Goal: Task Accomplishment & Management: Use online tool/utility

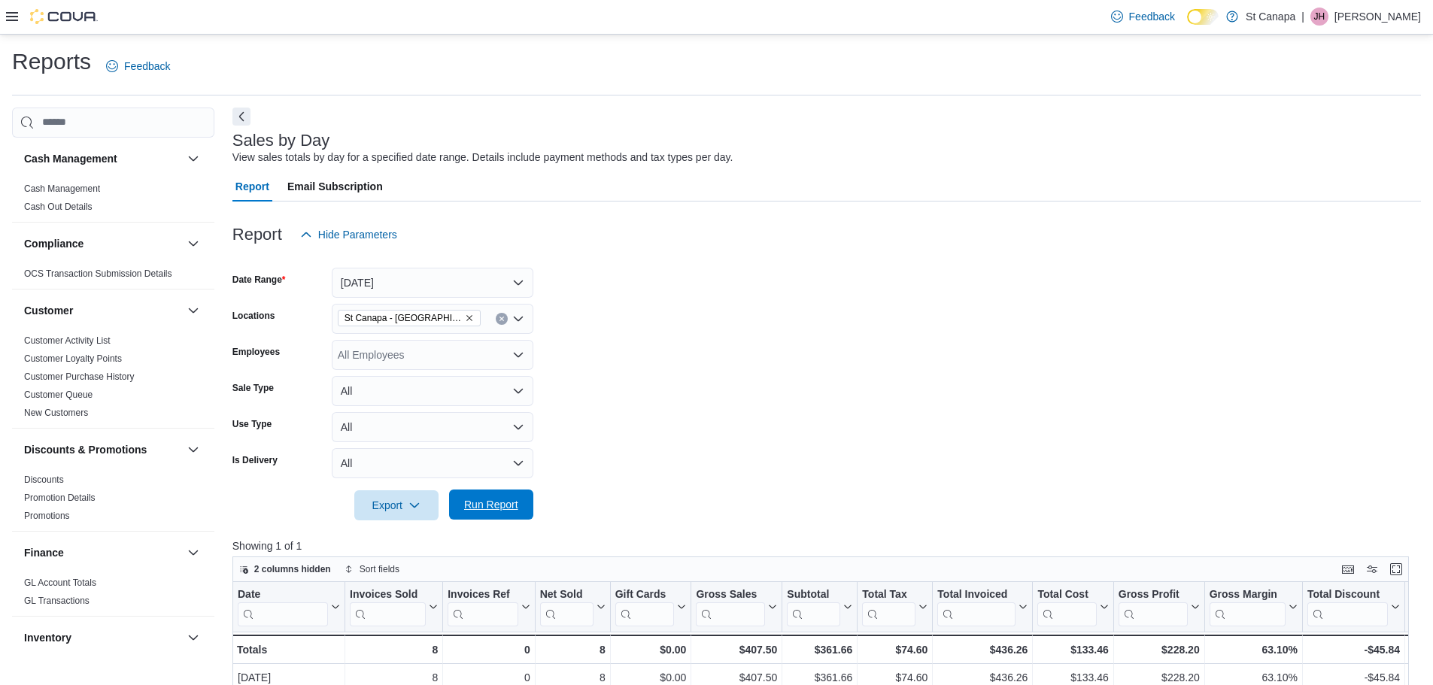
click at [477, 496] on span "Run Report" at bounding box center [491, 505] width 66 height 30
click at [465, 320] on icon "Remove St Canapa - Santa Teresa from selection in this group" at bounding box center [469, 318] width 9 height 9
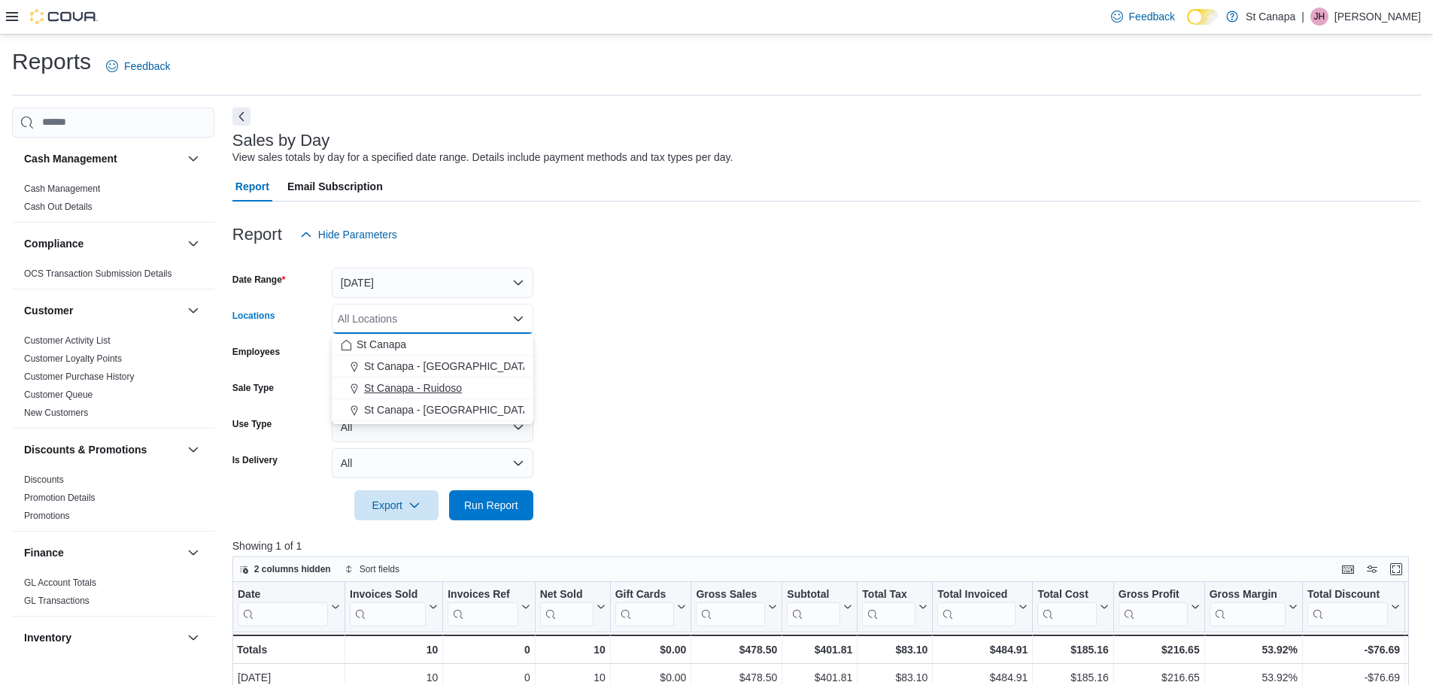
click at [435, 394] on span "St Canapa - Ruidoso" at bounding box center [413, 388] width 98 height 15
click at [682, 396] on form "Date Range [DATE] Locations [GEOGRAPHIC_DATA] - [GEOGRAPHIC_DATA] Combo box. Se…" at bounding box center [826, 385] width 1188 height 271
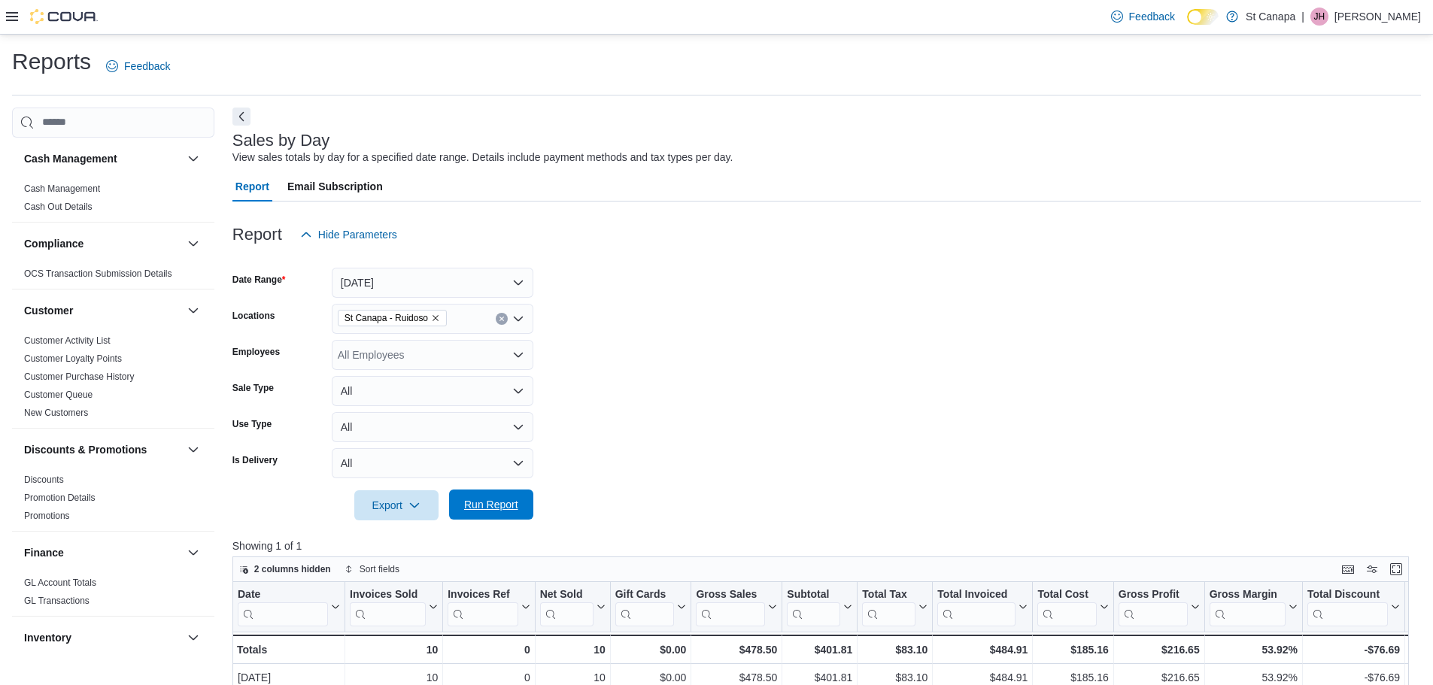
click at [492, 516] on span "Run Report" at bounding box center [491, 505] width 66 height 30
click at [508, 506] on span "Run Report" at bounding box center [491, 504] width 54 height 15
click at [438, 317] on icon "Remove St Canapa - Ruidoso from selection in this group" at bounding box center [435, 318] width 9 height 9
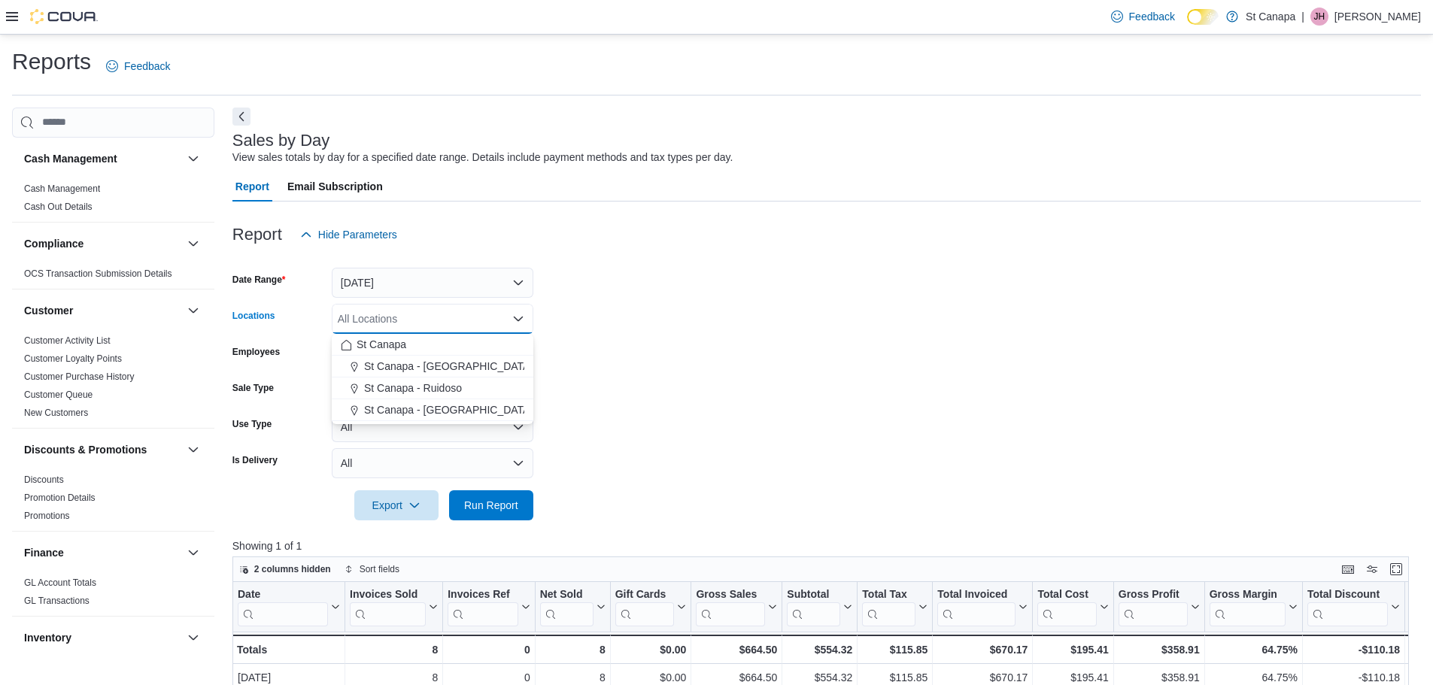
click at [431, 410] on span "St Canapa - [GEOGRAPHIC_DATA][PERSON_NAME]" at bounding box center [491, 409] width 255 height 15
click at [657, 414] on form "Date Range [DATE] Locations [GEOGRAPHIC_DATA] - [GEOGRAPHIC_DATA][PERSON_NAME] …" at bounding box center [826, 385] width 1188 height 271
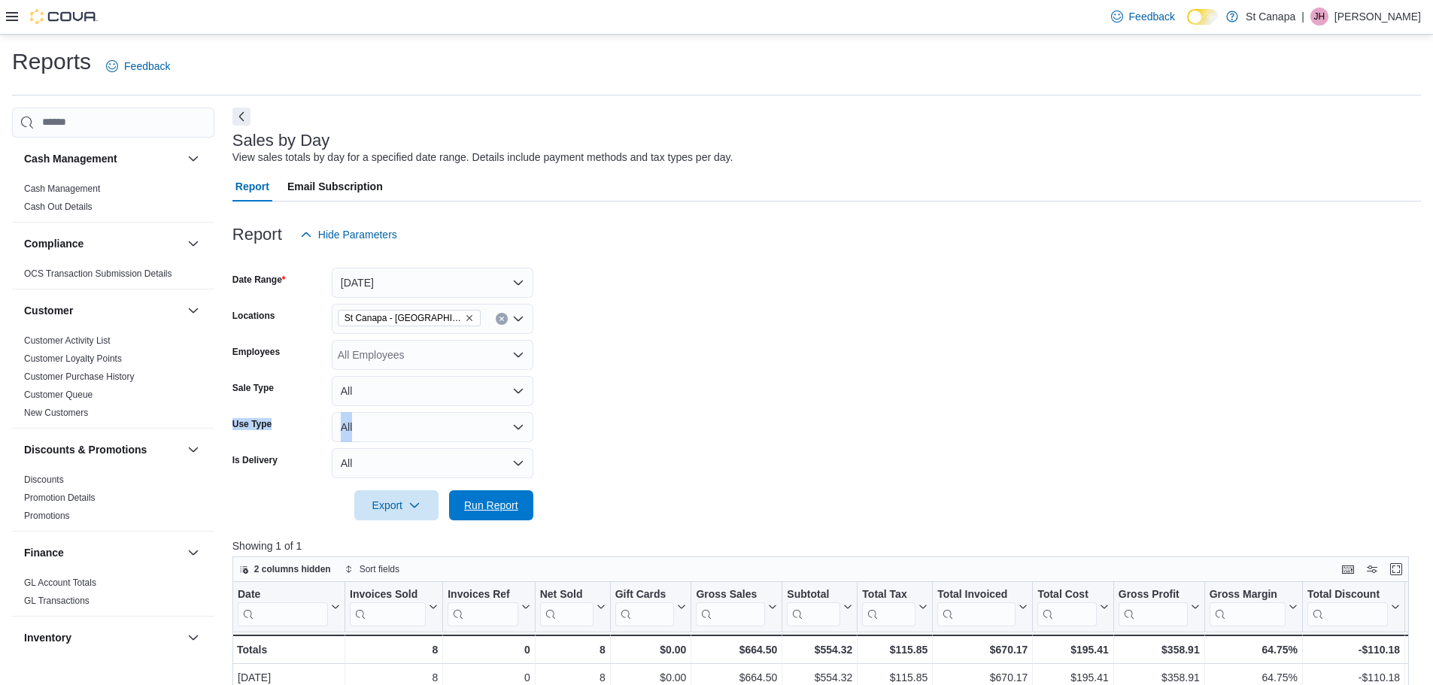
click at [474, 499] on span "Run Report" at bounding box center [491, 505] width 54 height 15
click at [484, 496] on span "Run Report" at bounding box center [491, 505] width 66 height 30
click at [465, 320] on icon "Remove St Canapa - Santa Teresa from selection in this group" at bounding box center [469, 318] width 9 height 9
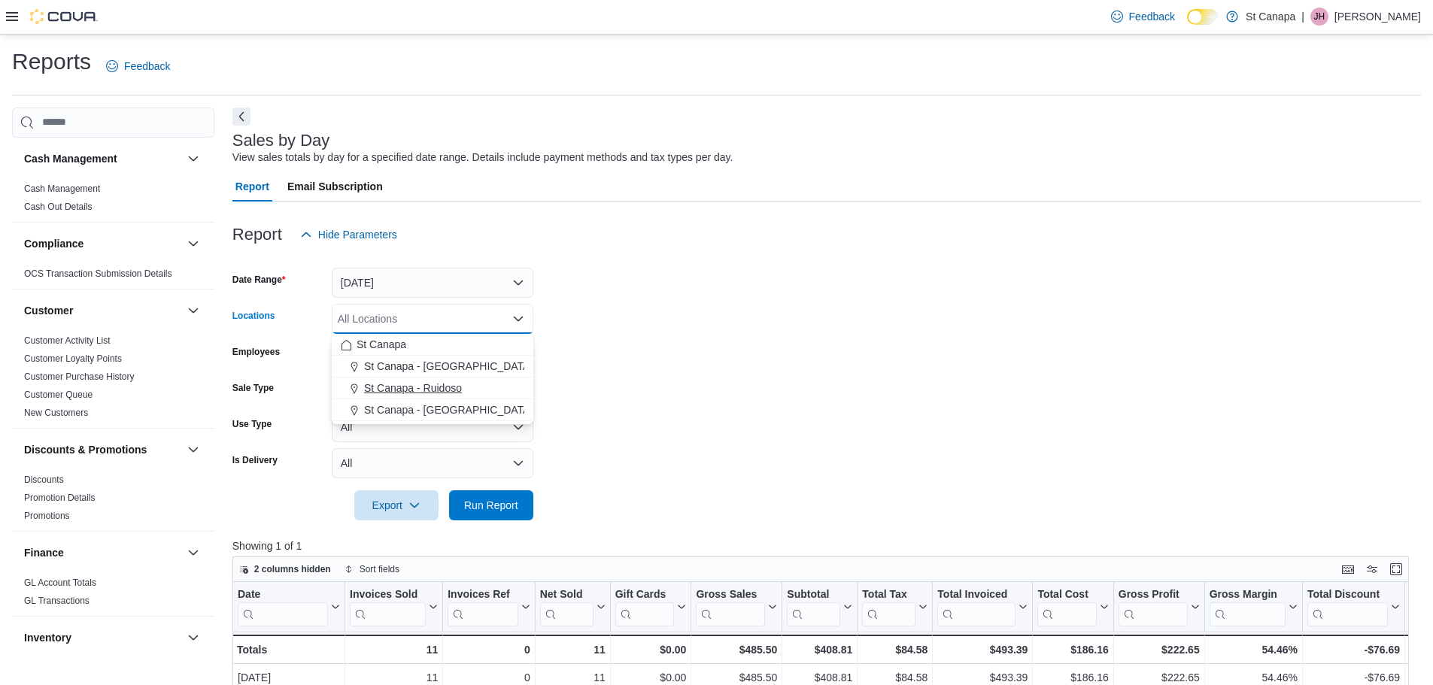
click at [451, 390] on span "St Canapa - Ruidoso" at bounding box center [413, 388] width 98 height 15
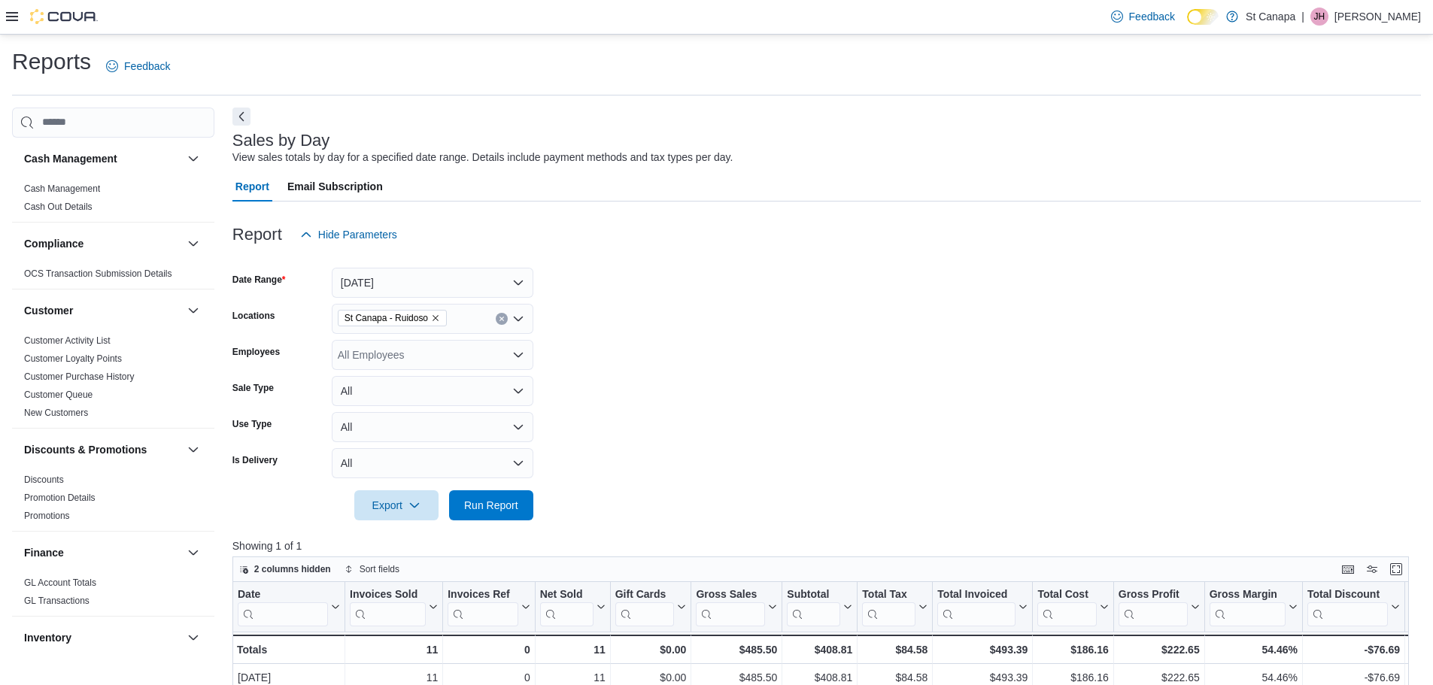
click at [690, 370] on form "Date Range [DATE] Locations [GEOGRAPHIC_DATA] - [GEOGRAPHIC_DATA] Employees All…" at bounding box center [826, 385] width 1188 height 271
click at [502, 501] on span "Run Report" at bounding box center [491, 504] width 54 height 15
drag, startPoint x: 491, startPoint y: 496, endPoint x: 509, endPoint y: 494, distance: 18.1
click at [491, 499] on span "Run Report" at bounding box center [491, 505] width 66 height 30
click at [498, 510] on span "Run Report" at bounding box center [491, 504] width 54 height 15
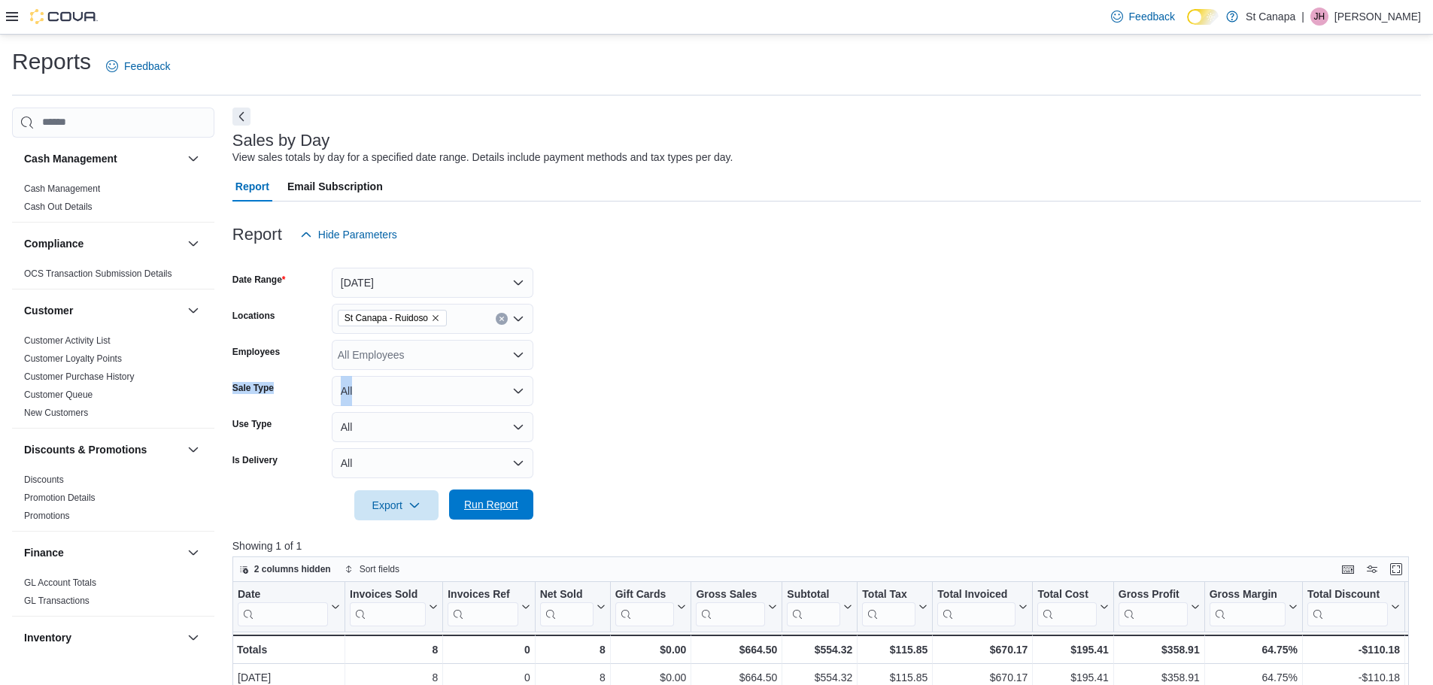
click at [507, 504] on span "Run Report" at bounding box center [491, 504] width 54 height 15
click at [439, 317] on span "St Canapa - Ruidoso" at bounding box center [392, 318] width 109 height 17
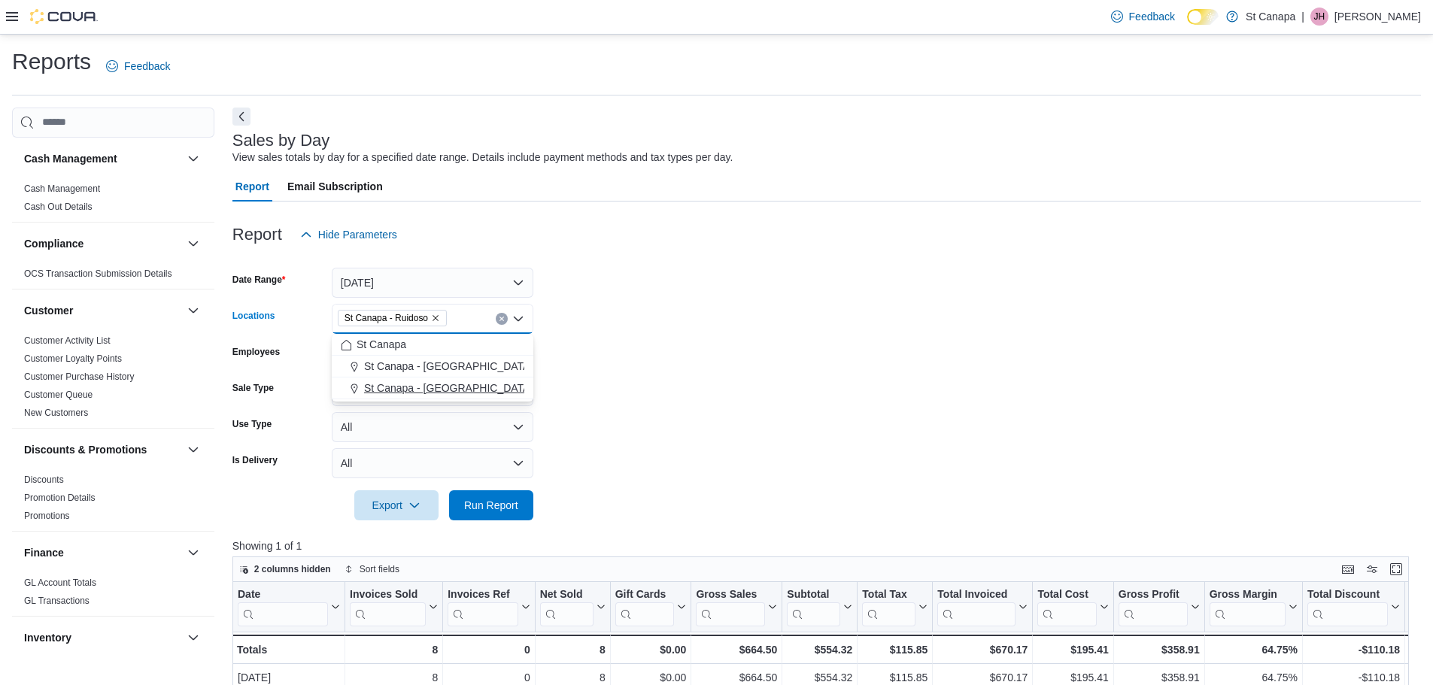
drag, startPoint x: 429, startPoint y: 389, endPoint x: 748, endPoint y: 384, distance: 319.7
click at [429, 389] on span "St Canapa - [GEOGRAPHIC_DATA][PERSON_NAME]" at bounding box center [491, 388] width 255 height 15
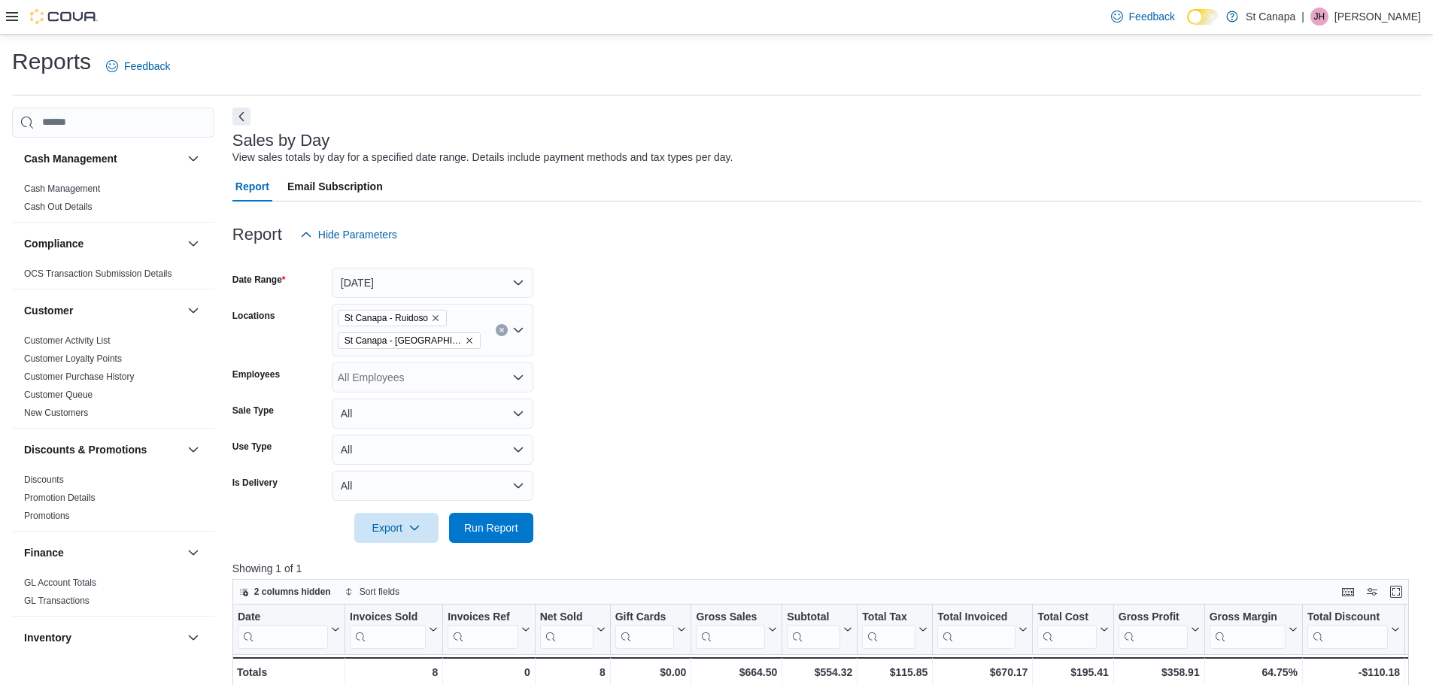
drag, startPoint x: 769, startPoint y: 387, endPoint x: 654, endPoint y: 441, distance: 126.9
click at [692, 430] on form "Date Range [DATE] Locations [GEOGRAPHIC_DATA] - Ruidoso [GEOGRAPHIC_DATA] - [GE…" at bounding box center [826, 396] width 1188 height 293
click at [435, 318] on icon "Remove St Canapa - Ruidoso from selection in this group" at bounding box center [435, 318] width 9 height 9
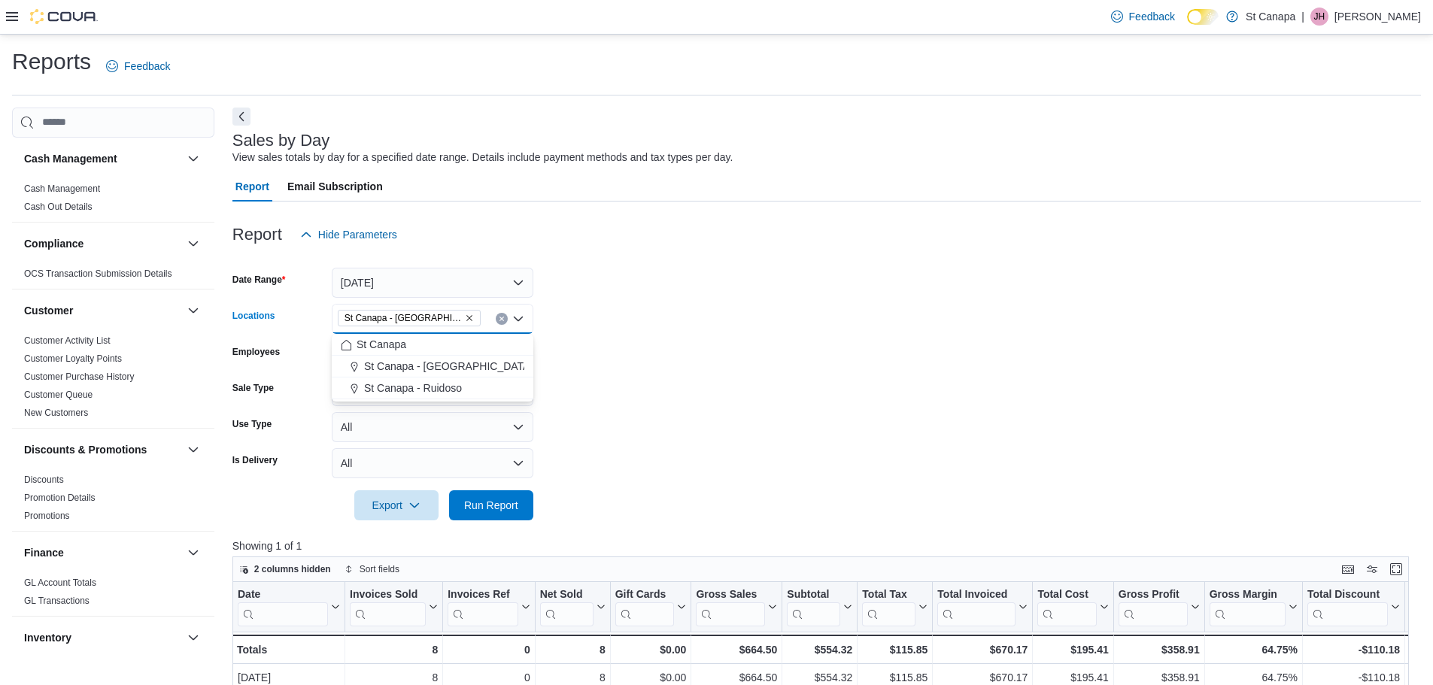
click at [675, 343] on form "Date Range [DATE] Locations [GEOGRAPHIC_DATA] - [GEOGRAPHIC_DATA][PERSON_NAME] …" at bounding box center [826, 385] width 1188 height 271
drag, startPoint x: 494, startPoint y: 497, endPoint x: 618, endPoint y: 485, distance: 124.7
click at [496, 498] on span "Run Report" at bounding box center [491, 505] width 54 height 15
click at [387, 289] on button "[DATE]" at bounding box center [433, 283] width 202 height 30
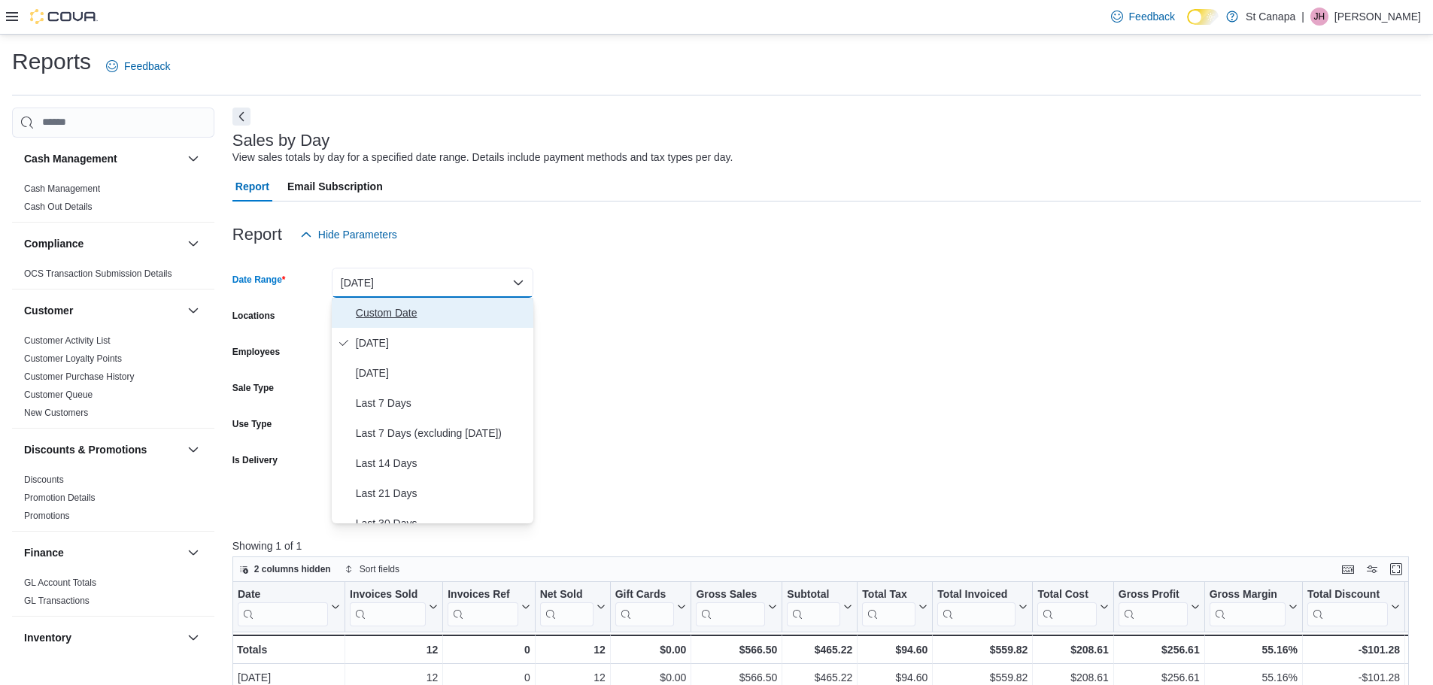
click at [375, 314] on span "Custom Date" at bounding box center [441, 313] width 171 height 18
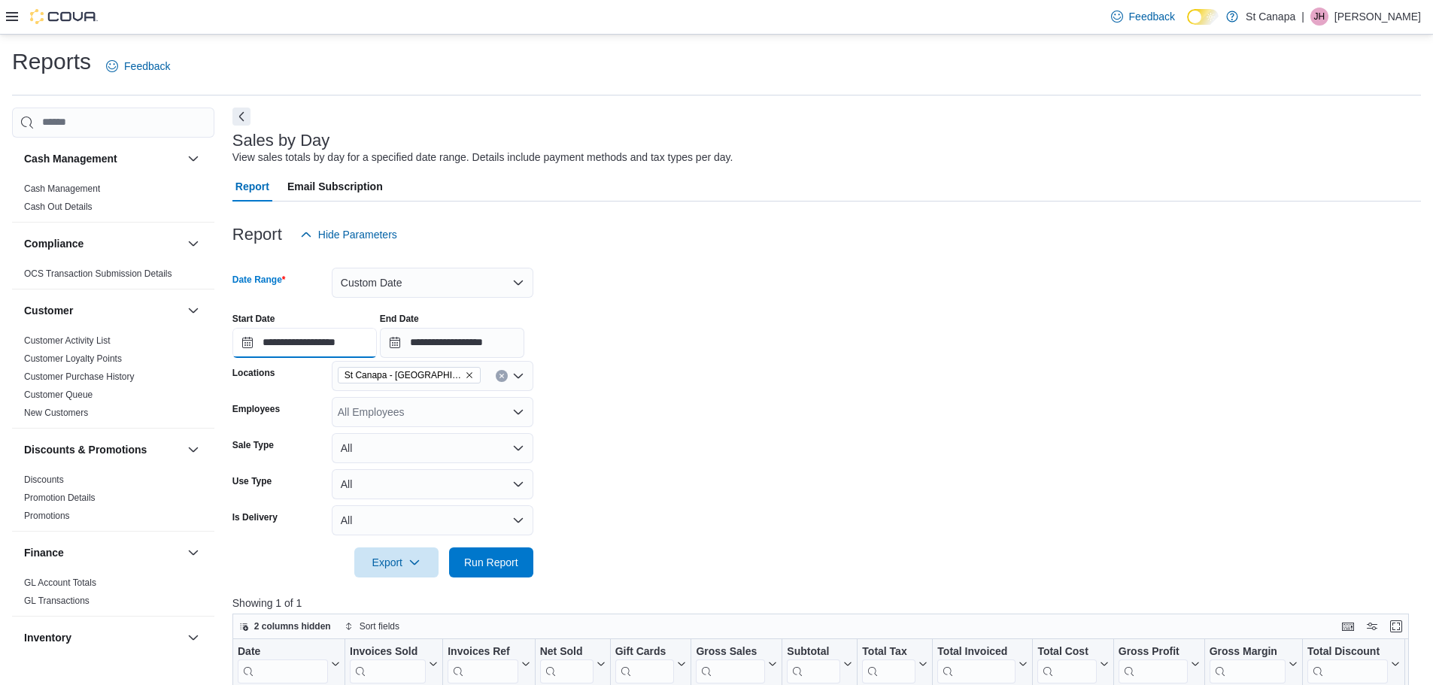
click at [351, 341] on input "**********" at bounding box center [304, 343] width 144 height 30
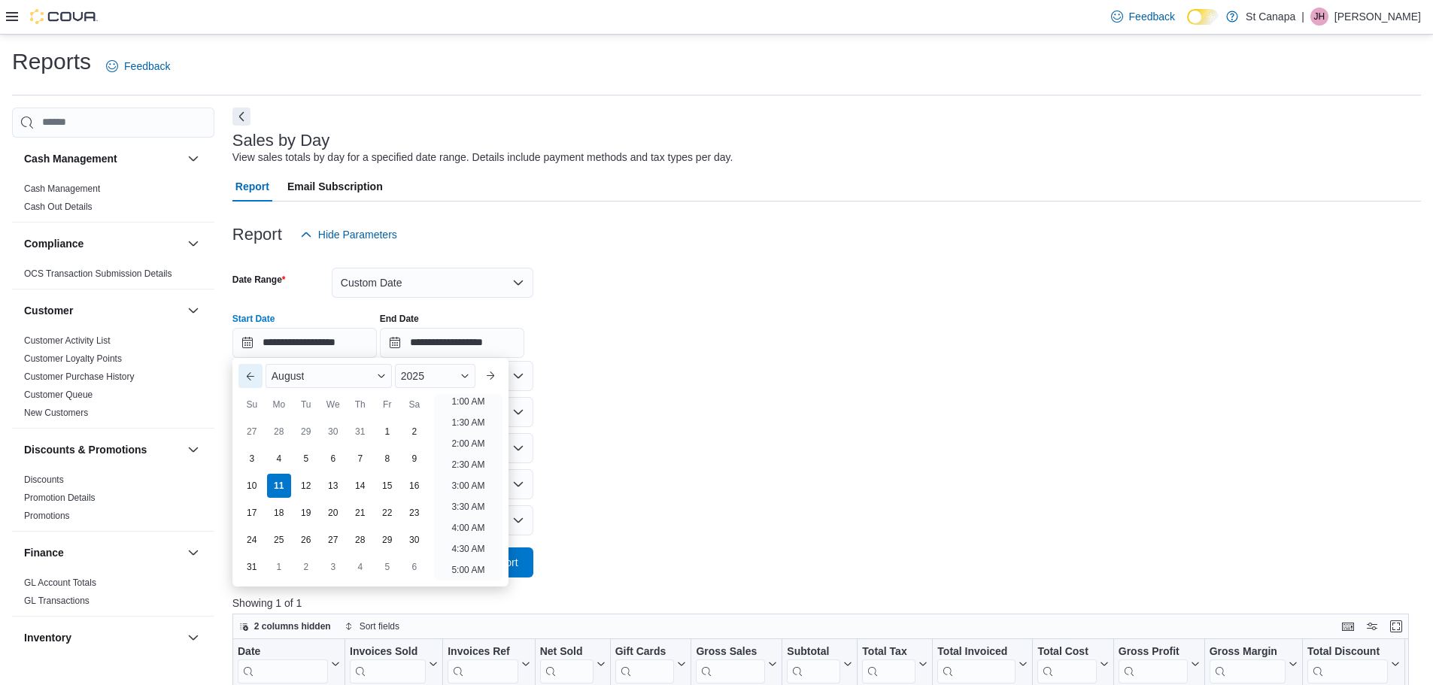
click at [253, 381] on button "Previous Month" at bounding box center [250, 376] width 24 height 24
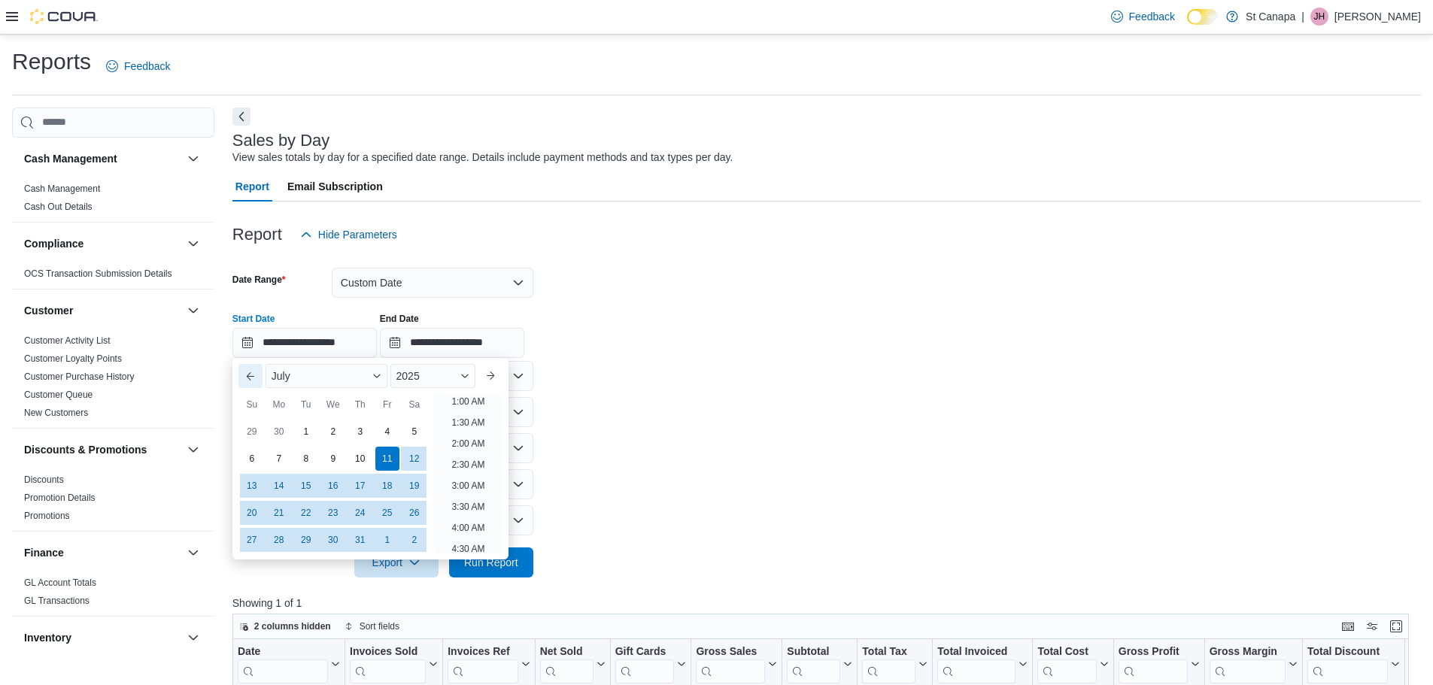
scroll to position [3, 0]
click at [252, 381] on button "Previous Month" at bounding box center [250, 376] width 24 height 24
click at [254, 434] on div "1" at bounding box center [251, 431] width 26 height 26
type input "**********"
click at [804, 311] on div "**********" at bounding box center [826, 329] width 1188 height 57
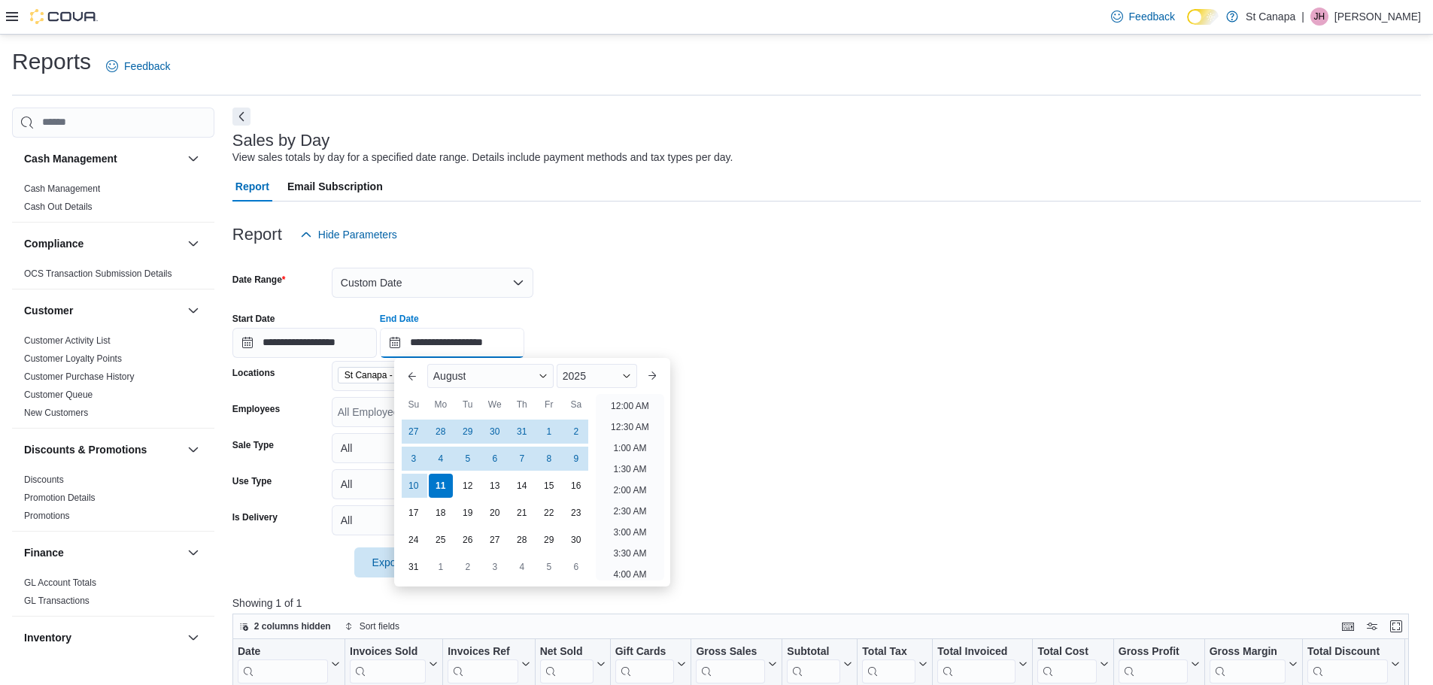
click at [503, 335] on input "**********" at bounding box center [452, 343] width 144 height 30
click at [417, 386] on button "Previous Month" at bounding box center [412, 376] width 24 height 24
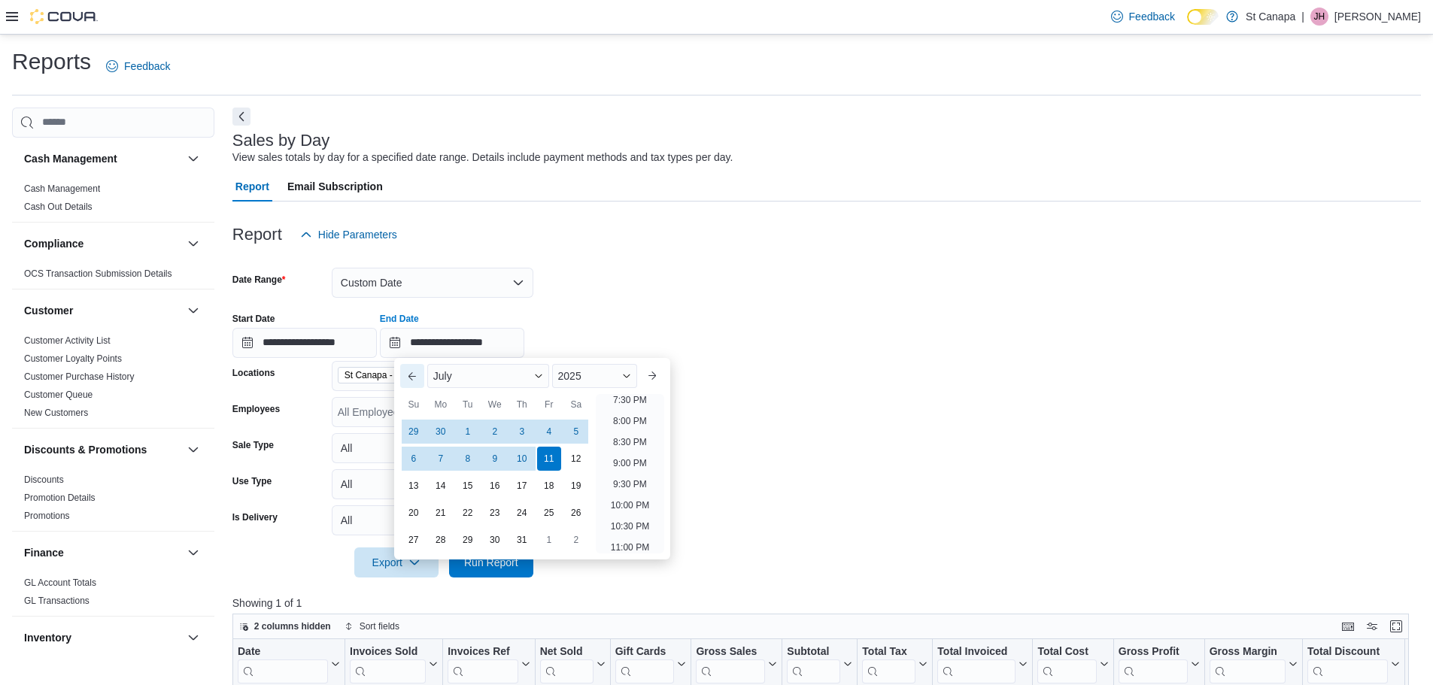
click at [417, 386] on button "Previous Month" at bounding box center [412, 376] width 24 height 24
click at [435, 540] on div "30" at bounding box center [440, 539] width 26 height 26
type input "**********"
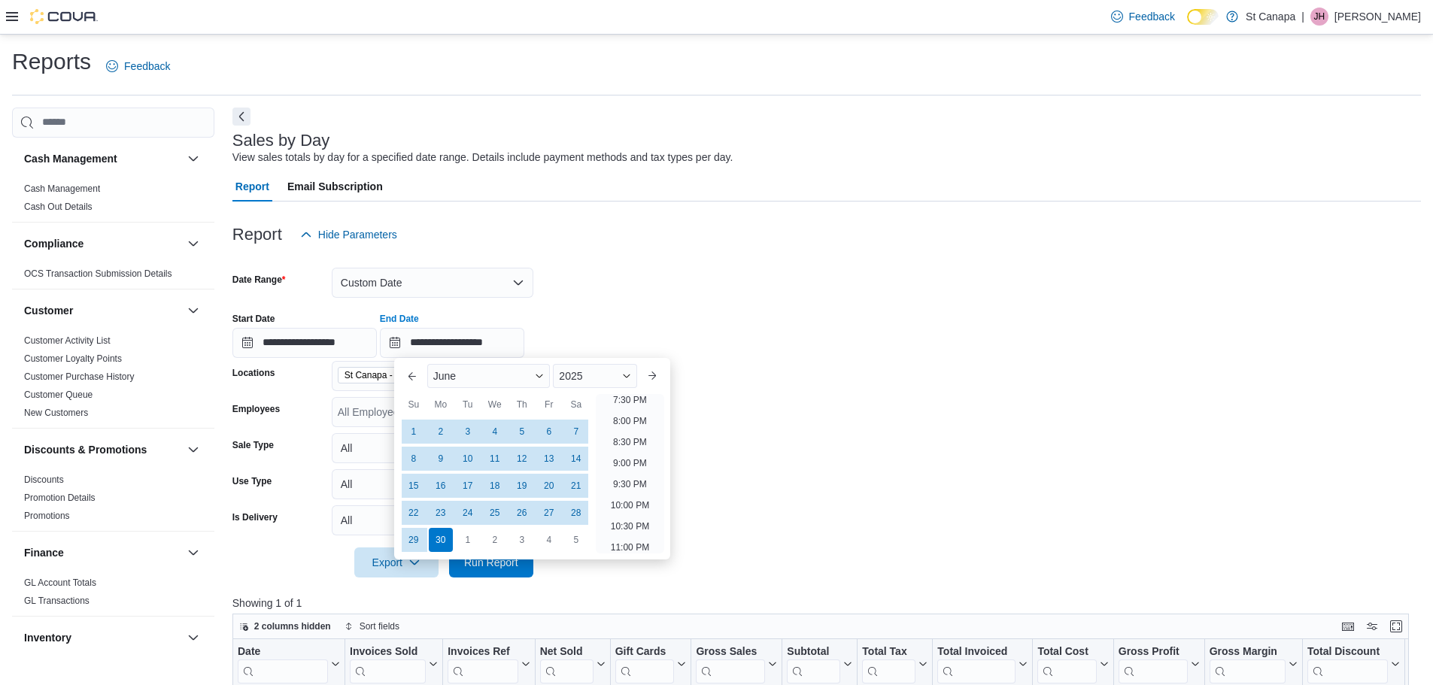
click at [753, 328] on div "**********" at bounding box center [826, 329] width 1188 height 57
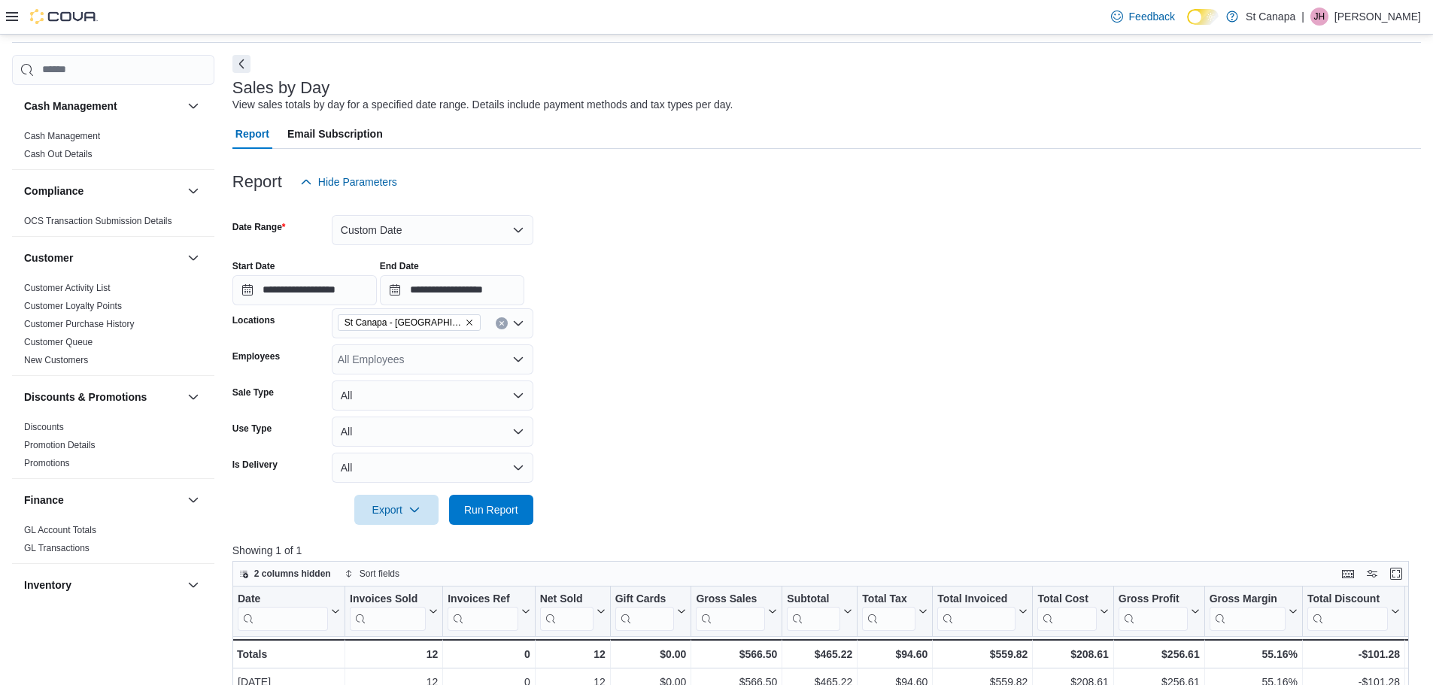
scroll to position [75, 0]
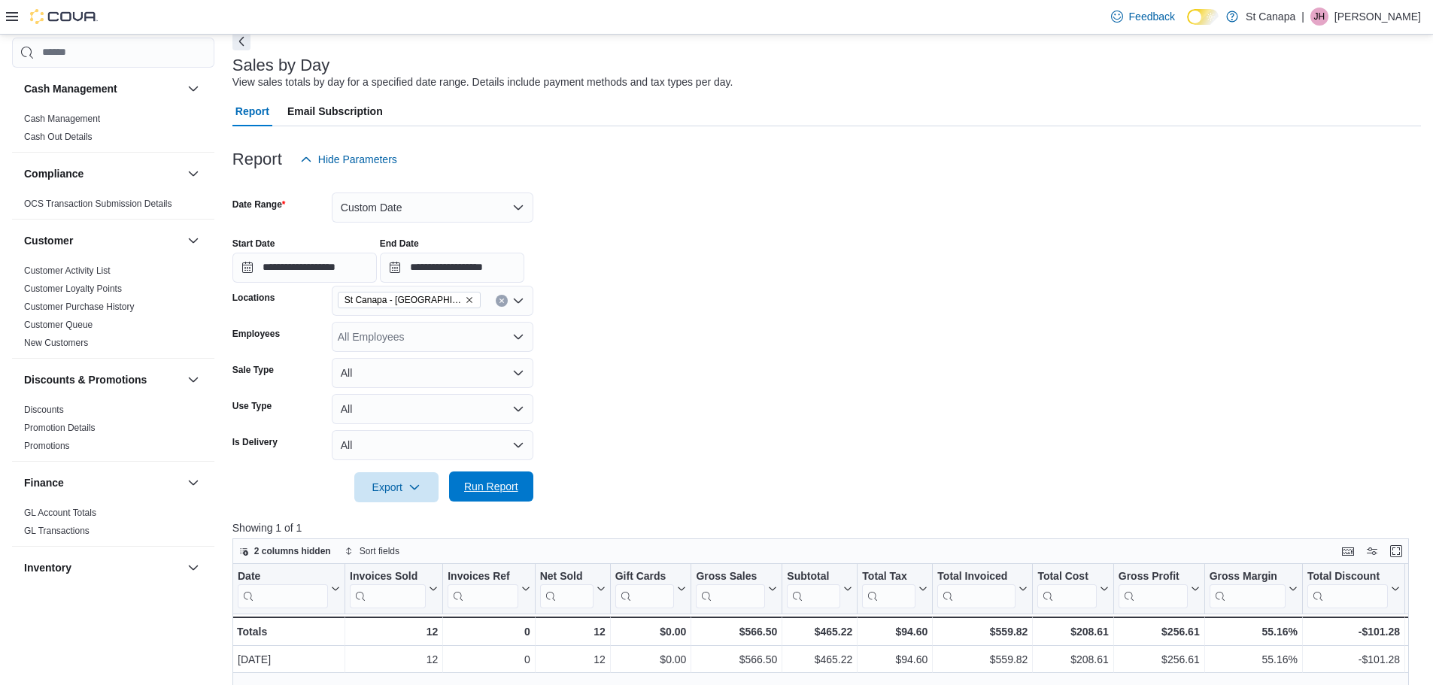
click at [493, 486] on span "Run Report" at bounding box center [491, 486] width 54 height 15
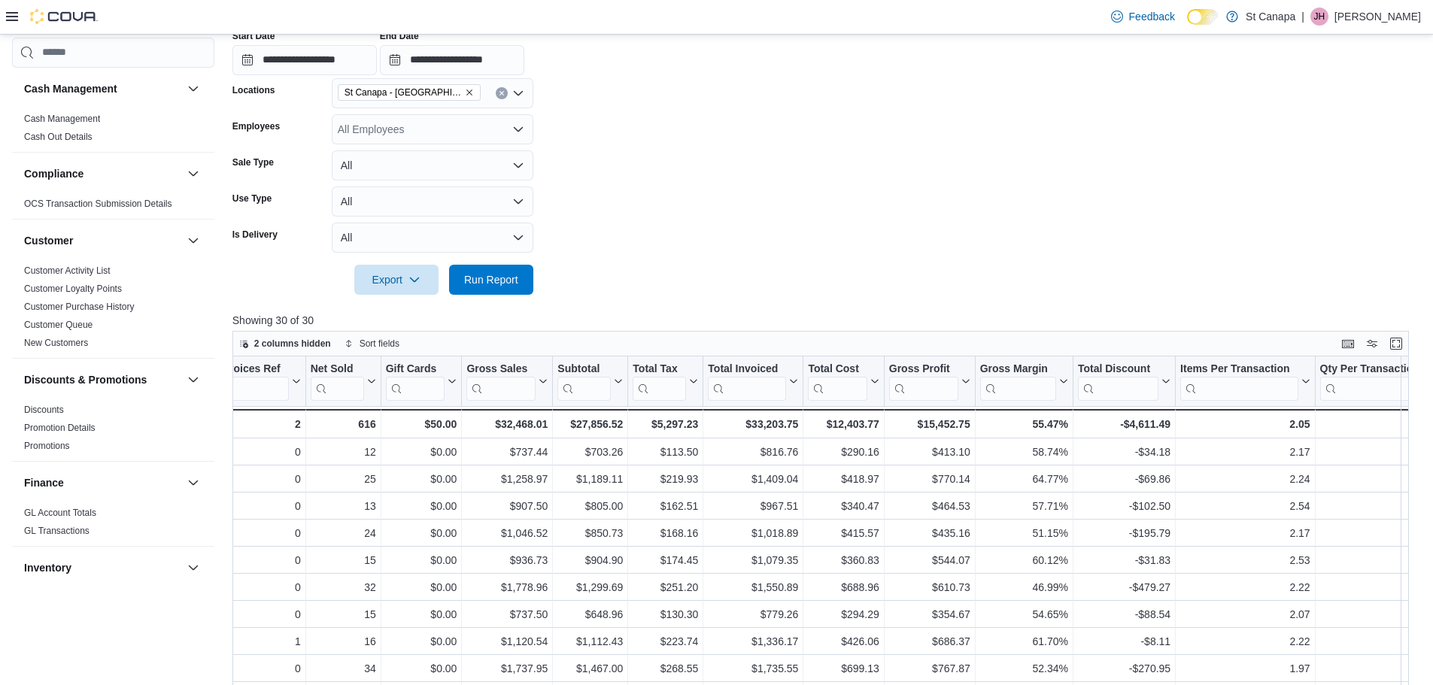
scroll to position [262, 0]
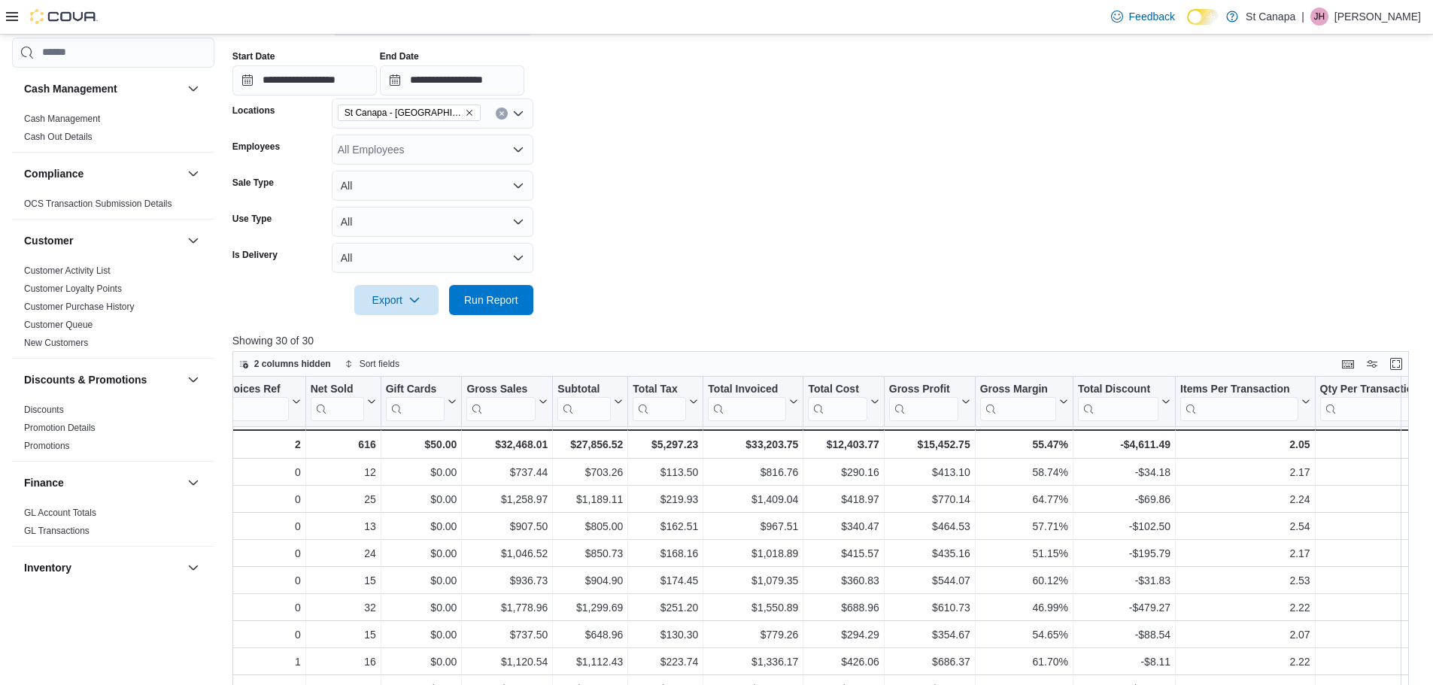
drag, startPoint x: 454, startPoint y: 106, endPoint x: 450, endPoint y: 117, distance: 11.9
click at [454, 106] on span "St Canapa - [GEOGRAPHIC_DATA][PERSON_NAME]" at bounding box center [408, 112] width 129 height 15
drag, startPoint x: 432, startPoint y: 183, endPoint x: 654, endPoint y: 219, distance: 224.0
click at [433, 183] on span "St Canapa - Ruidoso" at bounding box center [413, 182] width 98 height 15
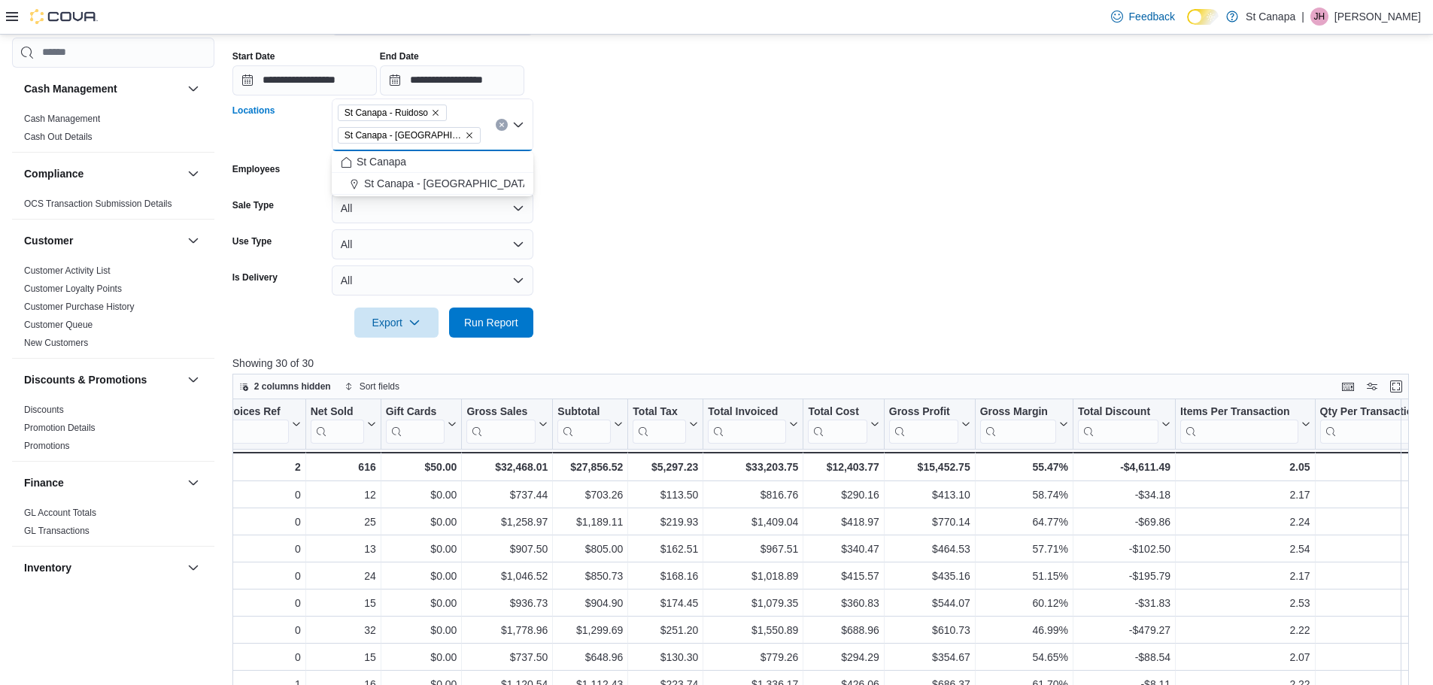
click at [660, 220] on form "**********" at bounding box center [826, 162] width 1188 height 350
click at [466, 135] on icon "Remove St Canapa - Santa Teresa from selection in this group" at bounding box center [469, 135] width 6 height 6
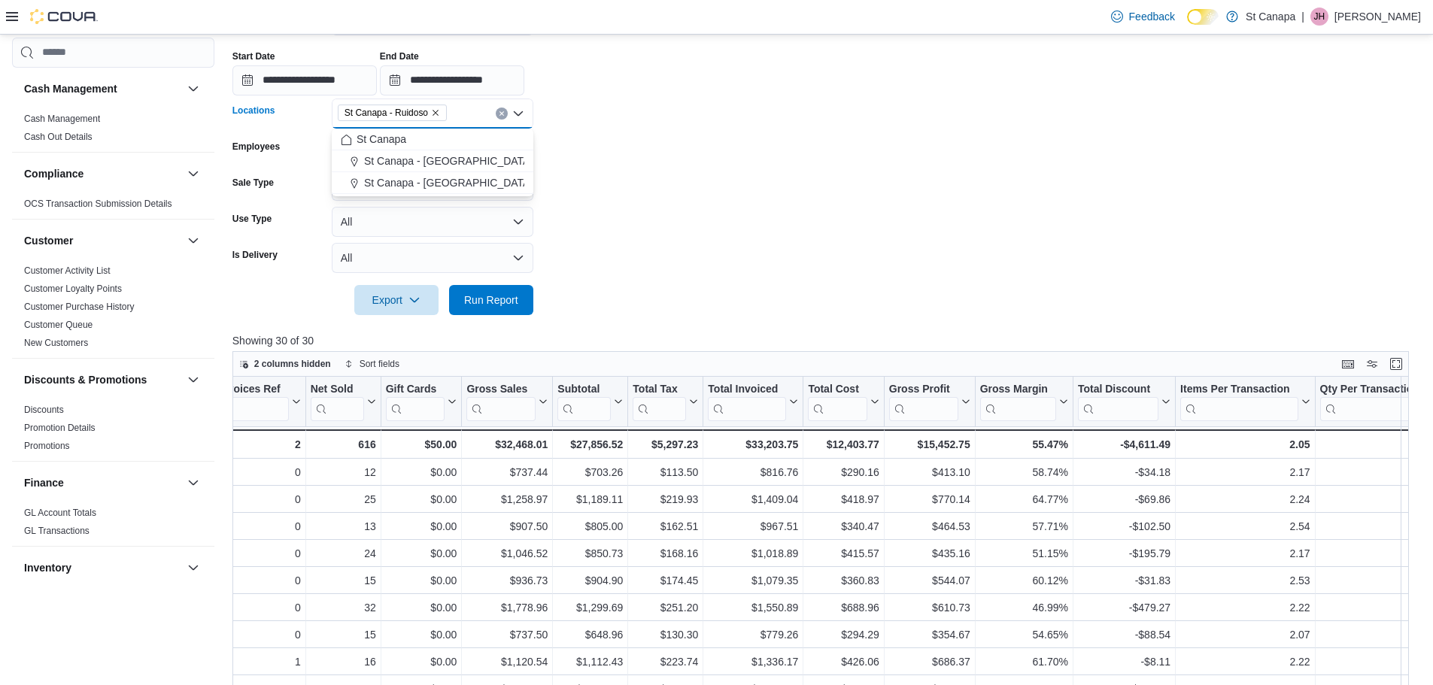
drag, startPoint x: 666, startPoint y: 209, endPoint x: 551, endPoint y: 241, distance: 118.6
click at [648, 217] on form "**********" at bounding box center [826, 151] width 1188 height 328
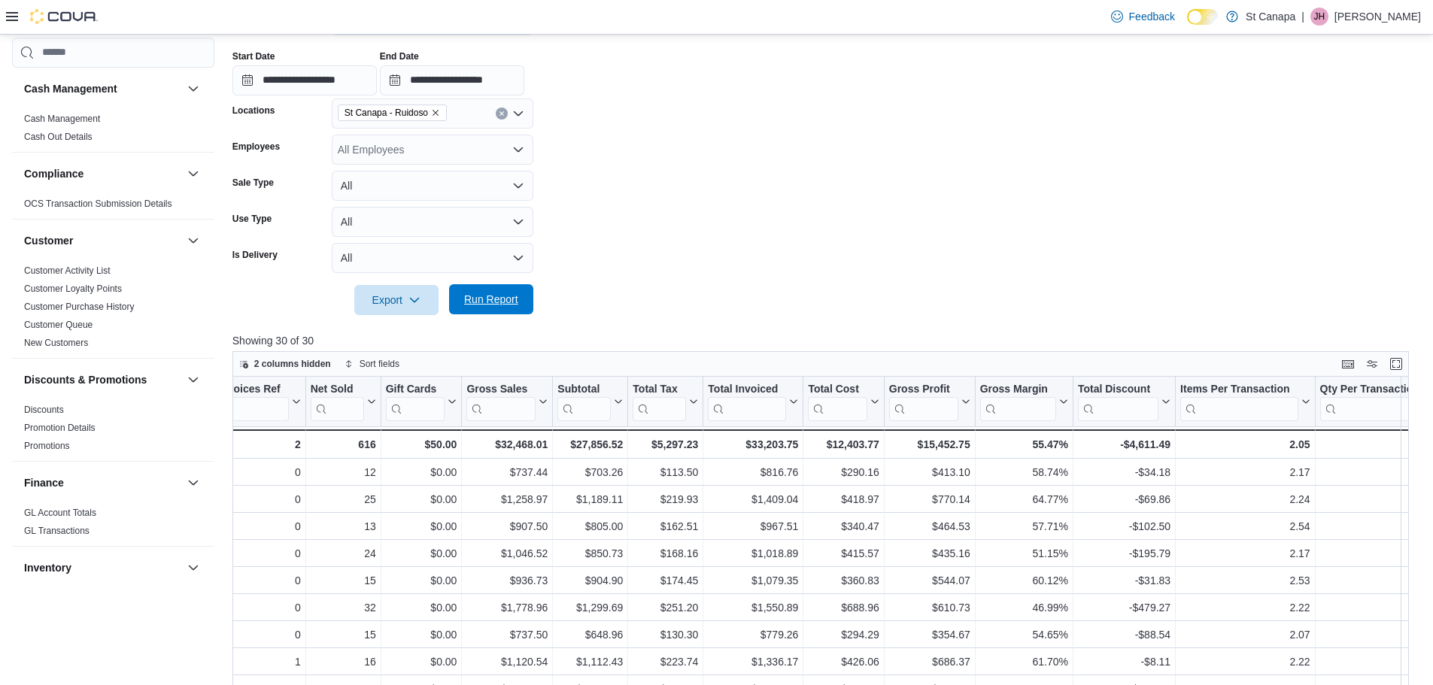
click at [507, 299] on span "Run Report" at bounding box center [491, 299] width 54 height 15
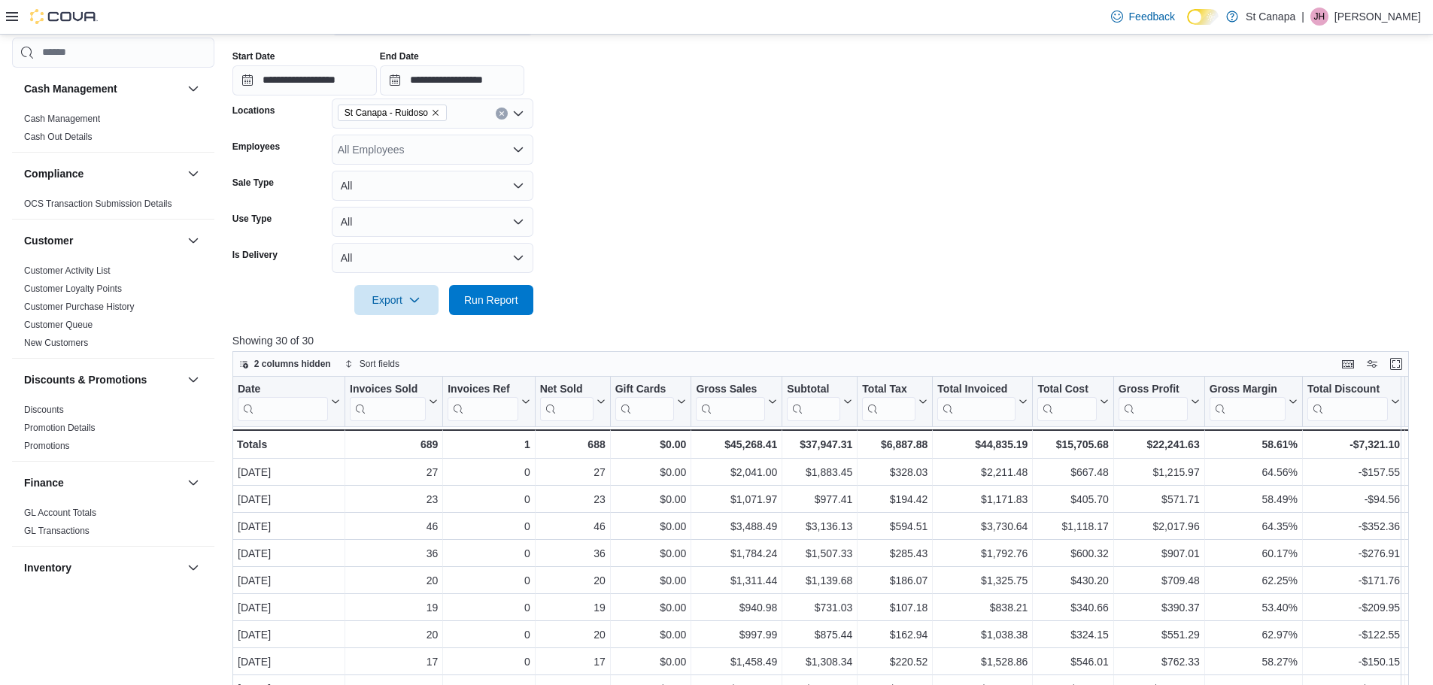
drag, startPoint x: 1015, startPoint y: 208, endPoint x: 766, endPoint y: 275, distance: 258.7
click at [1015, 208] on form "**********" at bounding box center [826, 151] width 1188 height 328
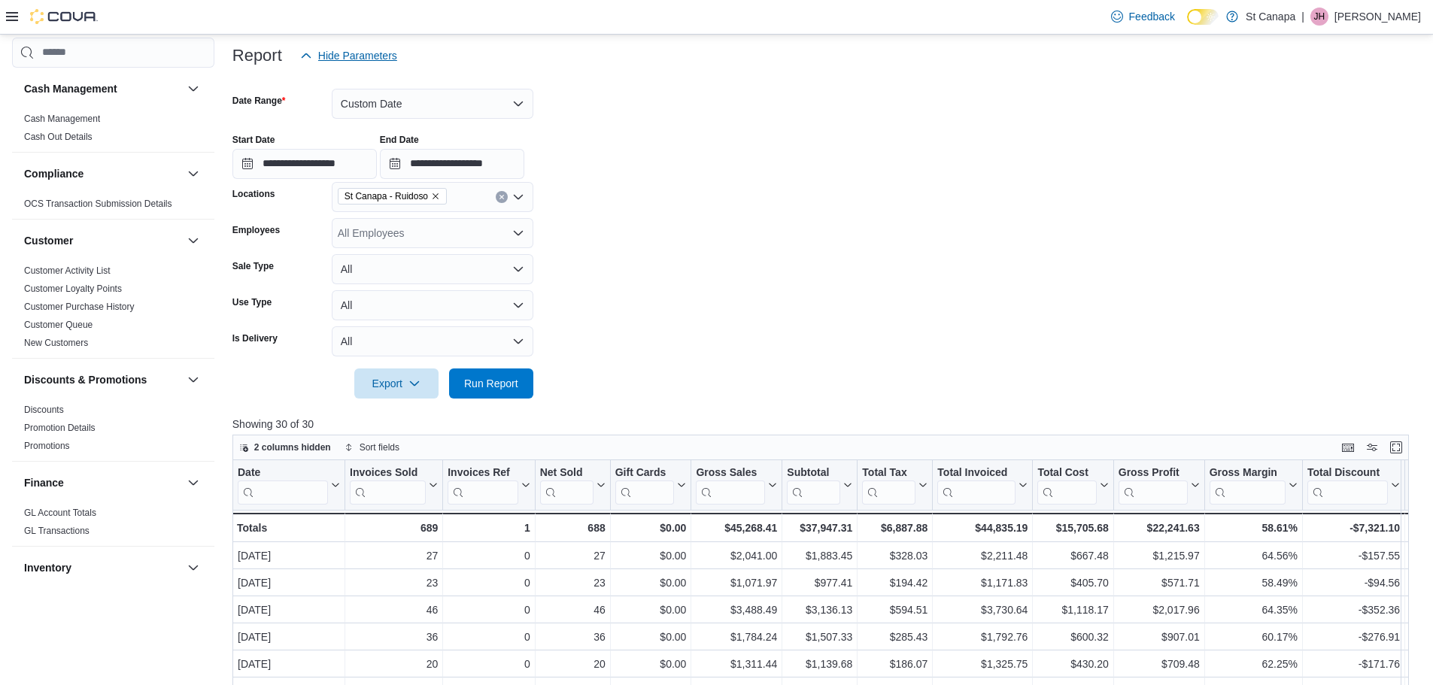
scroll to position [37, 0]
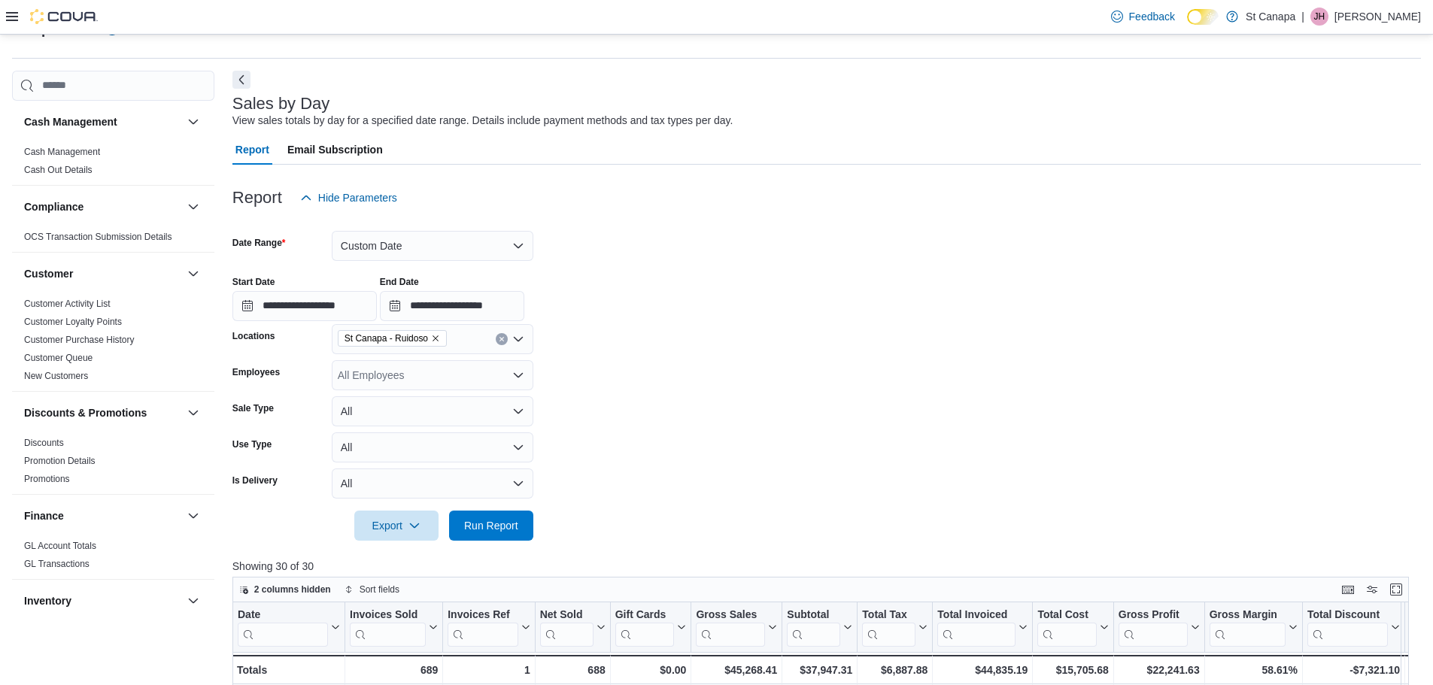
click at [435, 340] on icon "Remove St Canapa - Ruidoso from selection in this group" at bounding box center [435, 338] width 9 height 9
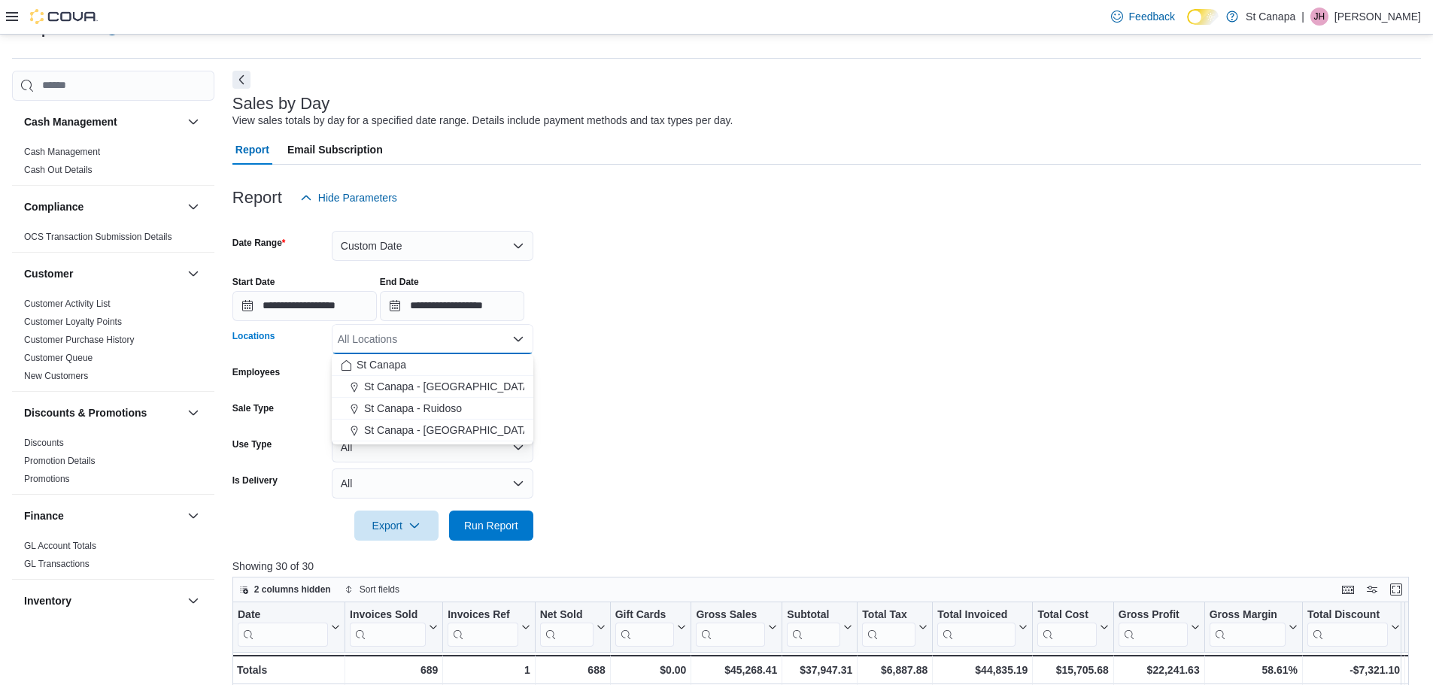
drag, startPoint x: 394, startPoint y: 366, endPoint x: 596, endPoint y: 362, distance: 202.4
click at [399, 366] on span "St Canapa" at bounding box center [381, 364] width 50 height 15
drag, startPoint x: 742, startPoint y: 364, endPoint x: 609, endPoint y: 460, distance: 164.3
click at [735, 379] on form "**********" at bounding box center [826, 377] width 1188 height 328
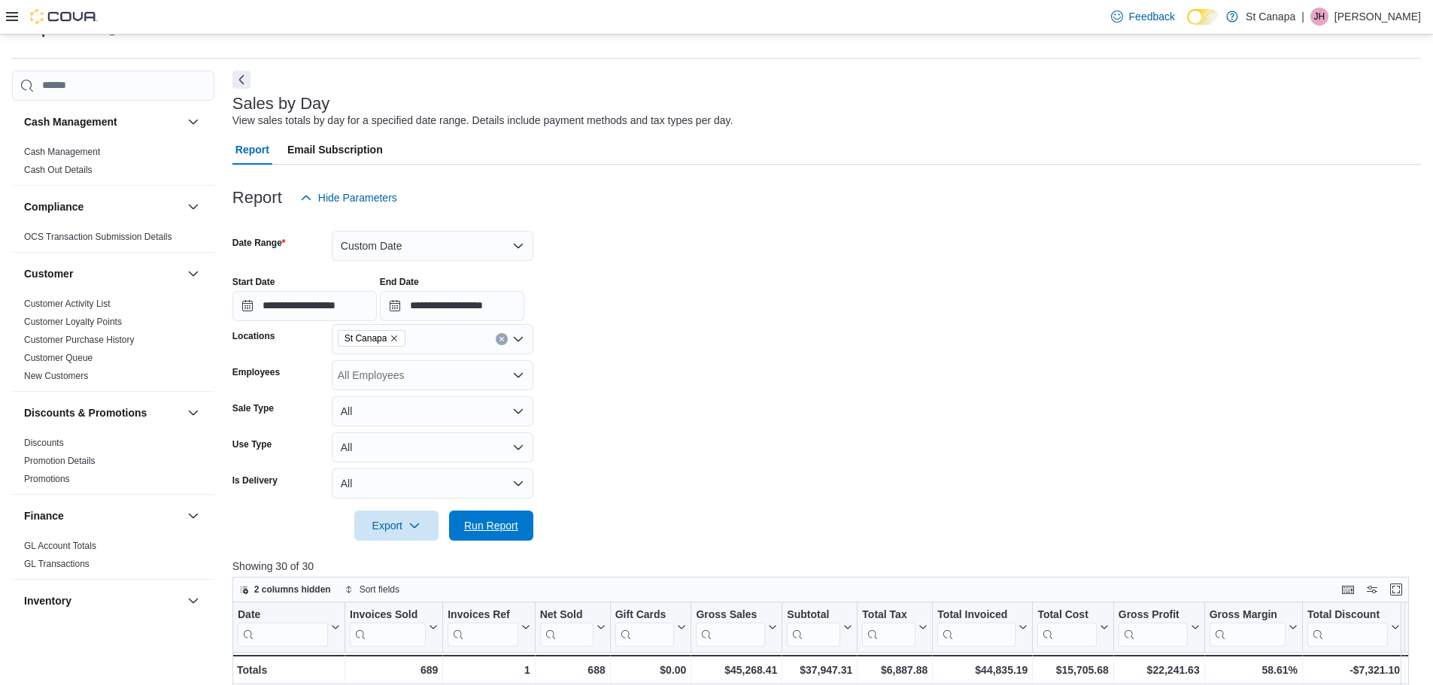
drag, startPoint x: 502, startPoint y: 521, endPoint x: 702, endPoint y: 439, distance: 216.2
click at [506, 521] on span "Run Report" at bounding box center [491, 525] width 54 height 15
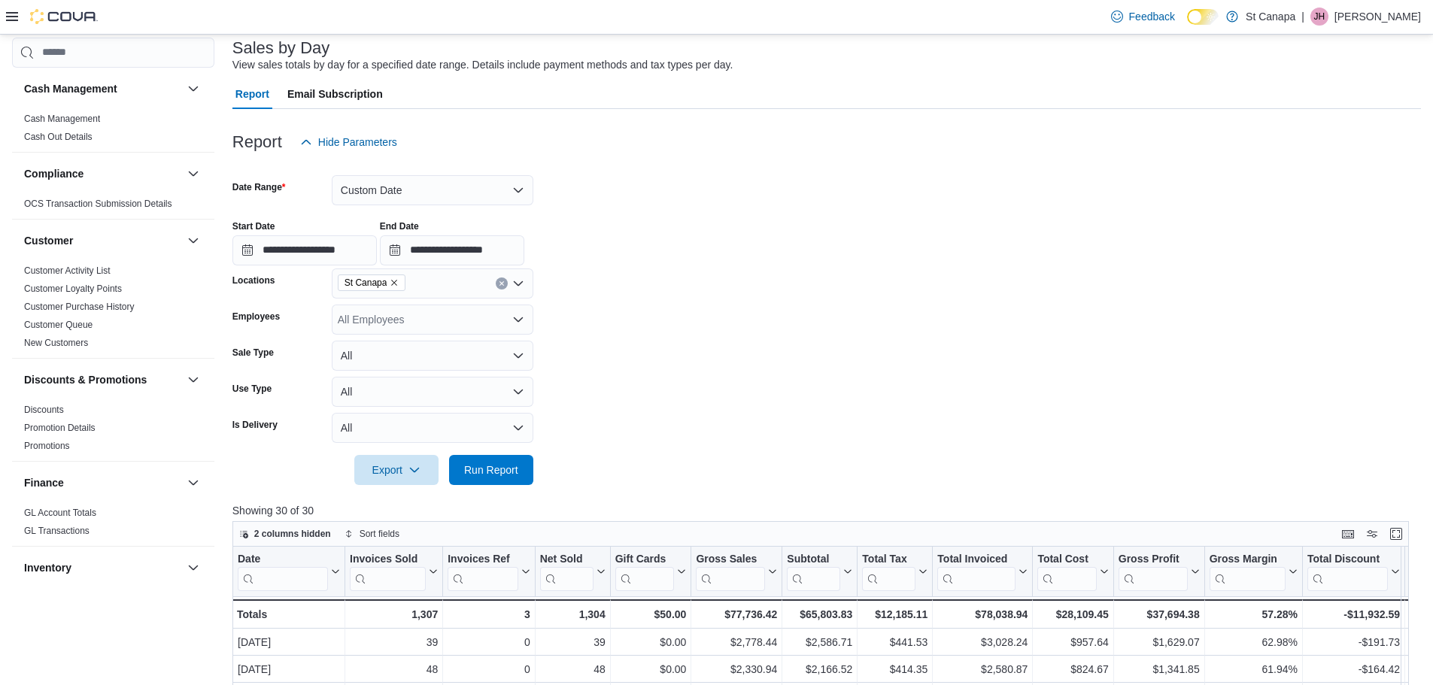
scroll to position [187, 0]
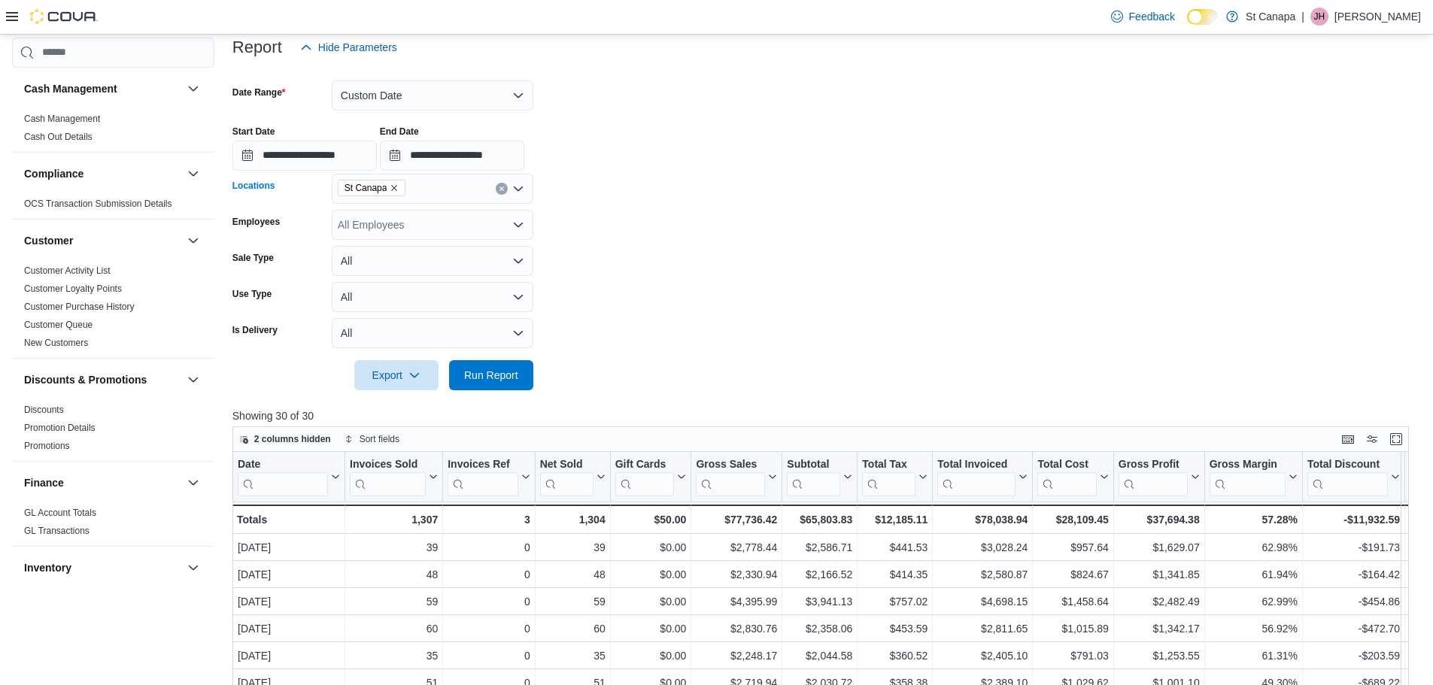
click at [393, 185] on icon "Remove St Canapa from selection in this group" at bounding box center [394, 188] width 9 height 9
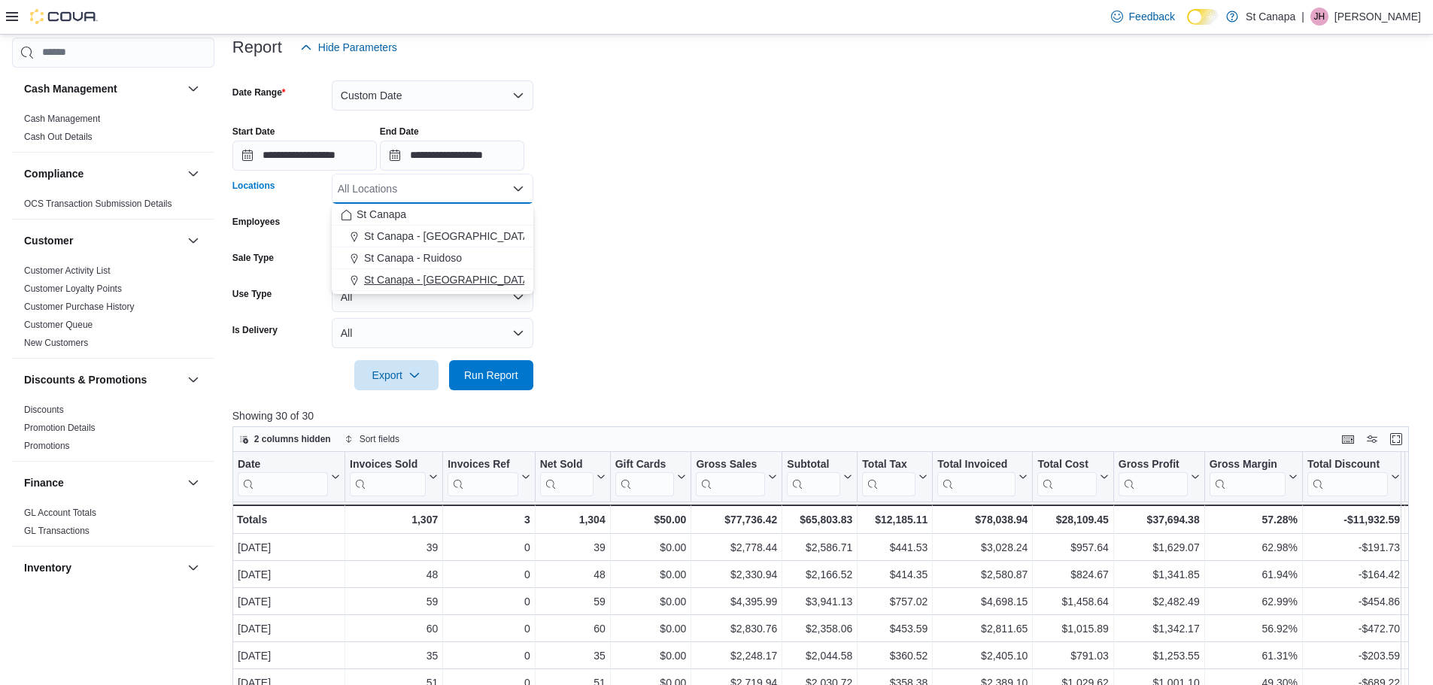
drag, startPoint x: 402, startPoint y: 276, endPoint x: 693, endPoint y: 261, distance: 291.4
click at [405, 276] on span "St Canapa - [GEOGRAPHIC_DATA][PERSON_NAME]" at bounding box center [491, 279] width 255 height 15
click at [708, 270] on form "**********" at bounding box center [826, 226] width 1188 height 328
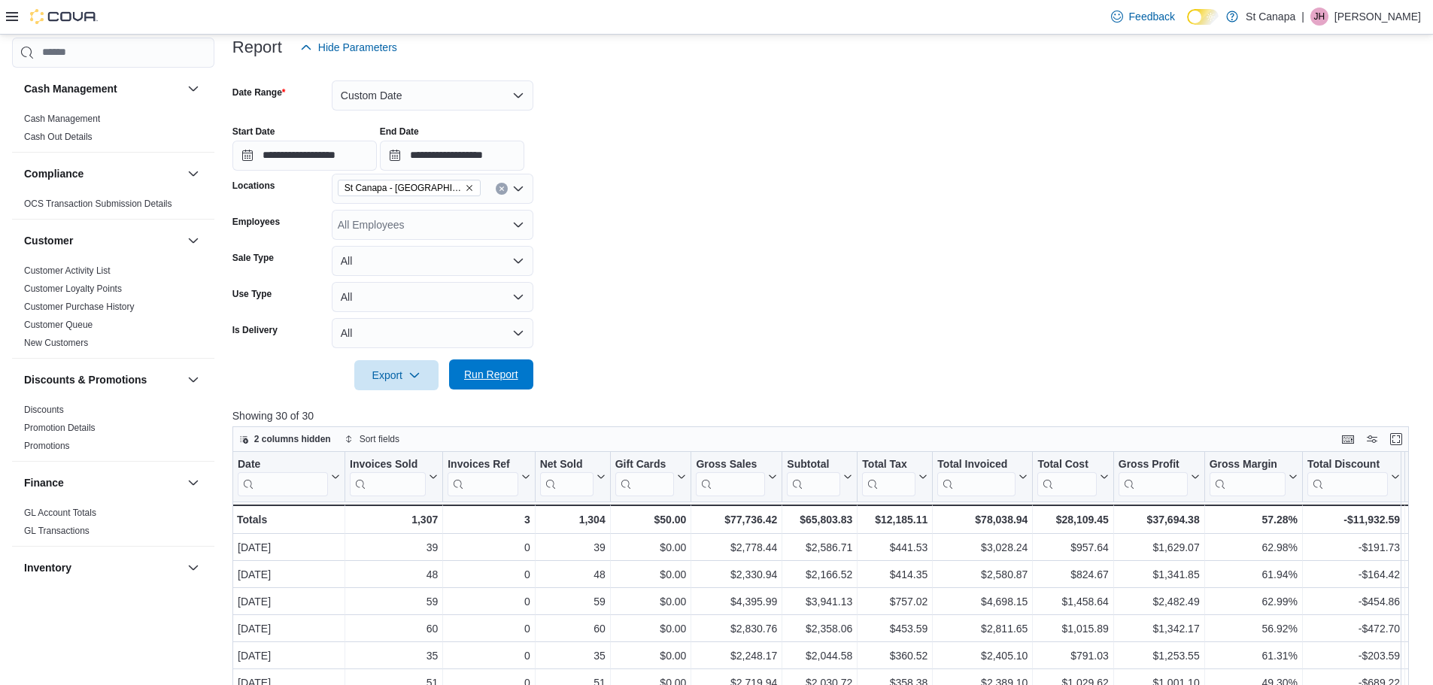
click at [493, 369] on span "Run Report" at bounding box center [491, 374] width 54 height 15
click at [465, 184] on icon "Remove St Canapa - Santa Teresa from selection in this group" at bounding box center [469, 188] width 9 height 9
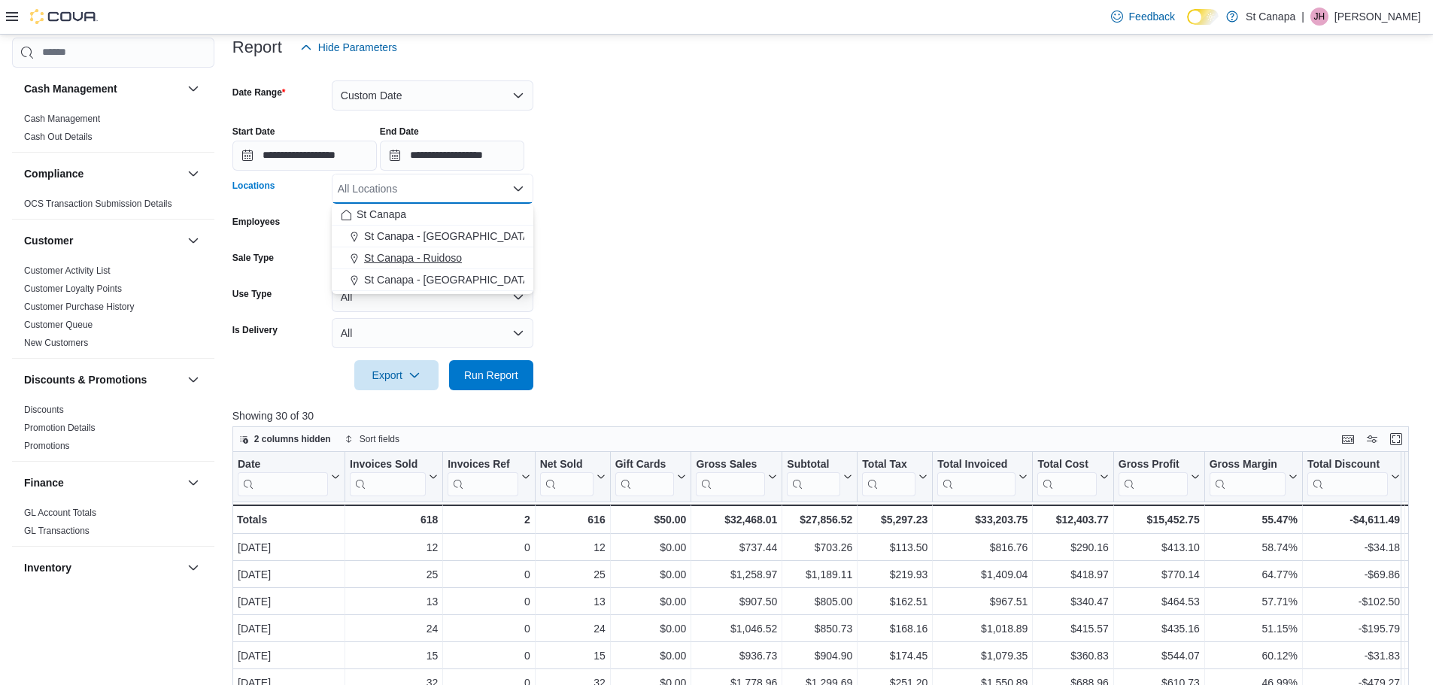
drag, startPoint x: 429, startPoint y: 259, endPoint x: 593, endPoint y: 243, distance: 165.5
click at [435, 258] on span "St Canapa - Ruidoso" at bounding box center [413, 257] width 98 height 15
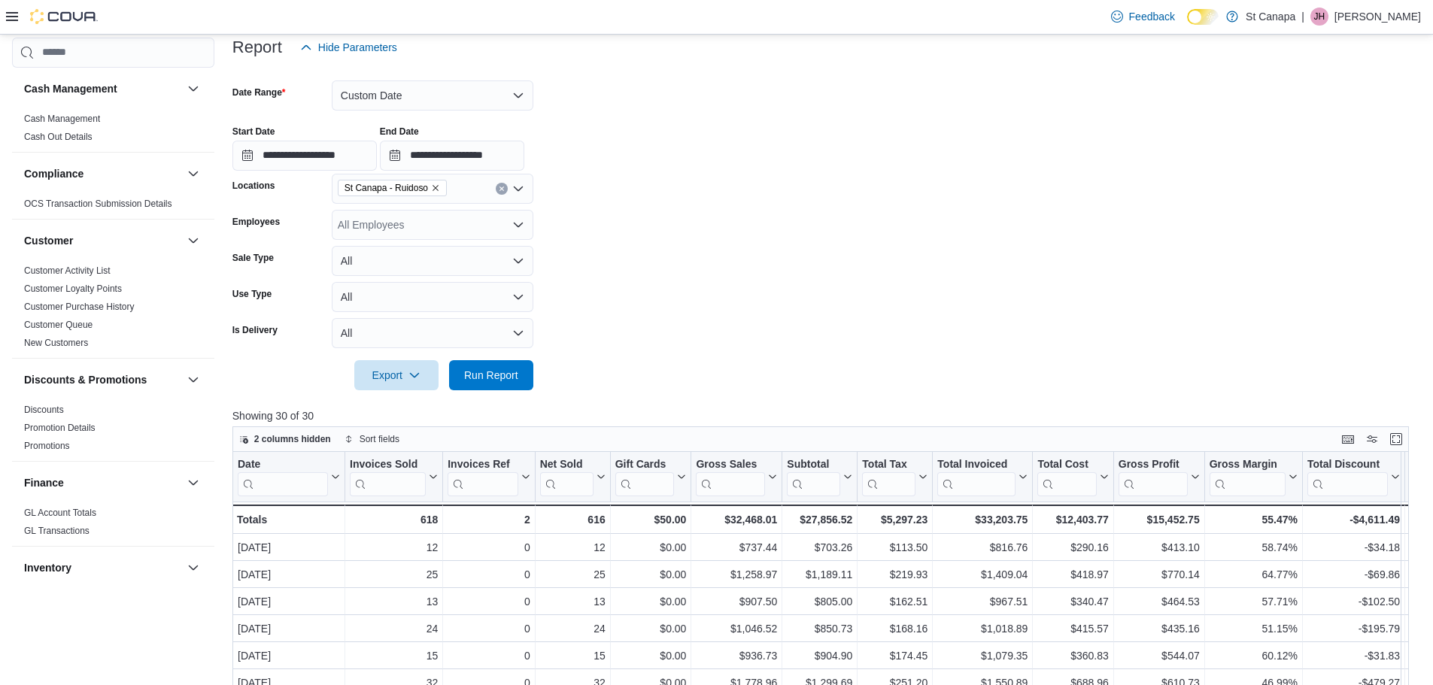
drag, startPoint x: 611, startPoint y: 241, endPoint x: 548, endPoint y: 346, distance: 122.1
click at [615, 248] on form "**********" at bounding box center [826, 226] width 1188 height 328
click at [484, 372] on span "Run Report" at bounding box center [491, 374] width 54 height 15
click at [434, 189] on icon "Remove St Canapa - Ruidoso from selection in this group" at bounding box center [435, 188] width 9 height 9
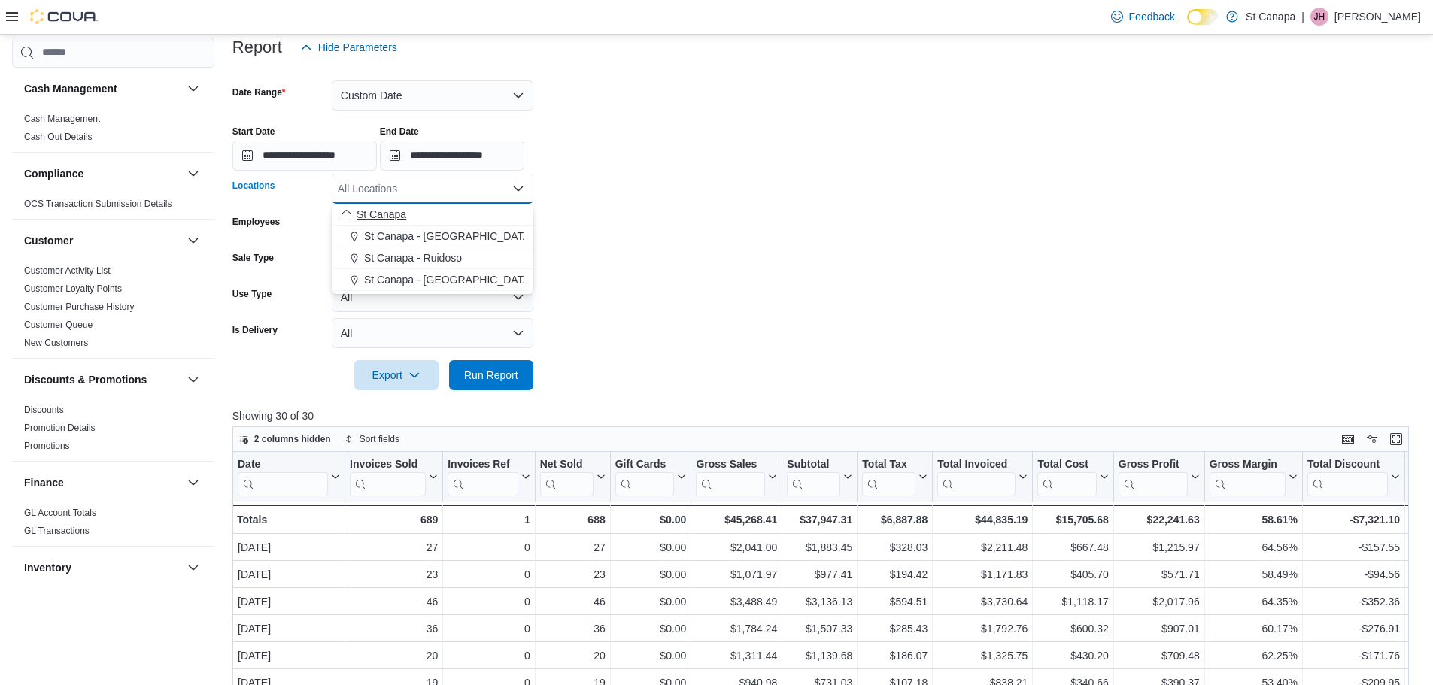
click at [394, 214] on span "St Canapa" at bounding box center [381, 214] width 50 height 15
click at [1075, 256] on form "**********" at bounding box center [826, 226] width 1188 height 328
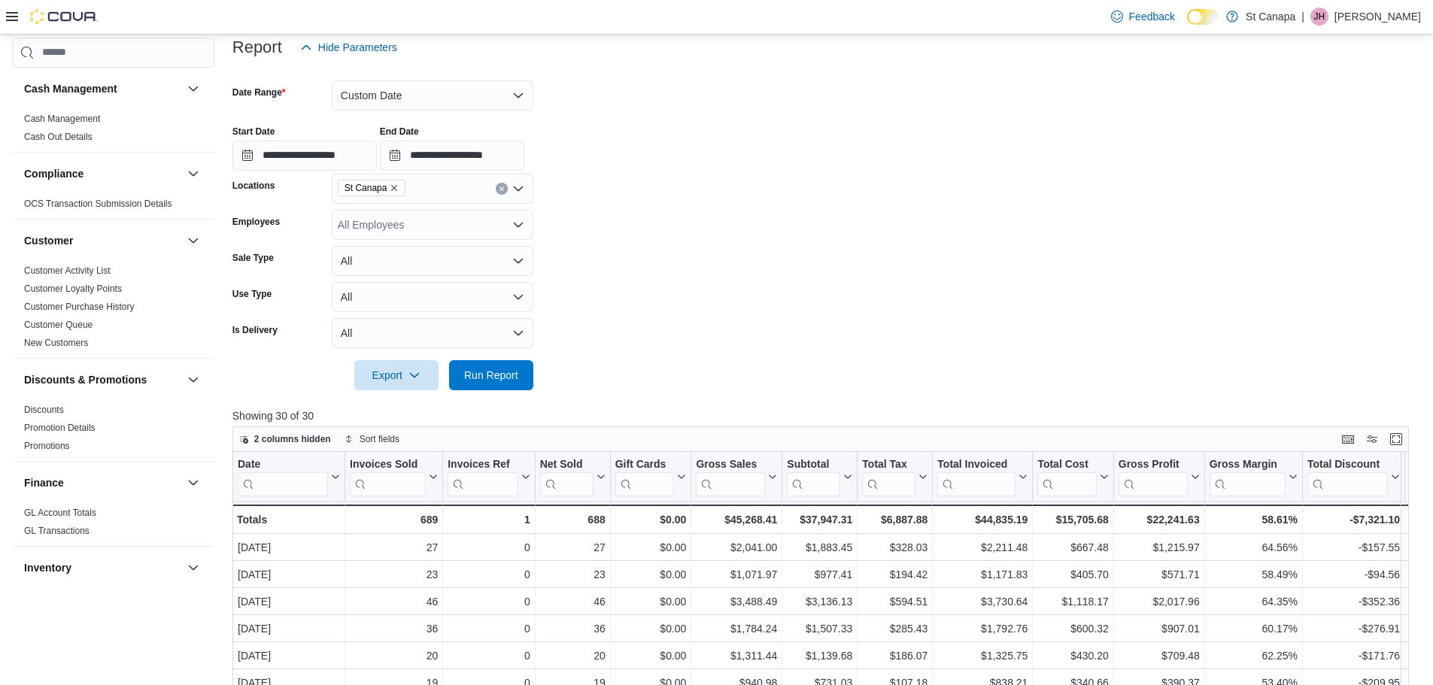
click at [392, 187] on icon "Remove St Canapa from selection in this group" at bounding box center [395, 188] width 6 height 6
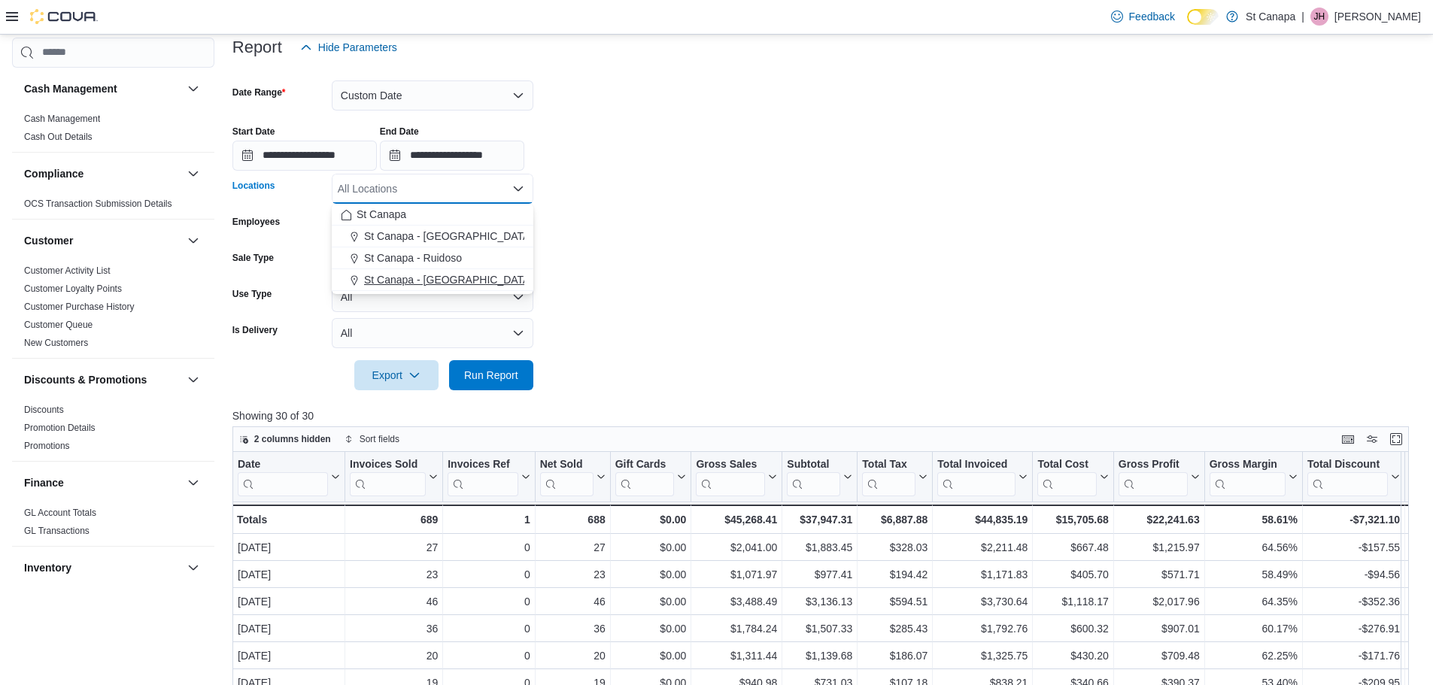
click at [437, 280] on span "St Canapa - [GEOGRAPHIC_DATA][PERSON_NAME]" at bounding box center [491, 279] width 255 height 15
click at [675, 241] on form "**********" at bounding box center [826, 226] width 1188 height 328
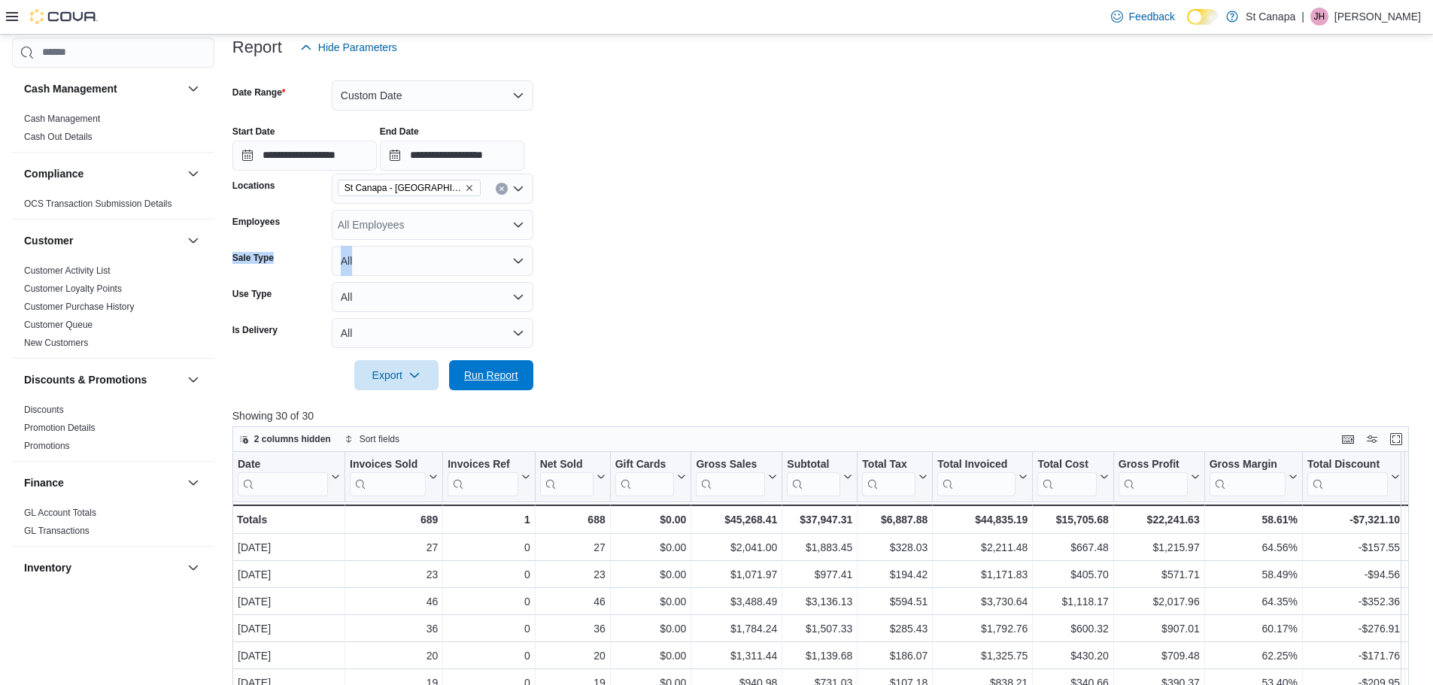
drag, startPoint x: 487, startPoint y: 370, endPoint x: 863, endPoint y: 376, distance: 376.1
click at [490, 370] on span "Run Report" at bounding box center [491, 375] width 54 height 15
click at [465, 186] on icon "Remove St Canapa - Santa Teresa from selection in this group" at bounding box center [469, 188] width 9 height 9
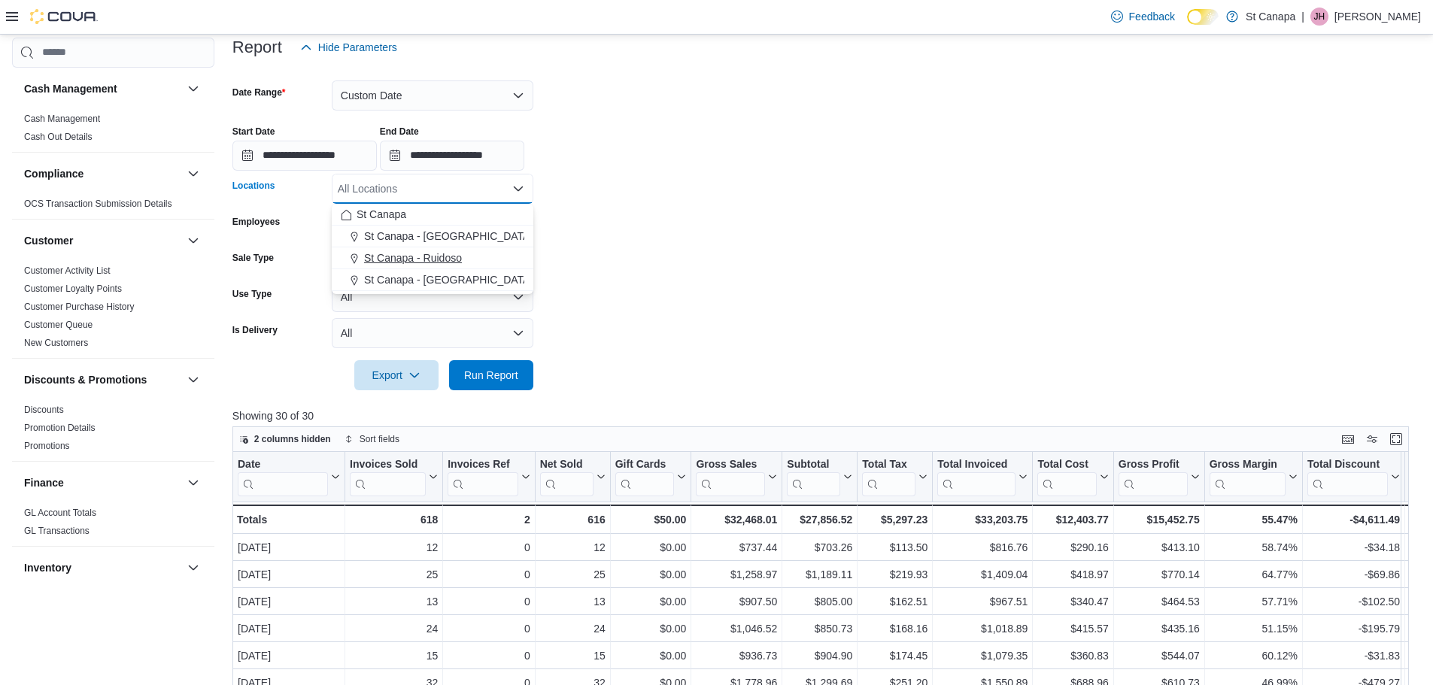
click at [435, 259] on span "St Canapa - Ruidoso" at bounding box center [413, 257] width 98 height 15
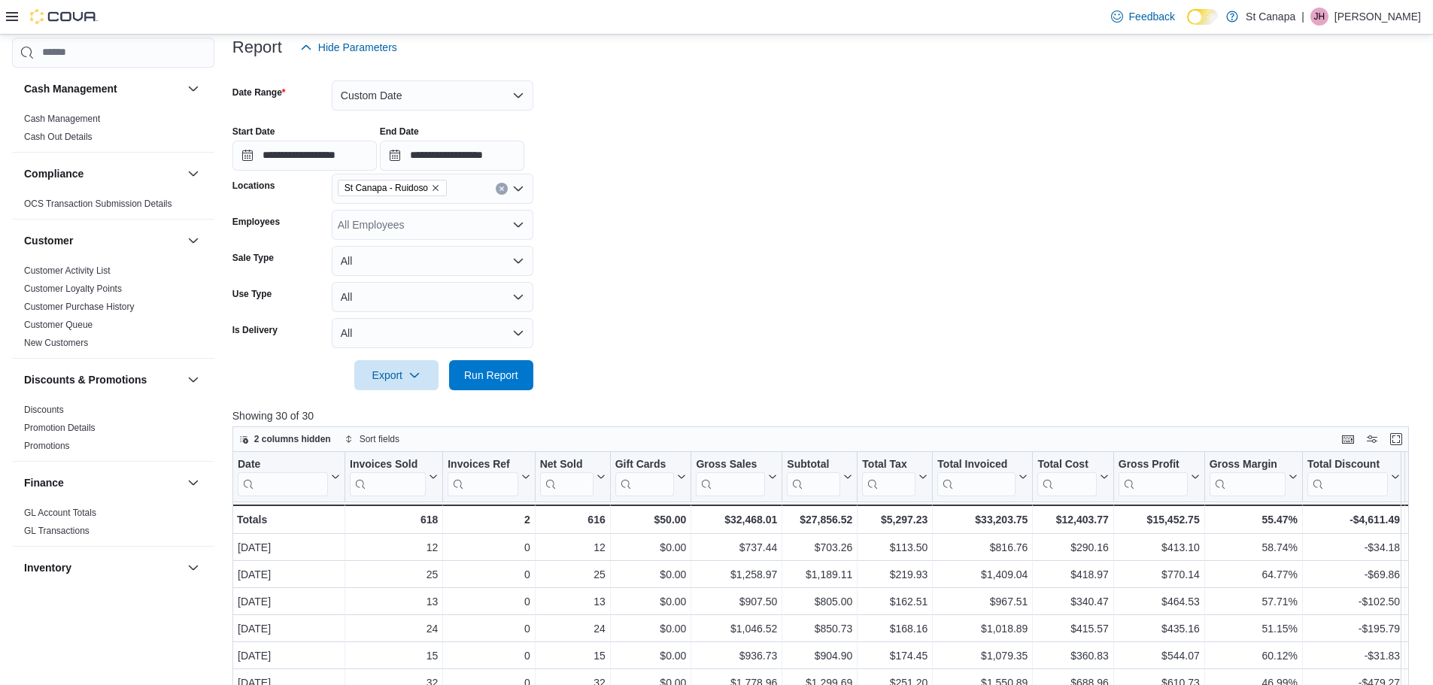
drag, startPoint x: 752, startPoint y: 277, endPoint x: 702, endPoint y: 321, distance: 67.1
click at [734, 299] on form "**********" at bounding box center [826, 226] width 1188 height 328
click at [502, 376] on span "Run Report" at bounding box center [491, 374] width 54 height 15
click at [430, 181] on span "St Canapa - Ruidoso" at bounding box center [392, 188] width 96 height 15
click at [377, 211] on div "All Employees" at bounding box center [433, 225] width 202 height 30
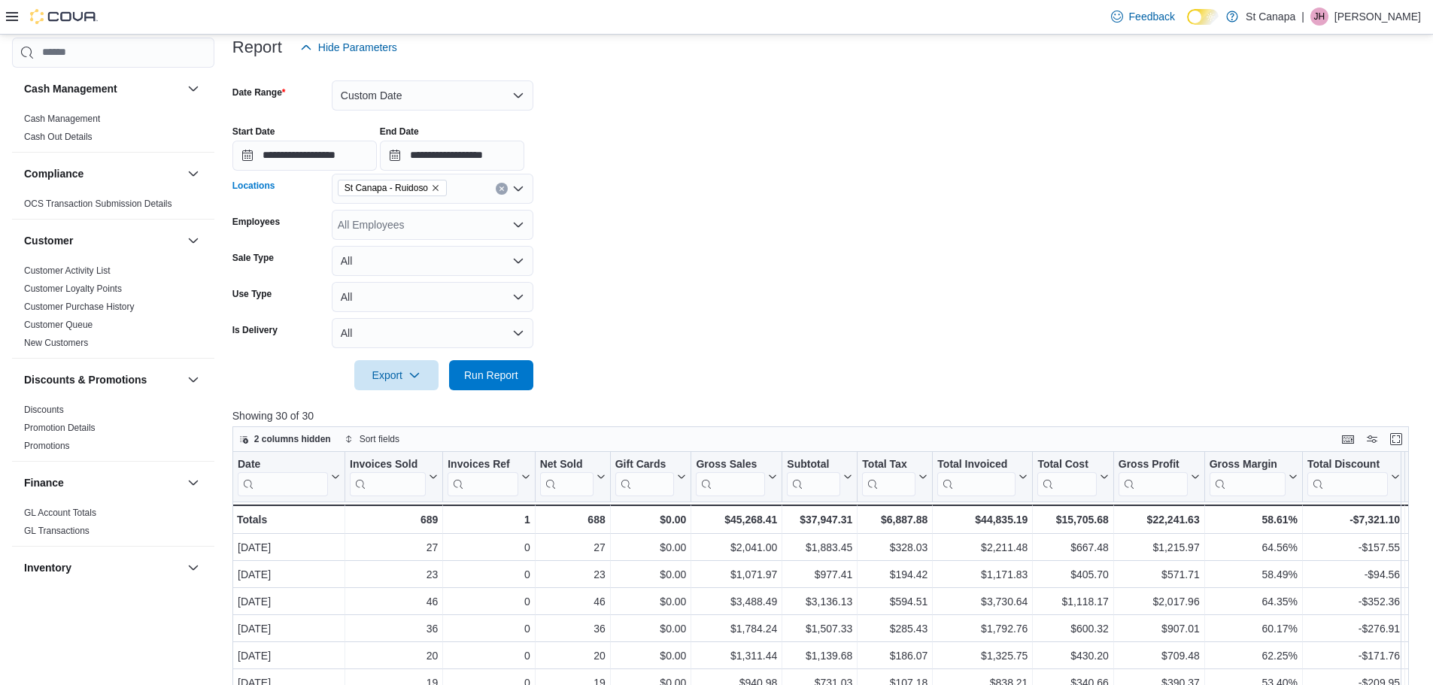
click at [434, 187] on icon "Remove St Canapa - Ruidoso from selection in this group" at bounding box center [435, 188] width 9 height 9
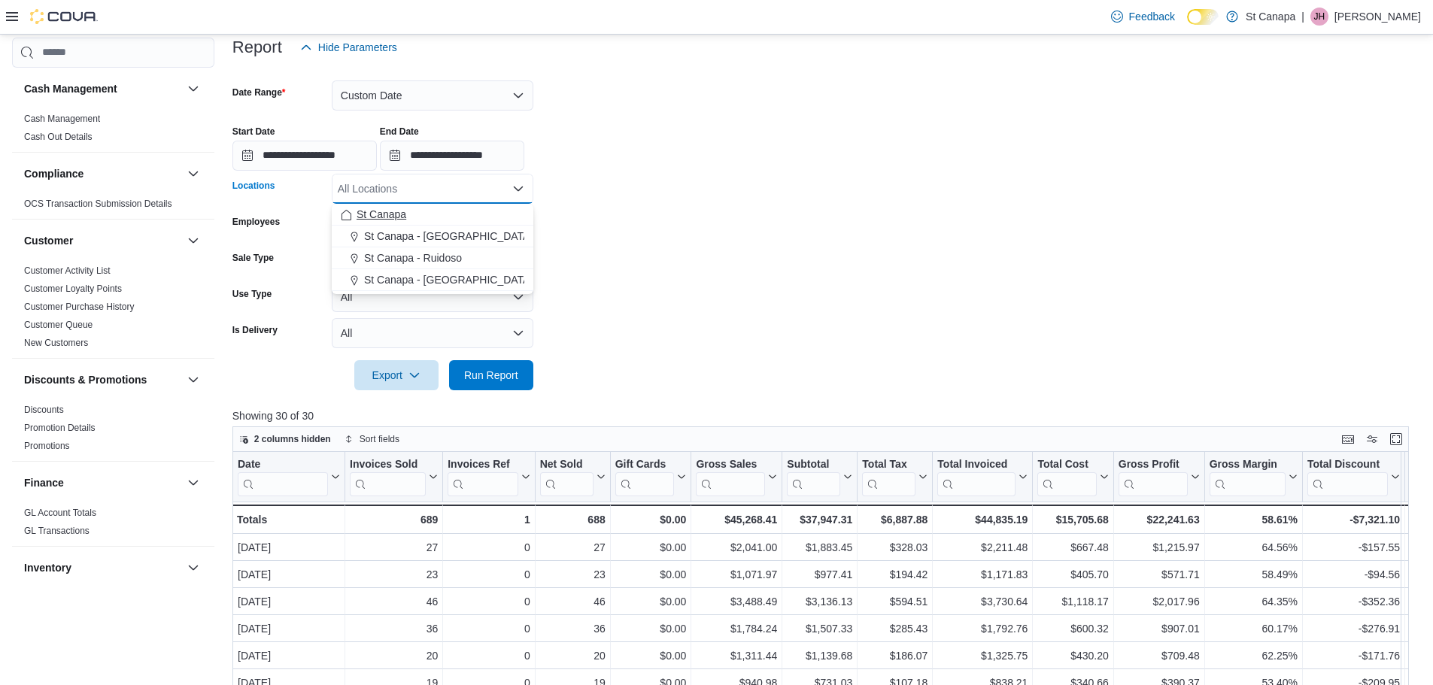
click at [388, 214] on span "St Canapa" at bounding box center [381, 214] width 50 height 15
drag, startPoint x: 789, startPoint y: 223, endPoint x: 668, endPoint y: 310, distance: 149.2
click at [774, 248] on form "**********" at bounding box center [826, 226] width 1188 height 328
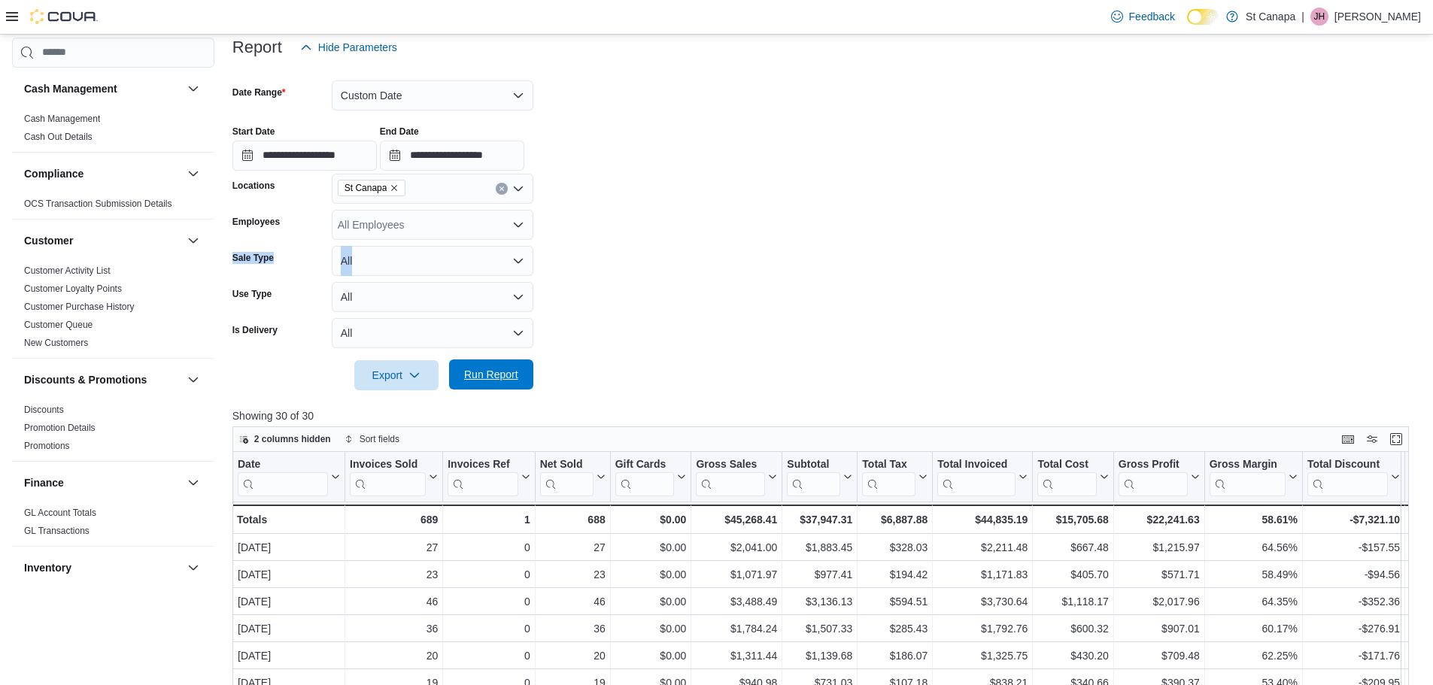
click at [496, 366] on span "Run Report" at bounding box center [491, 375] width 66 height 30
click at [394, 181] on span "St Canapa" at bounding box center [371, 188] width 55 height 15
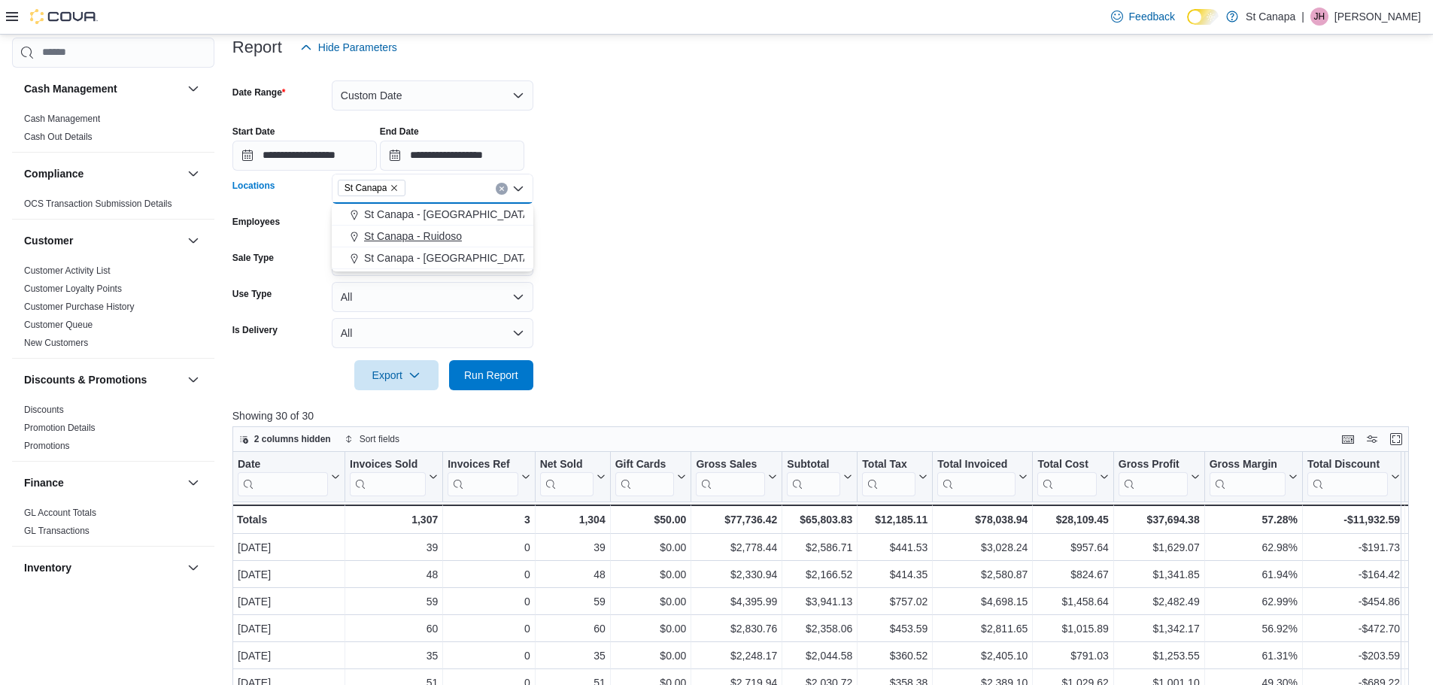
click at [405, 235] on span "St Canapa - Ruidoso" at bounding box center [413, 236] width 98 height 15
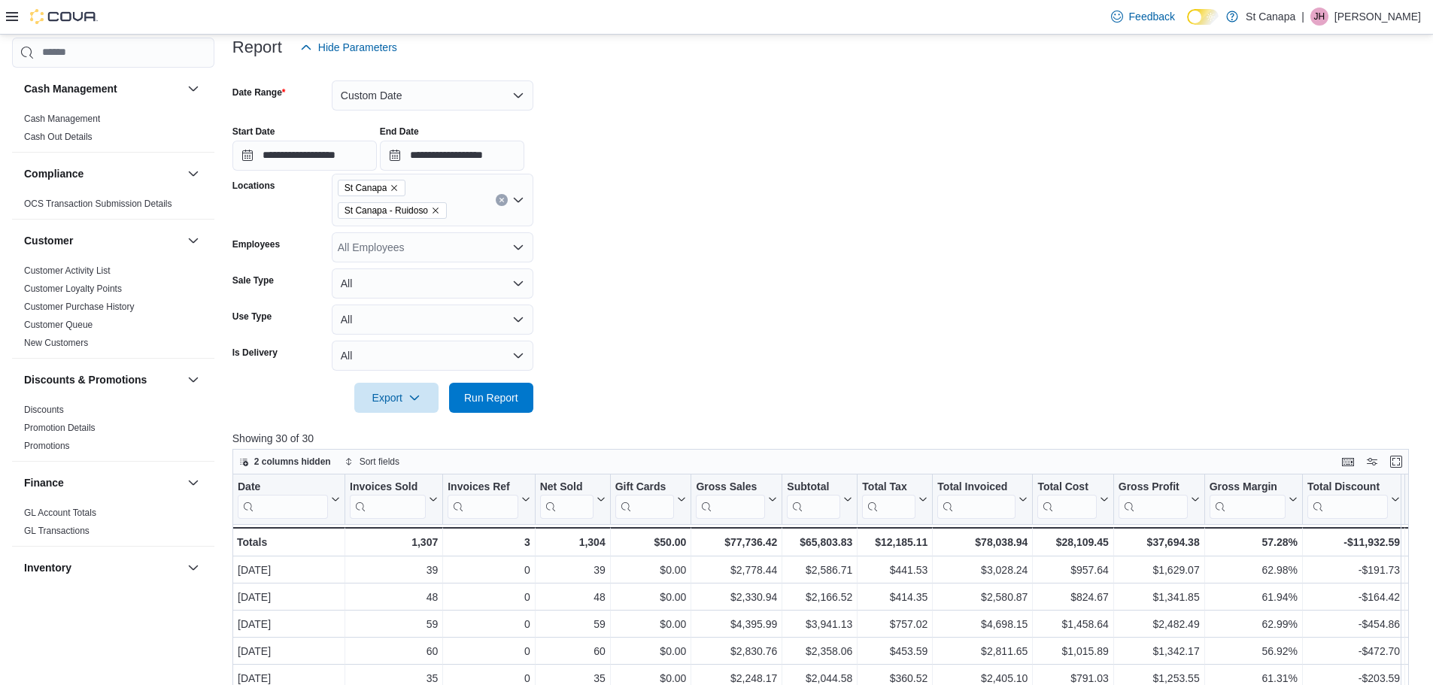
drag, startPoint x: 696, startPoint y: 270, endPoint x: 648, endPoint y: 294, distance: 53.1
click at [690, 275] on form "**********" at bounding box center [826, 237] width 1188 height 350
click at [476, 399] on span "Run Report" at bounding box center [491, 397] width 54 height 15
click at [393, 187] on icon "Remove St Canapa from selection in this group" at bounding box center [395, 188] width 6 height 6
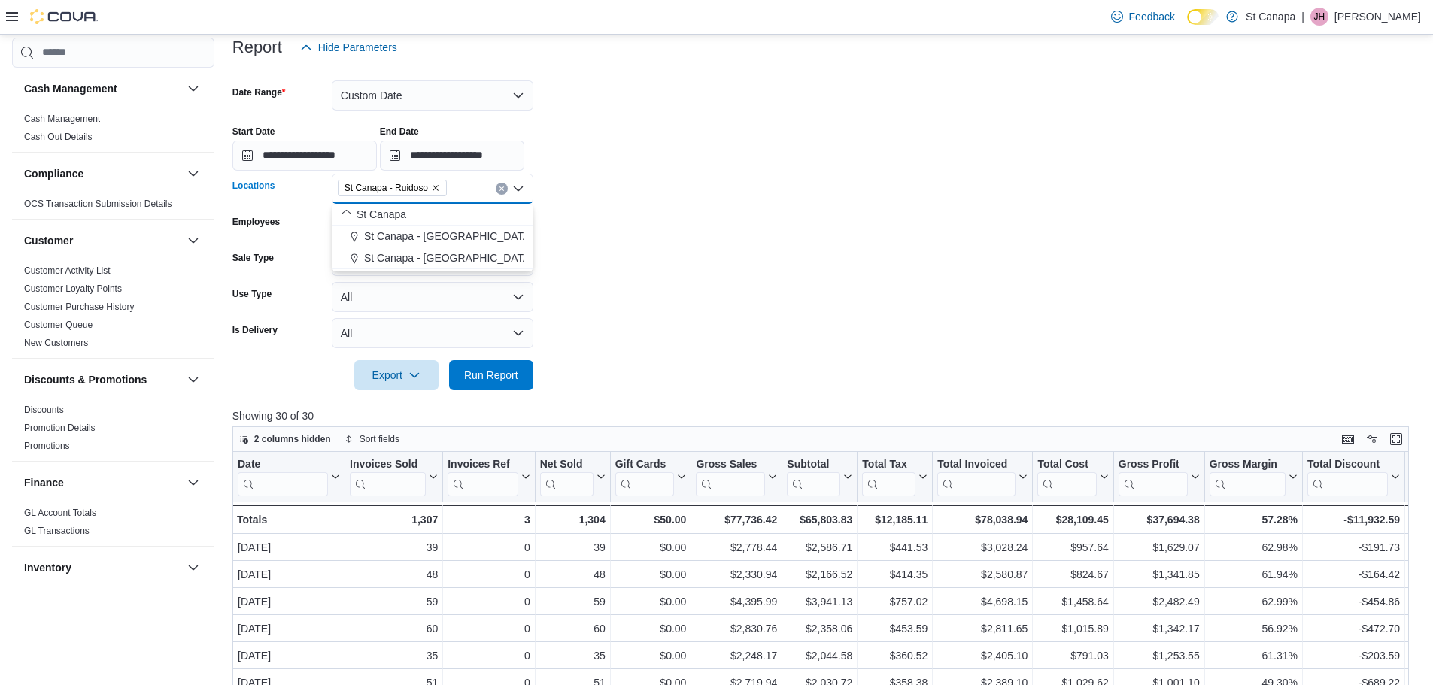
drag, startPoint x: 690, startPoint y: 278, endPoint x: 633, endPoint y: 282, distance: 58.1
click at [690, 278] on form "**********" at bounding box center [826, 226] width 1188 height 328
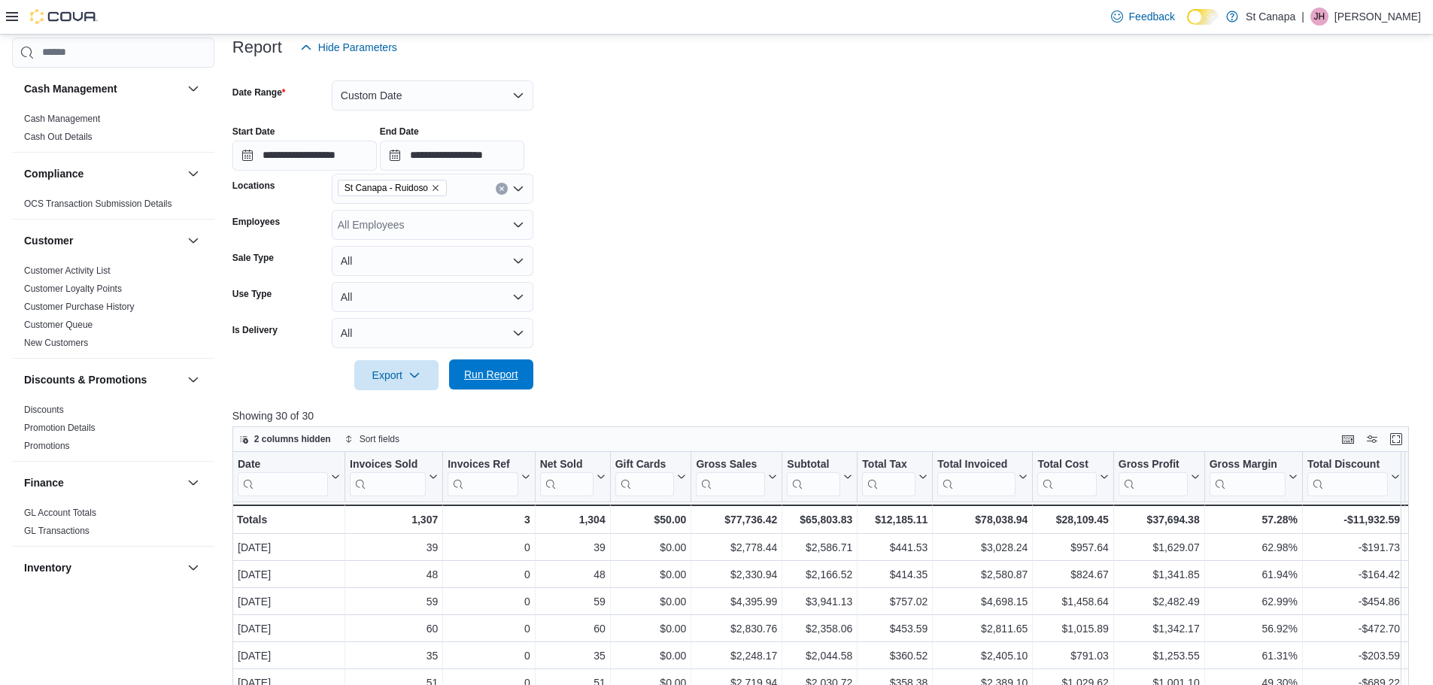
click at [504, 372] on span "Run Report" at bounding box center [491, 374] width 54 height 15
click at [393, 378] on span "Export" at bounding box center [396, 375] width 66 height 30
click at [389, 401] on span "Export to Excel" at bounding box center [399, 405] width 68 height 12
click at [439, 190] on span "St Canapa - Ruidoso" at bounding box center [392, 188] width 109 height 17
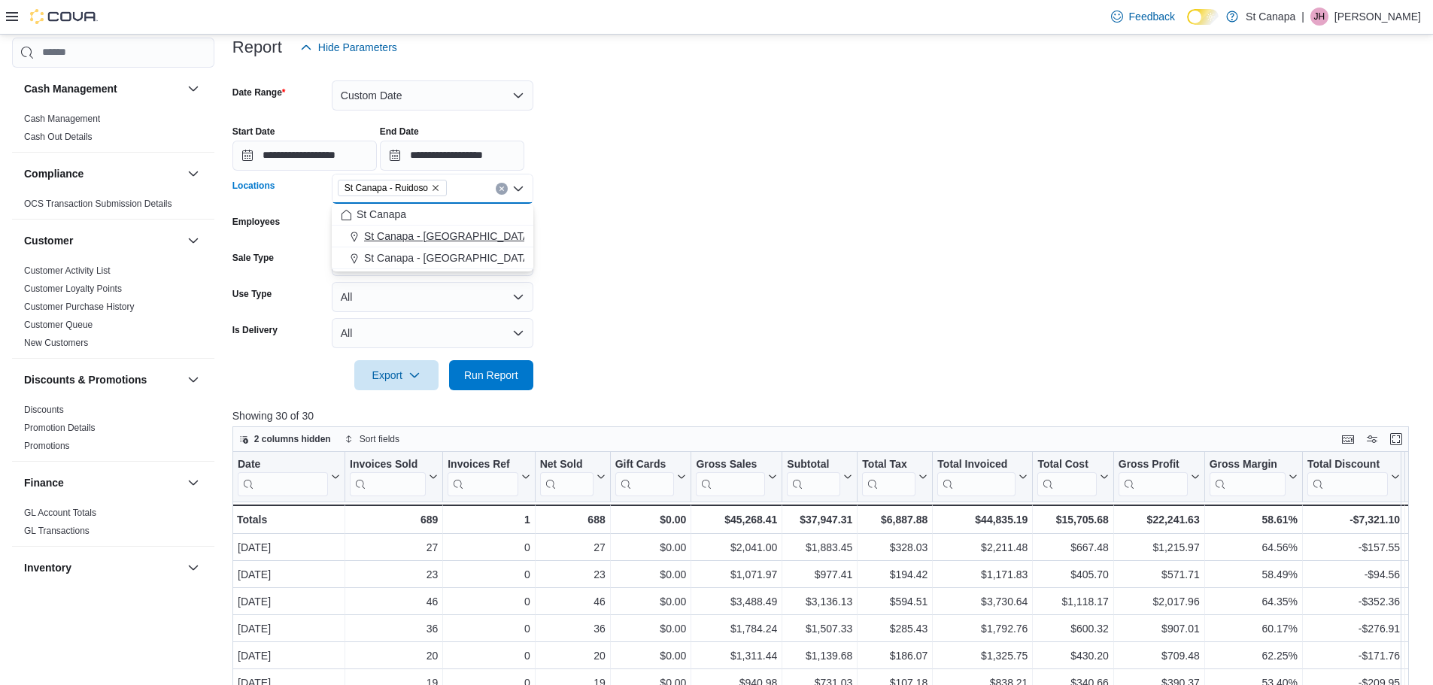
drag, startPoint x: 420, startPoint y: 259, endPoint x: 510, endPoint y: 263, distance: 90.4
click at [434, 261] on span "St Canapa - [GEOGRAPHIC_DATA][PERSON_NAME]" at bounding box center [491, 257] width 255 height 15
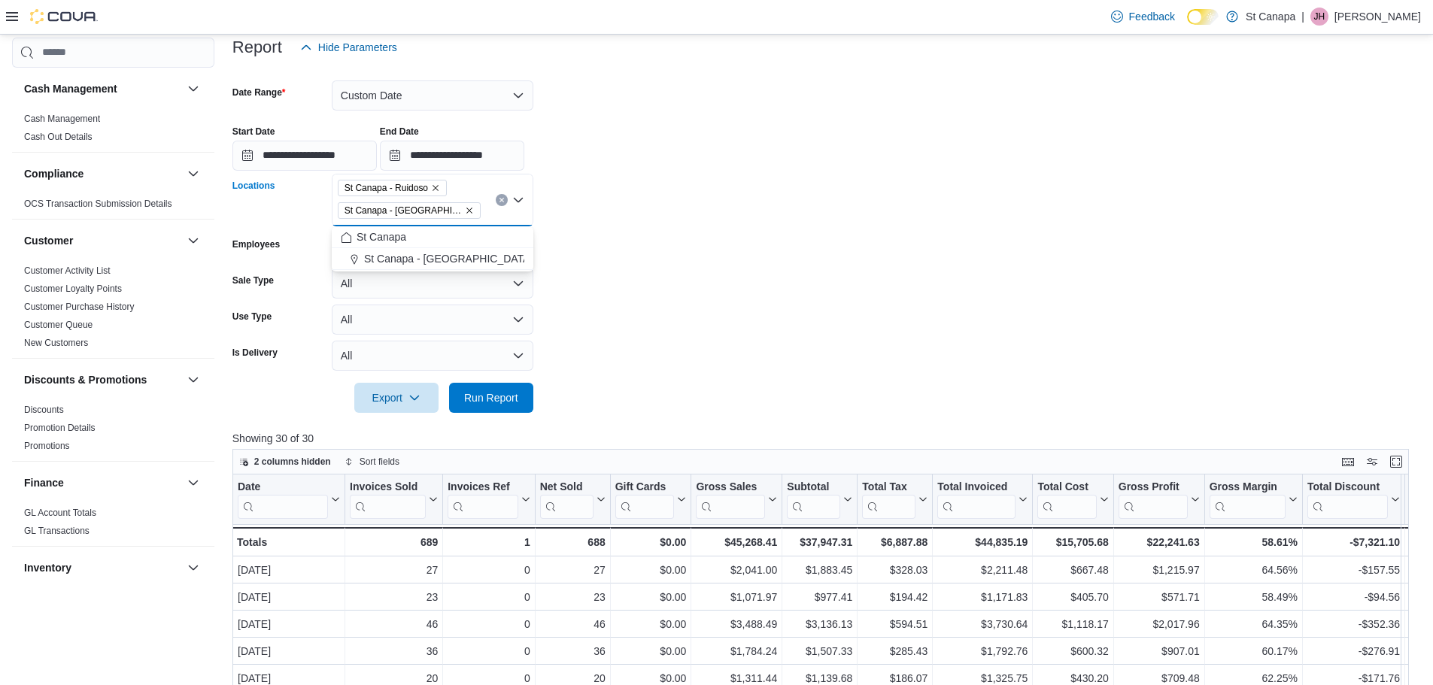
click at [552, 226] on form "**********" at bounding box center [826, 237] width 1188 height 350
click at [437, 187] on icon "Remove St Canapa - Ruidoso from selection in this group" at bounding box center [435, 188] width 9 height 9
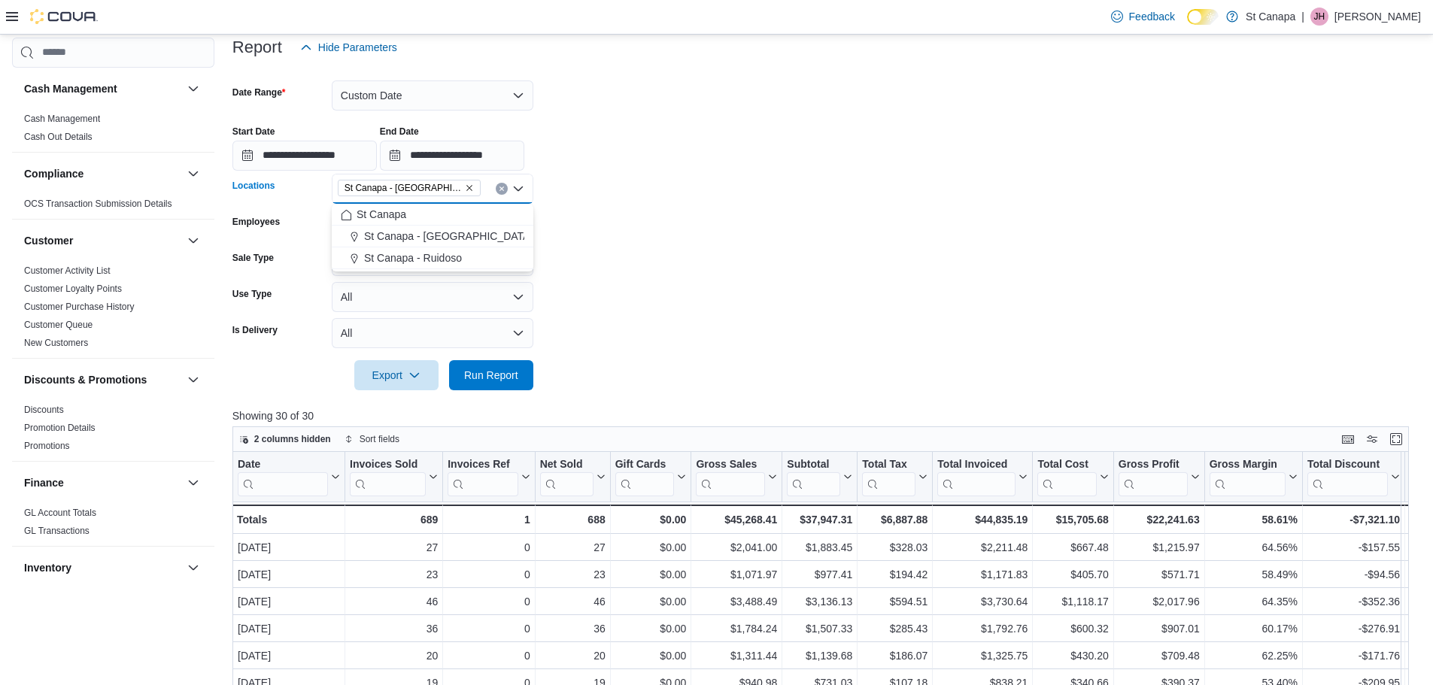
click at [767, 253] on form "**********" at bounding box center [826, 226] width 1188 height 328
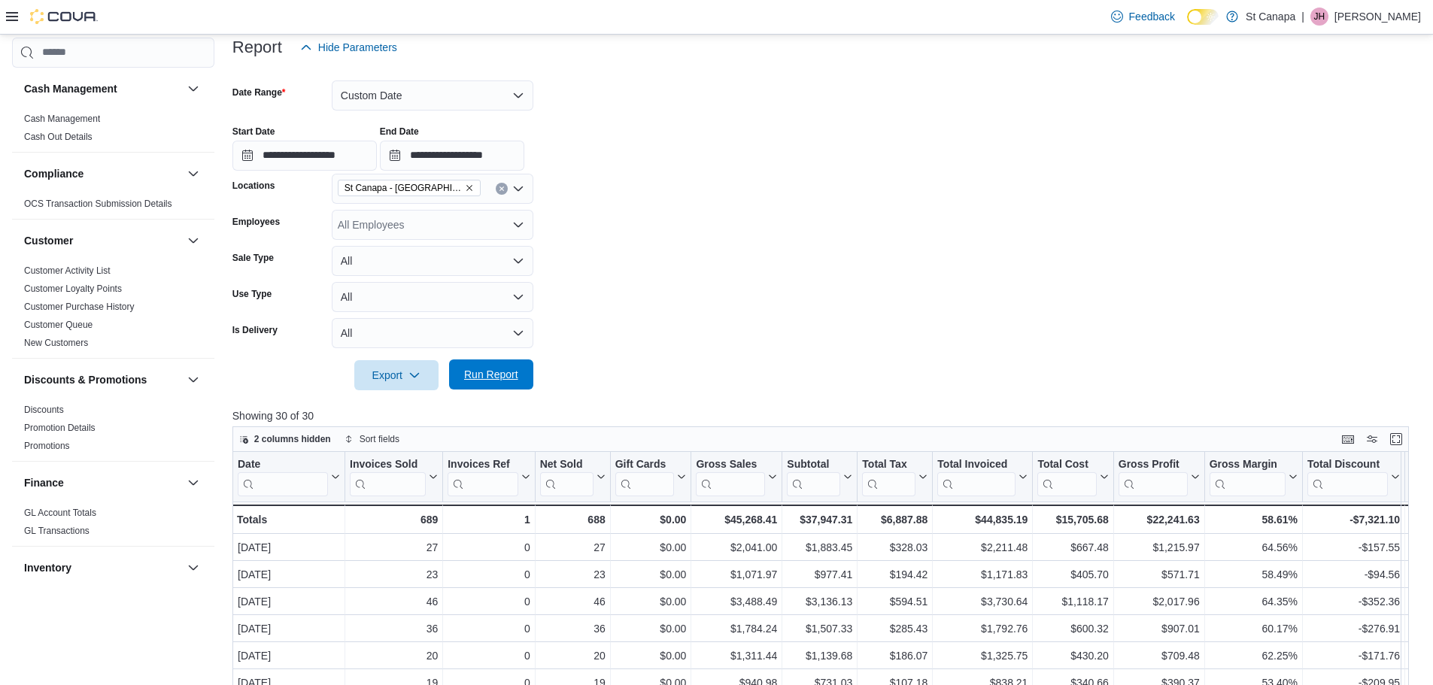
click at [494, 372] on span "Run Report" at bounding box center [491, 374] width 54 height 15
click at [388, 372] on span "Export" at bounding box center [396, 375] width 66 height 30
click at [390, 399] on span "Export to Excel" at bounding box center [399, 405] width 68 height 12
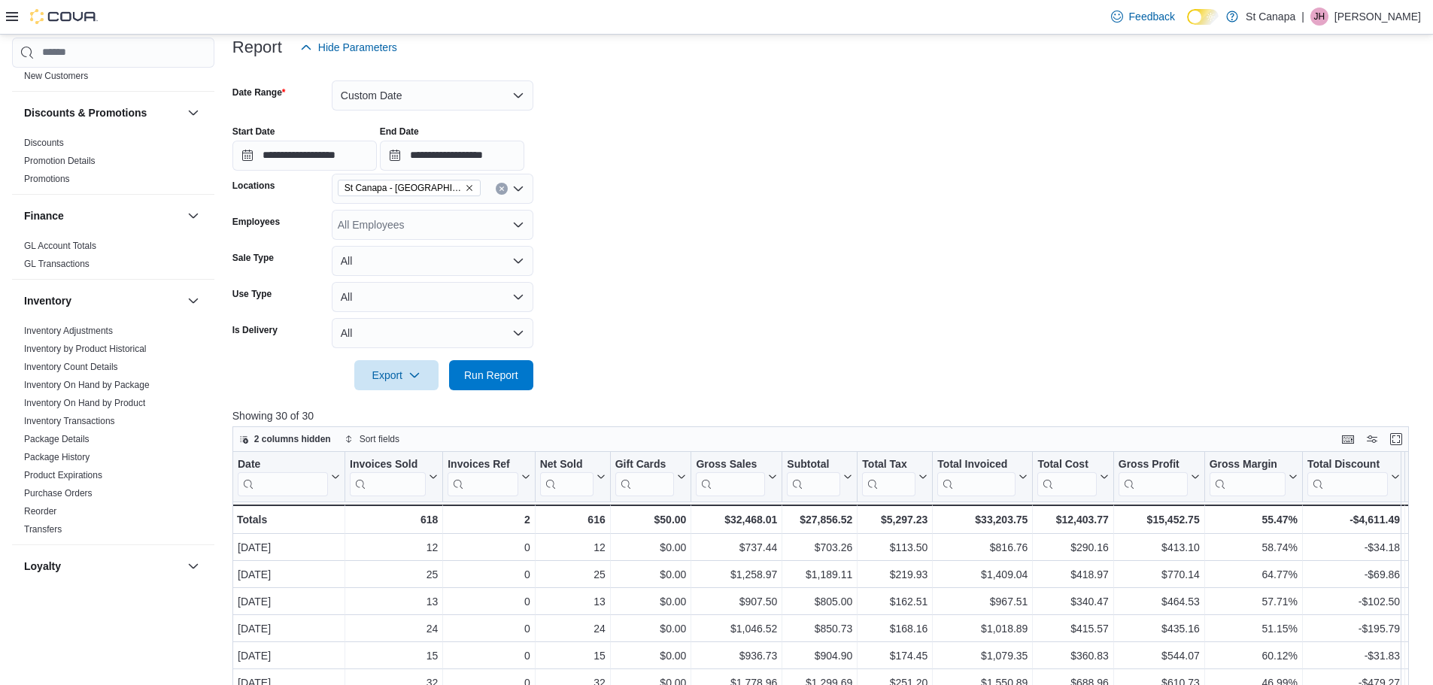
scroll to position [301, 0]
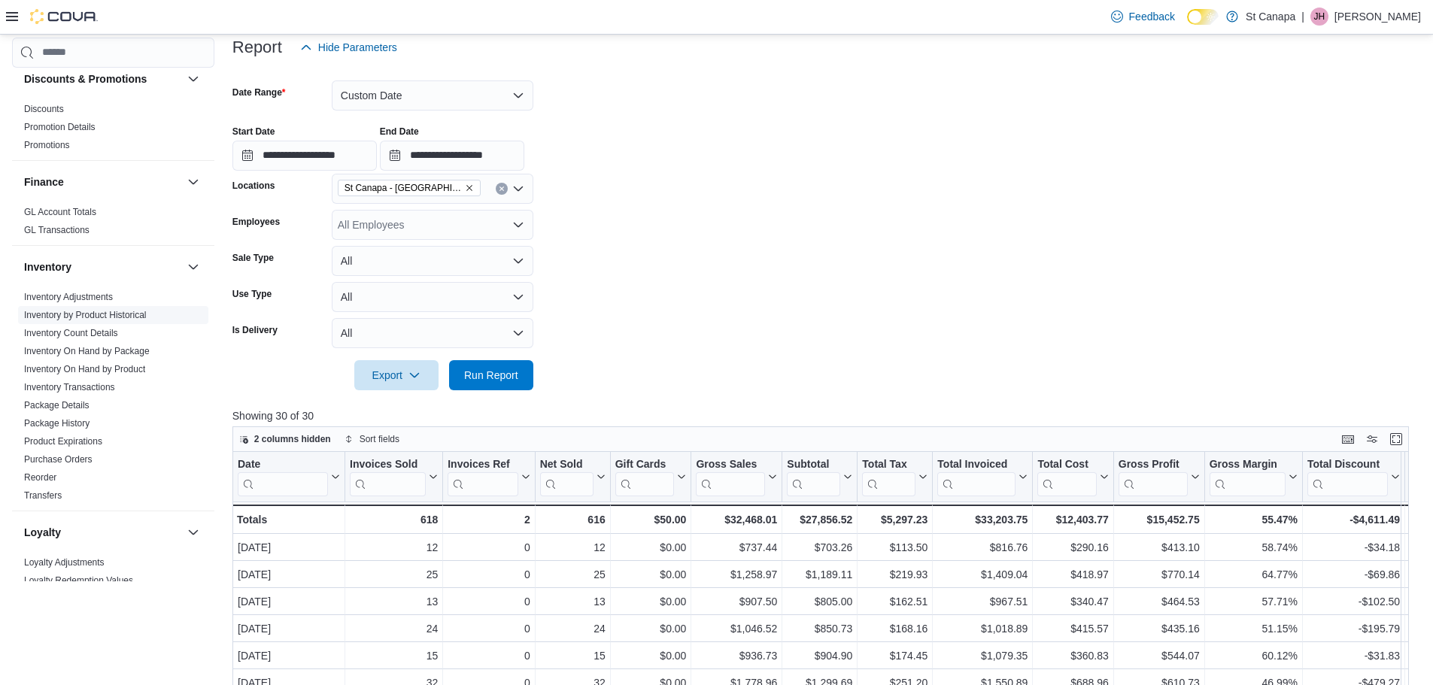
click at [99, 315] on link "Inventory by Product Historical" at bounding box center [85, 315] width 123 height 11
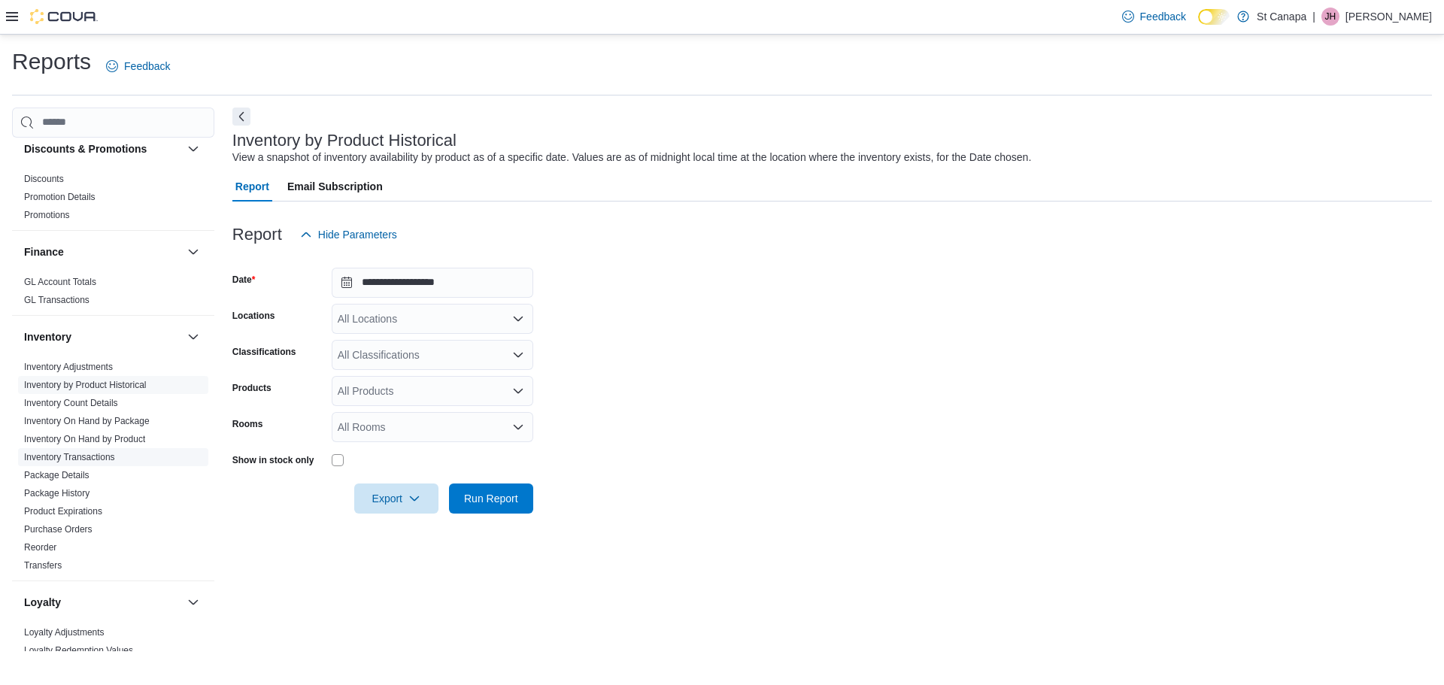
click at [59, 454] on link "Inventory Transactions" at bounding box center [69, 457] width 91 height 11
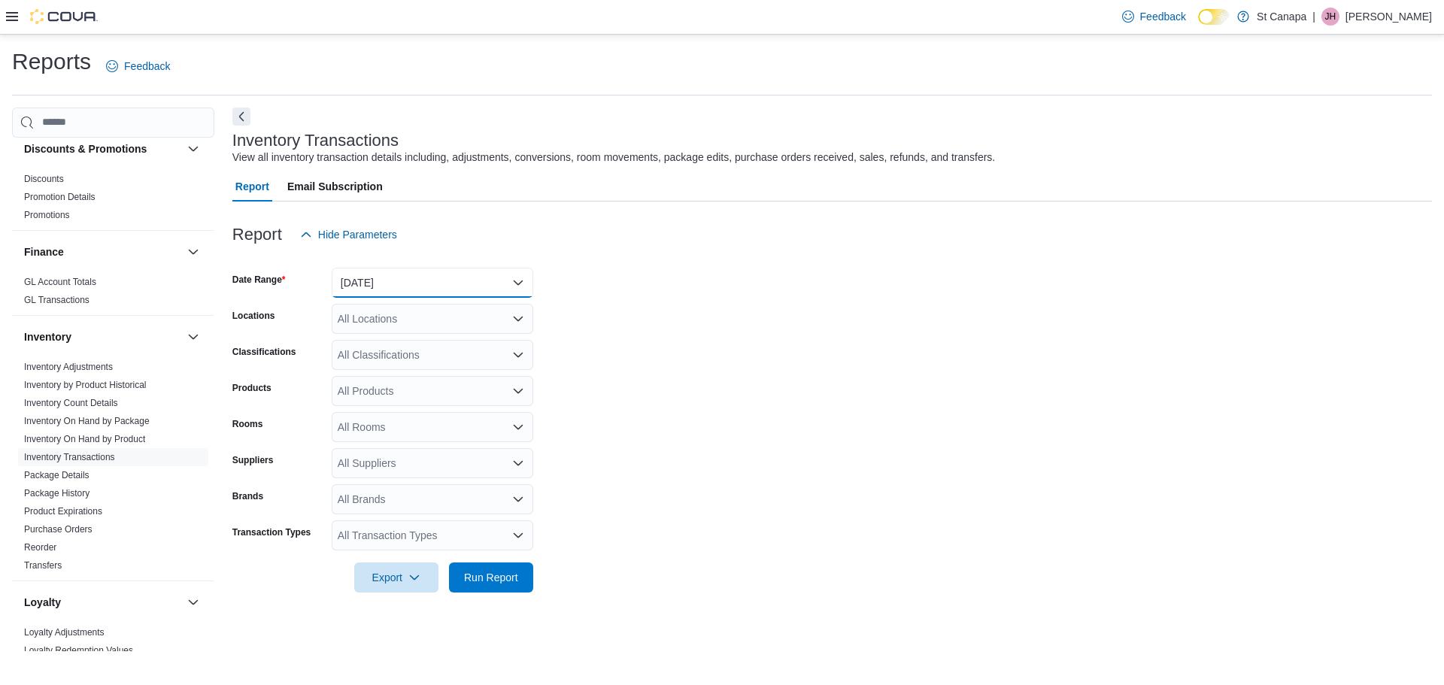
click at [363, 284] on button "[DATE]" at bounding box center [433, 283] width 202 height 30
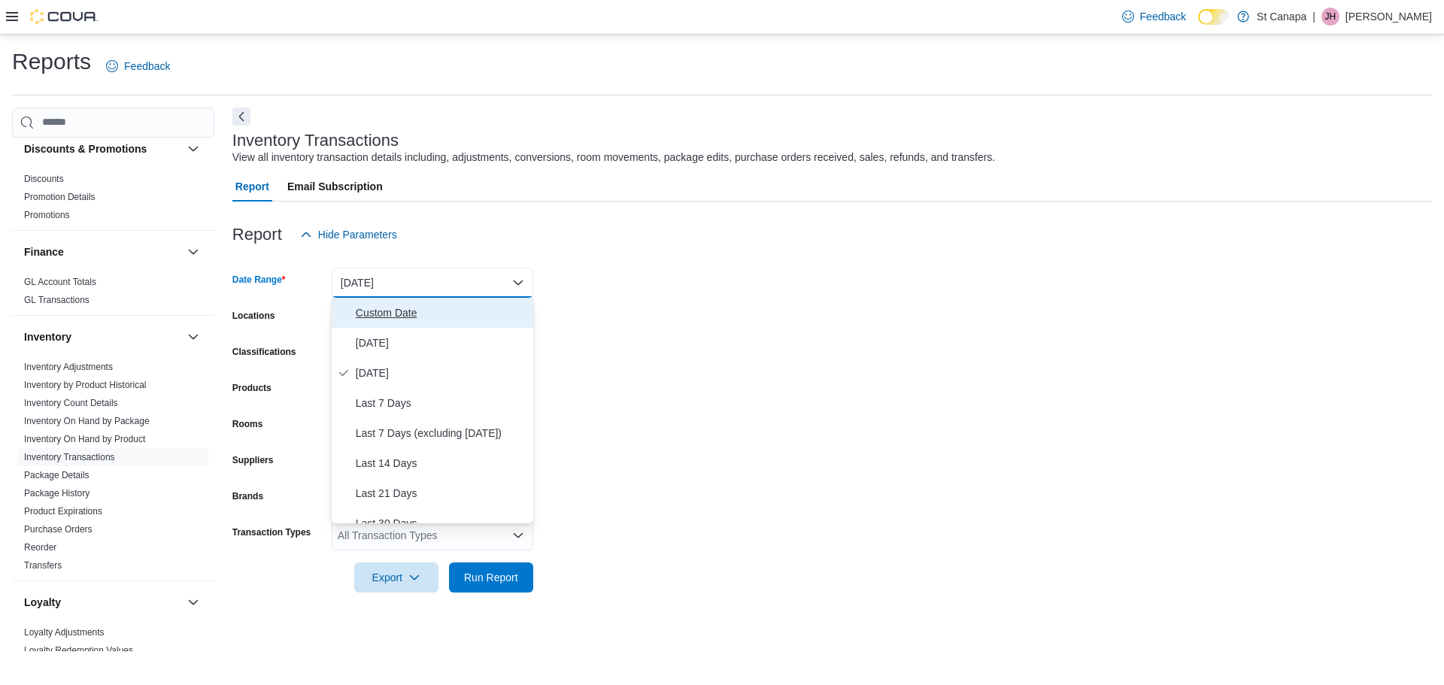
click at [371, 319] on span "Custom Date" at bounding box center [441, 313] width 171 height 18
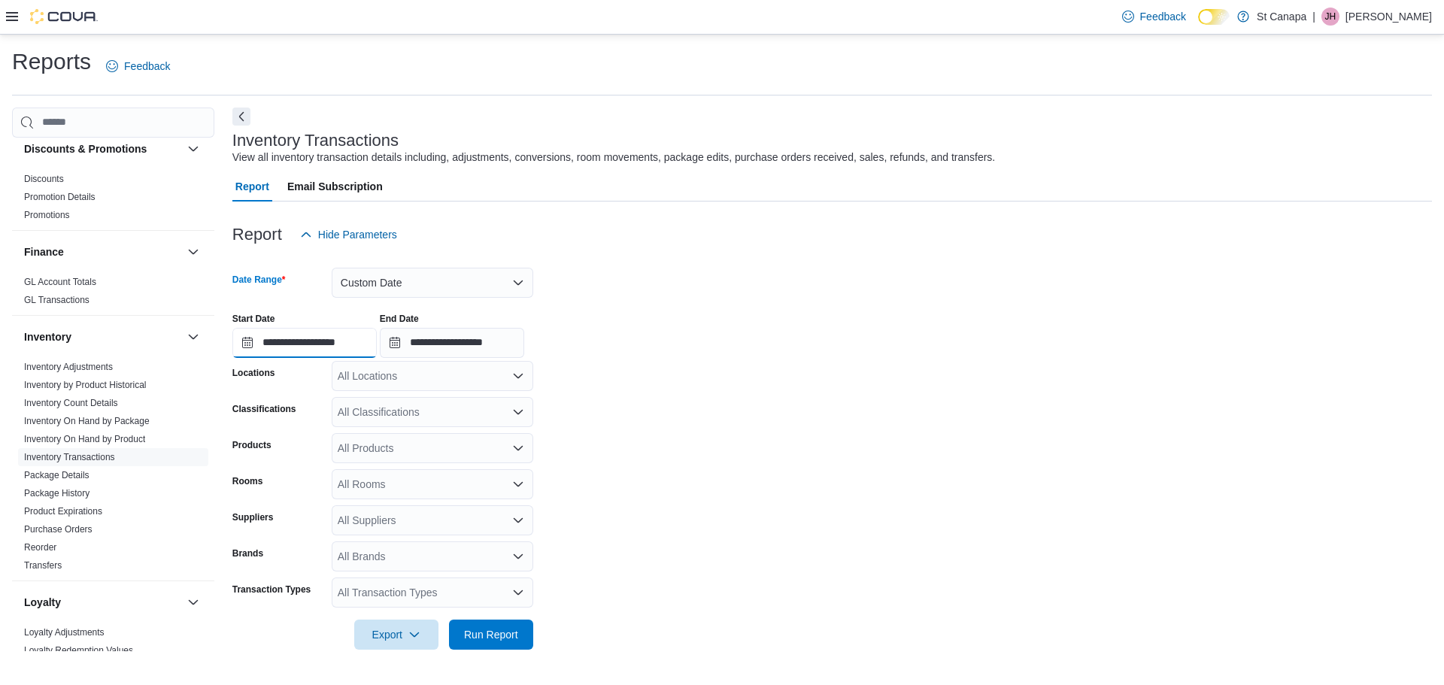
click at [330, 338] on input "**********" at bounding box center [304, 343] width 144 height 30
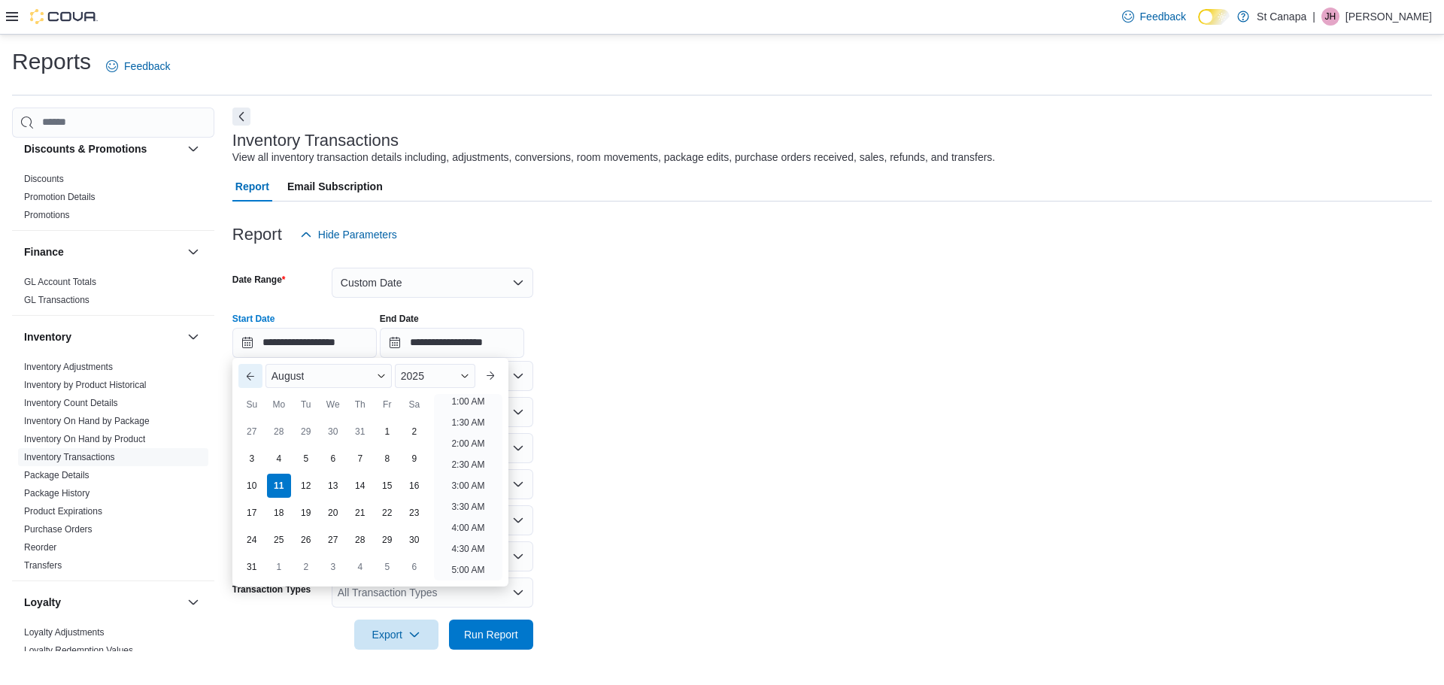
click at [246, 378] on button "Previous Month" at bounding box center [250, 376] width 24 height 24
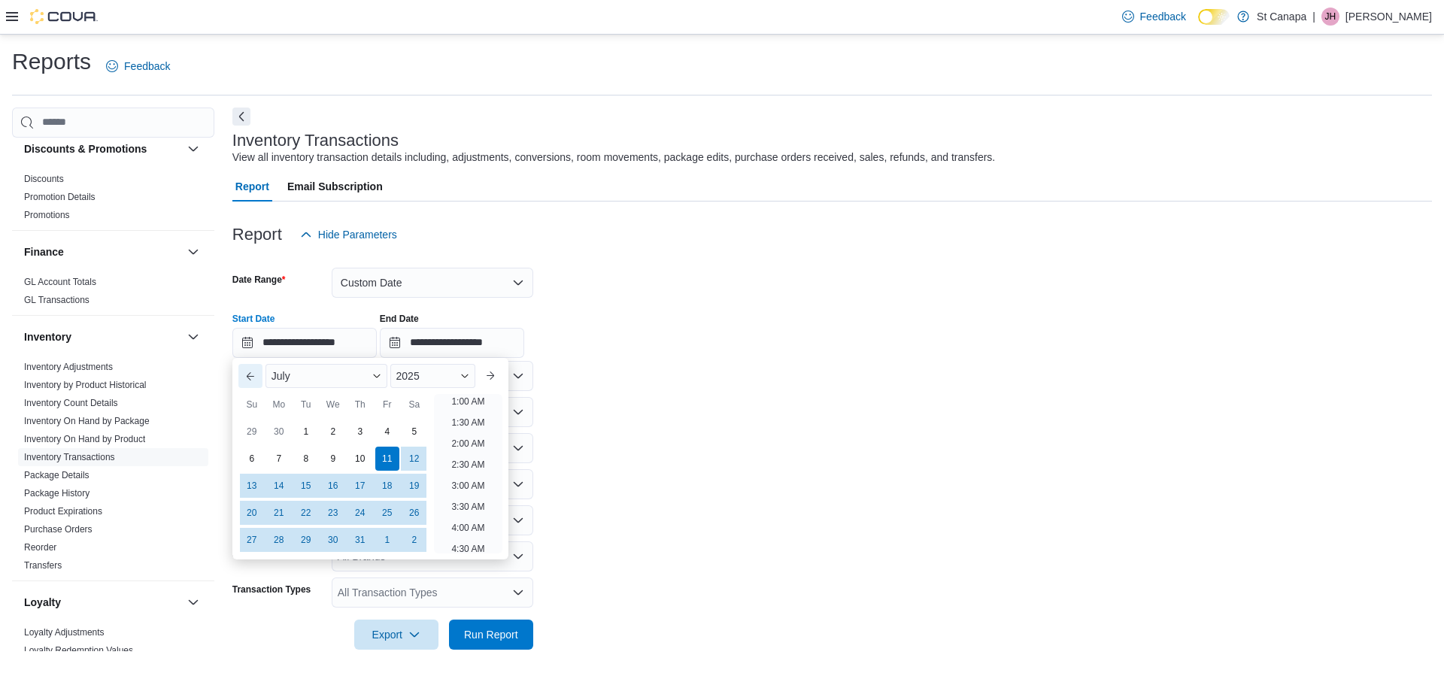
scroll to position [3, 0]
click at [246, 378] on button "Previous Month" at bounding box center [250, 376] width 24 height 24
click at [469, 375] on span "Button. Open the year selector. 2025 is currently selected." at bounding box center [464, 376] width 9 height 9
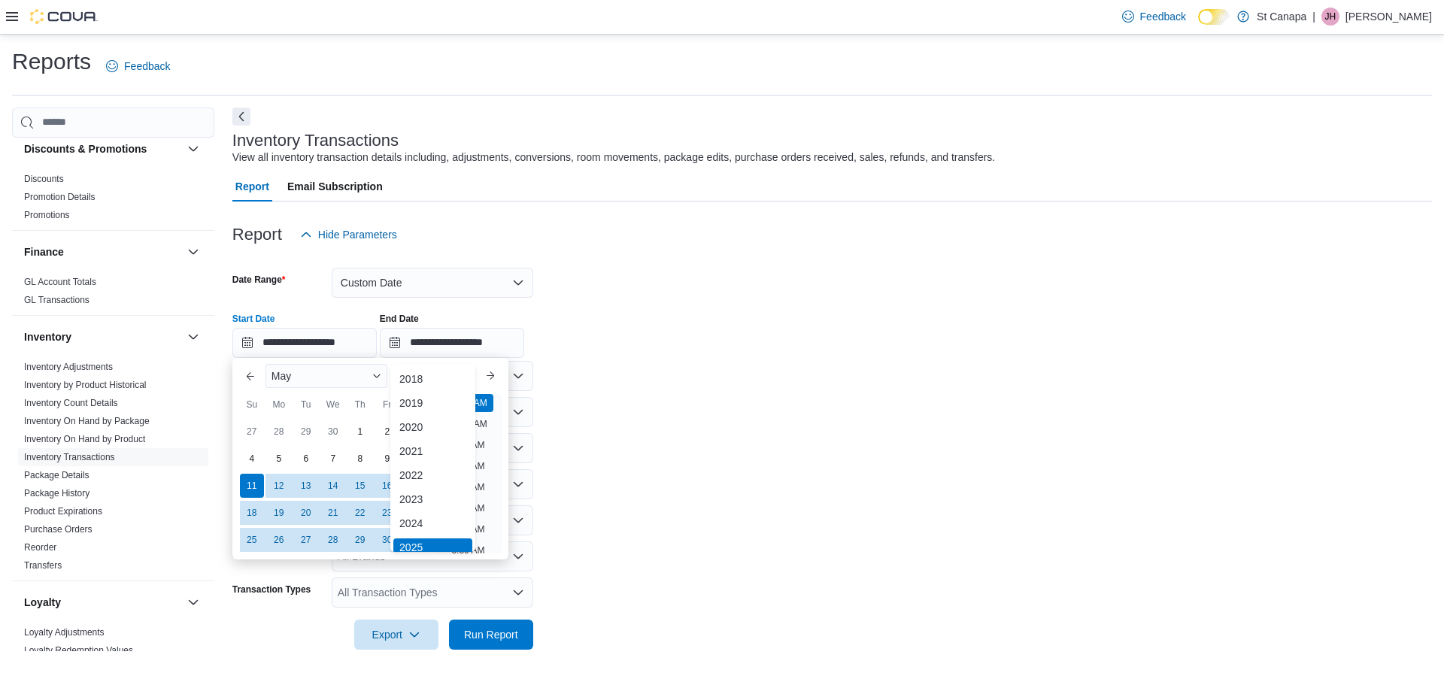
scroll to position [5, 0]
click at [492, 373] on button "Next month" at bounding box center [490, 376] width 24 height 24
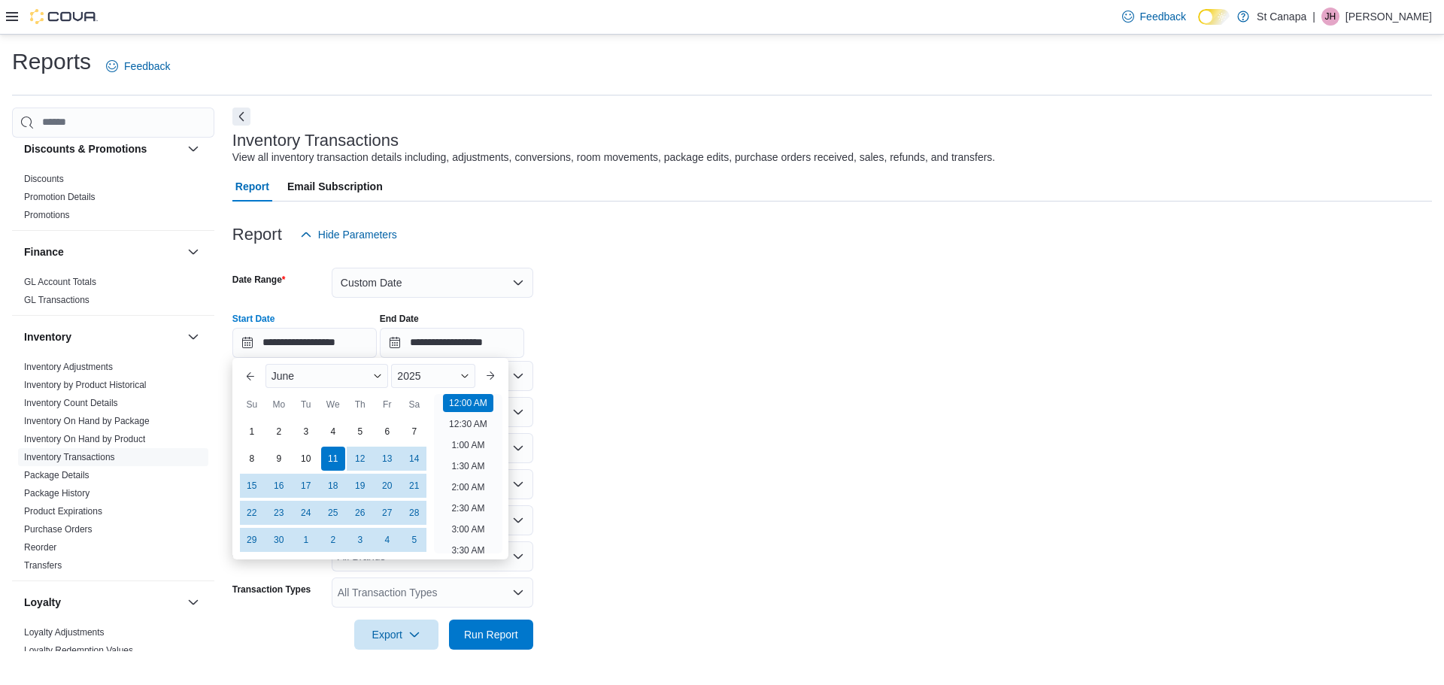
drag, startPoint x: 253, startPoint y: 434, endPoint x: 381, endPoint y: 414, distance: 128.7
click at [253, 433] on div "1" at bounding box center [252, 432] width 24 height 24
type input "**********"
click at [897, 407] on form "**********" at bounding box center [832, 450] width 1200 height 400
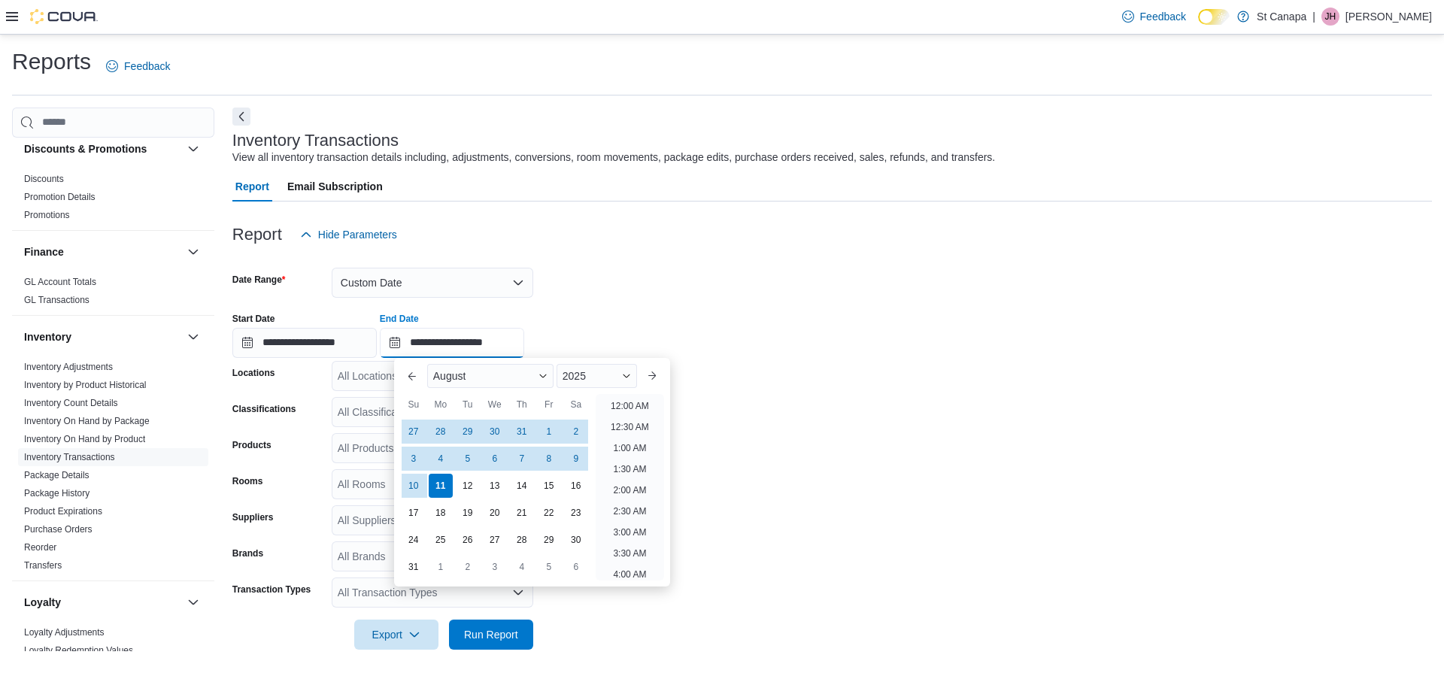
click at [502, 344] on input "**********" at bounding box center [452, 343] width 144 height 30
click at [414, 382] on button "Previous Month" at bounding box center [412, 376] width 24 height 24
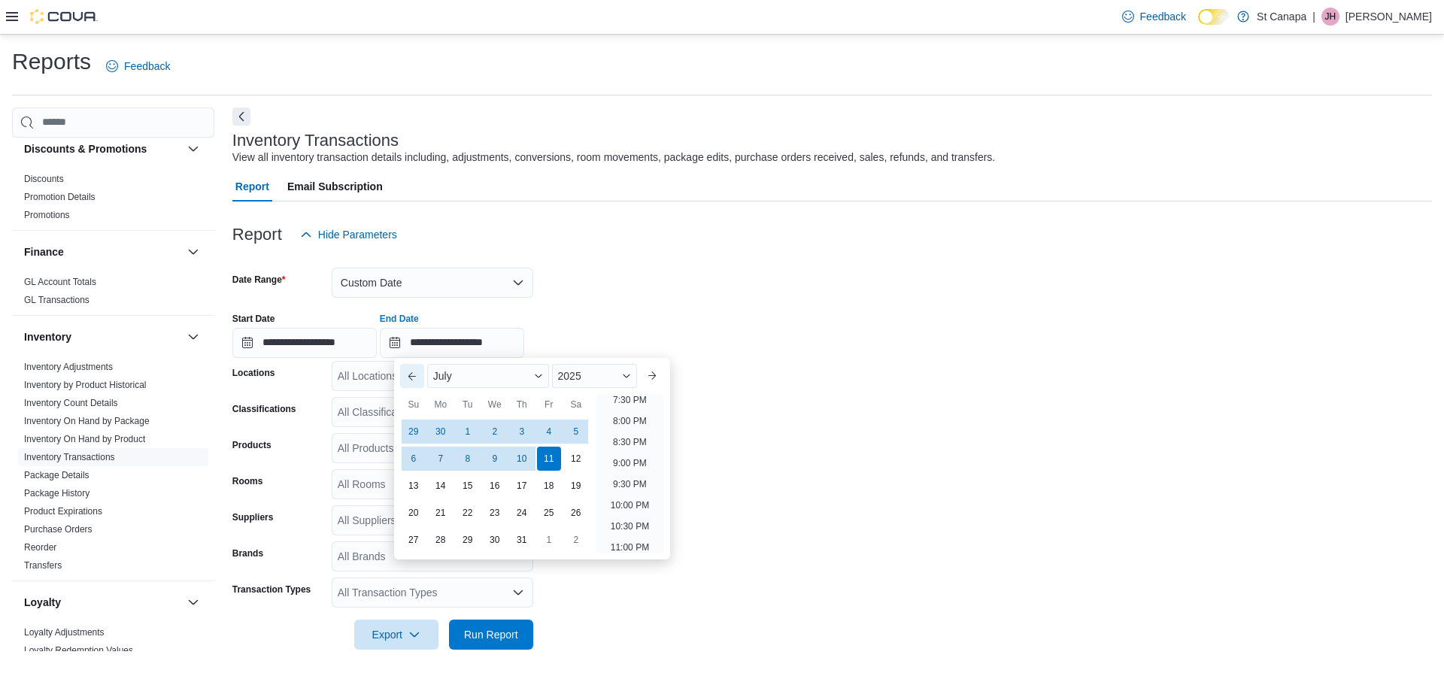
click at [414, 382] on button "Previous Month" at bounding box center [412, 376] width 24 height 24
click at [435, 537] on div "30" at bounding box center [440, 539] width 26 height 26
type input "**********"
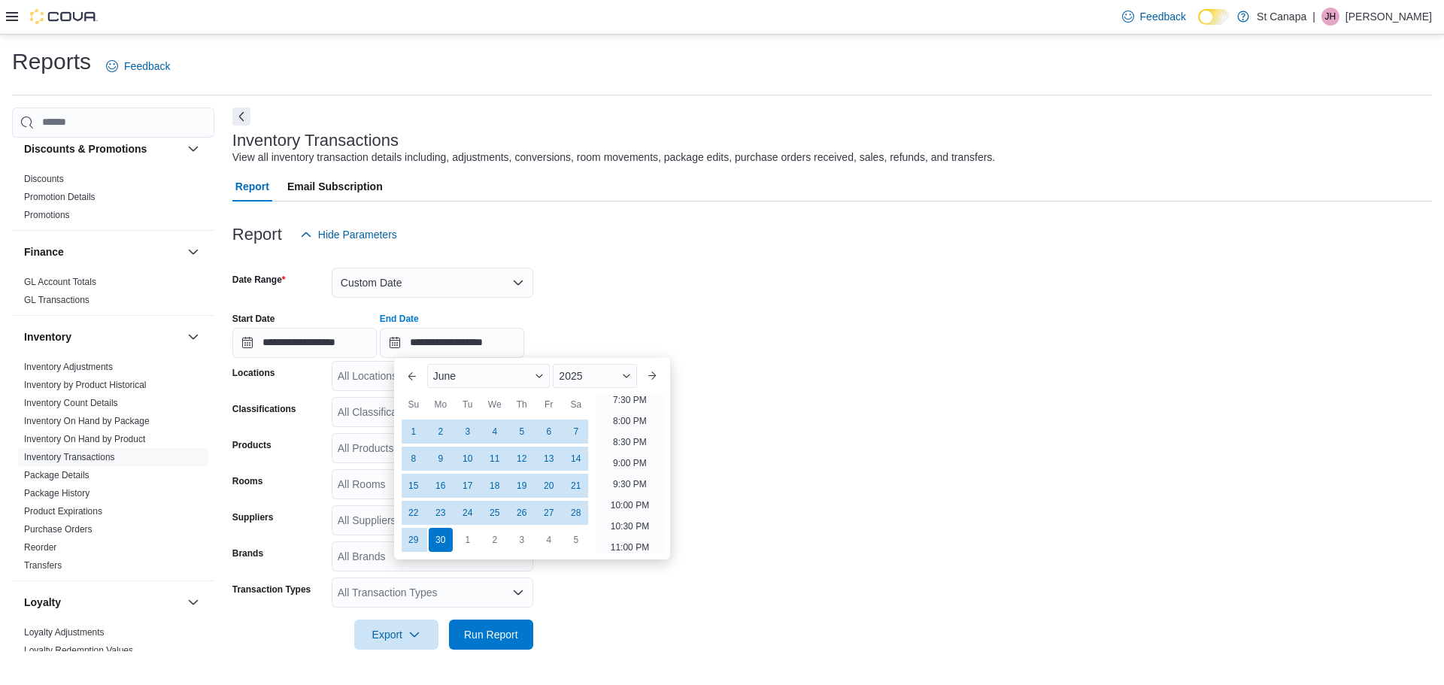
click at [831, 388] on form "**********" at bounding box center [832, 450] width 1200 height 400
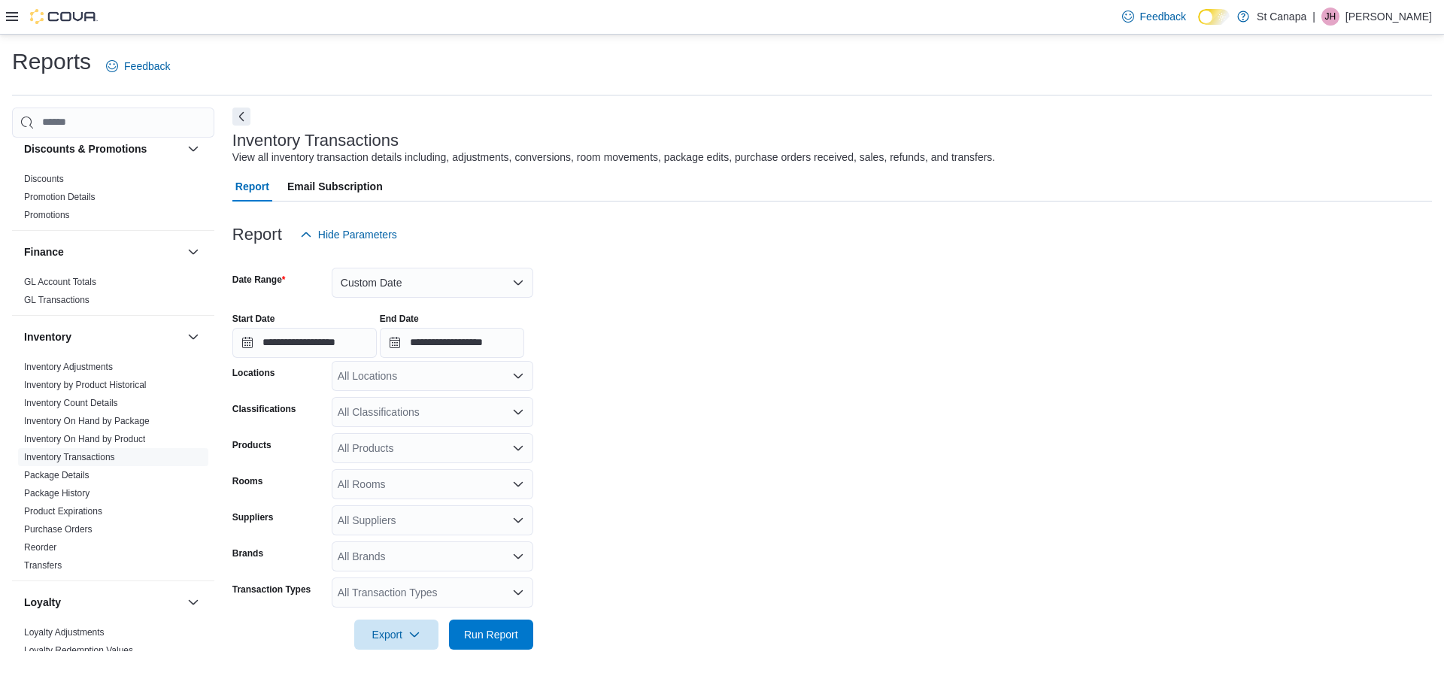
click at [435, 372] on div "All Locations" at bounding box center [433, 376] width 202 height 30
click at [400, 404] on span "St Canapa" at bounding box center [381, 401] width 50 height 15
drag, startPoint x: 810, startPoint y: 386, endPoint x: 751, endPoint y: 447, distance: 84.6
click at [810, 390] on form "**********" at bounding box center [832, 450] width 1200 height 400
click at [494, 628] on span "Run Report" at bounding box center [491, 633] width 54 height 15
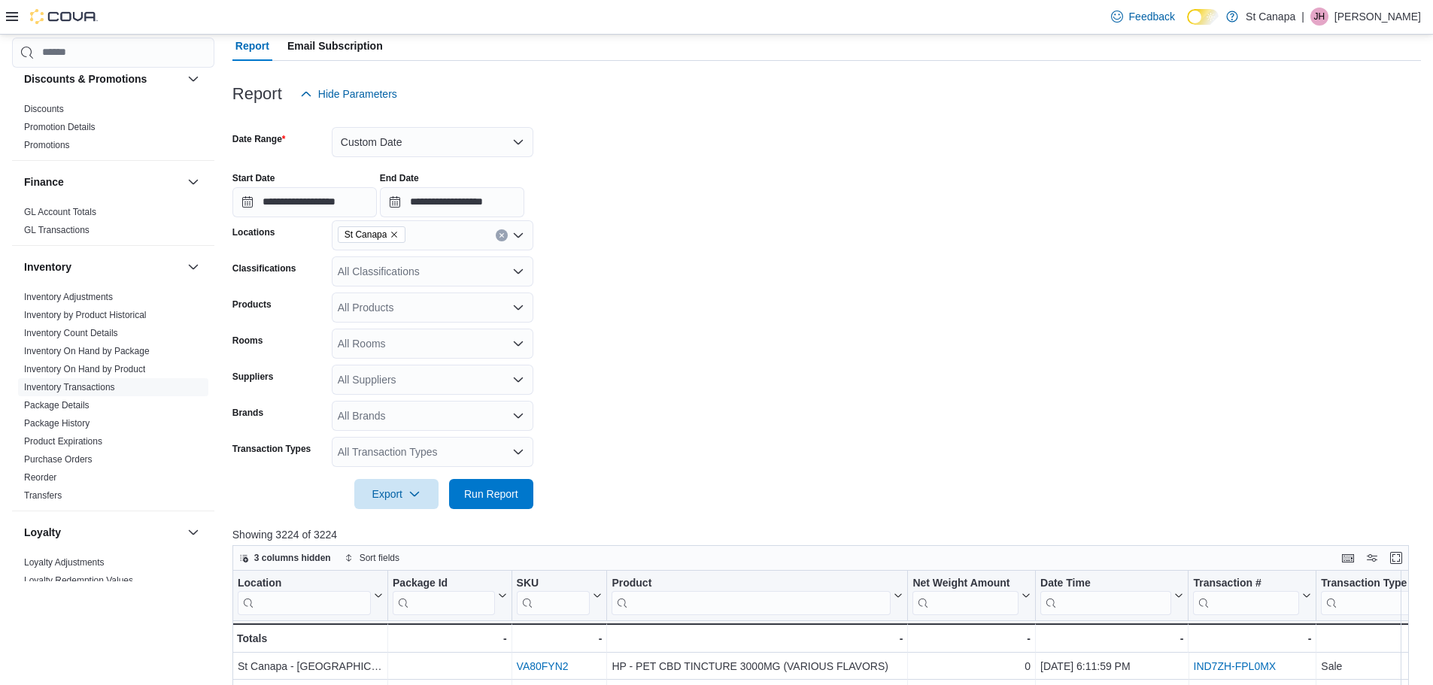
scroll to position [150, 0]
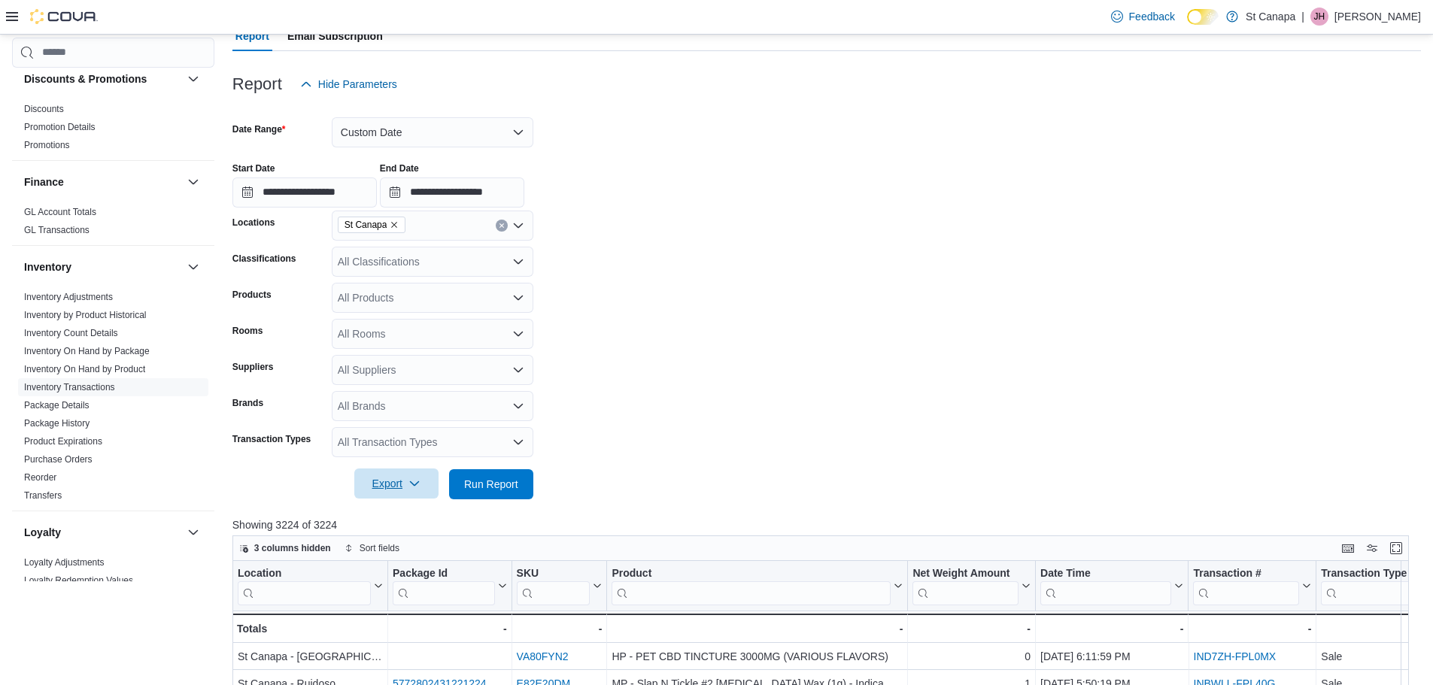
click at [370, 478] on span "Export" at bounding box center [396, 484] width 66 height 30
click at [389, 513] on span "Export to Excel" at bounding box center [399, 514] width 68 height 12
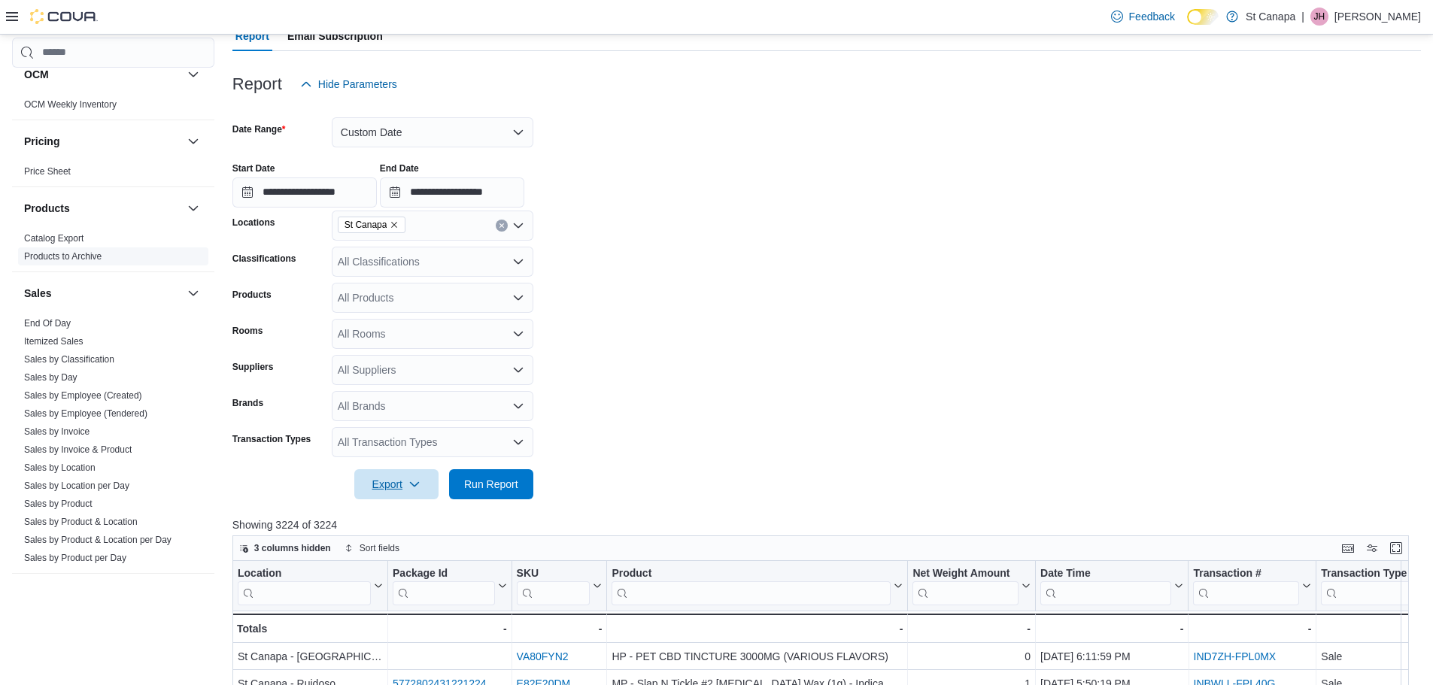
scroll to position [937, 0]
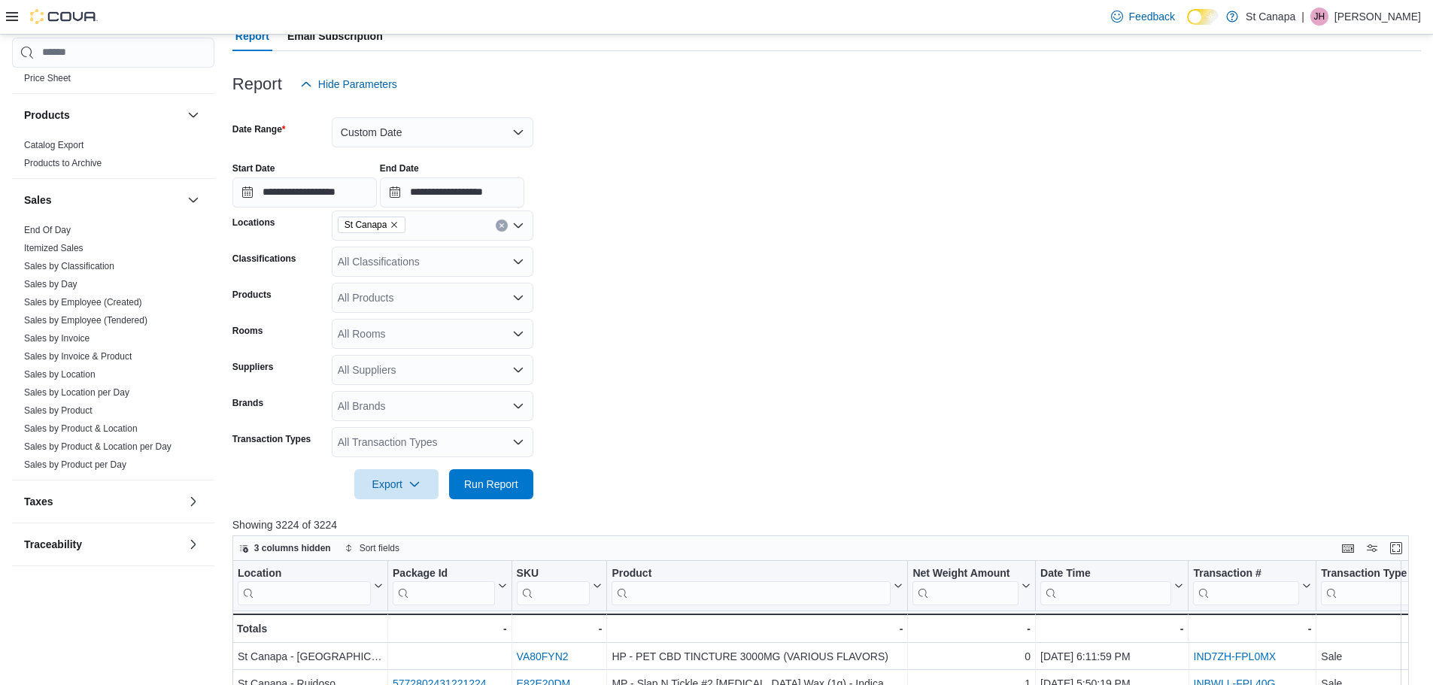
drag, startPoint x: 55, startPoint y: 281, endPoint x: 86, endPoint y: 280, distance: 31.6
click at [55, 281] on link "Sales by Day" at bounding box center [50, 284] width 53 height 11
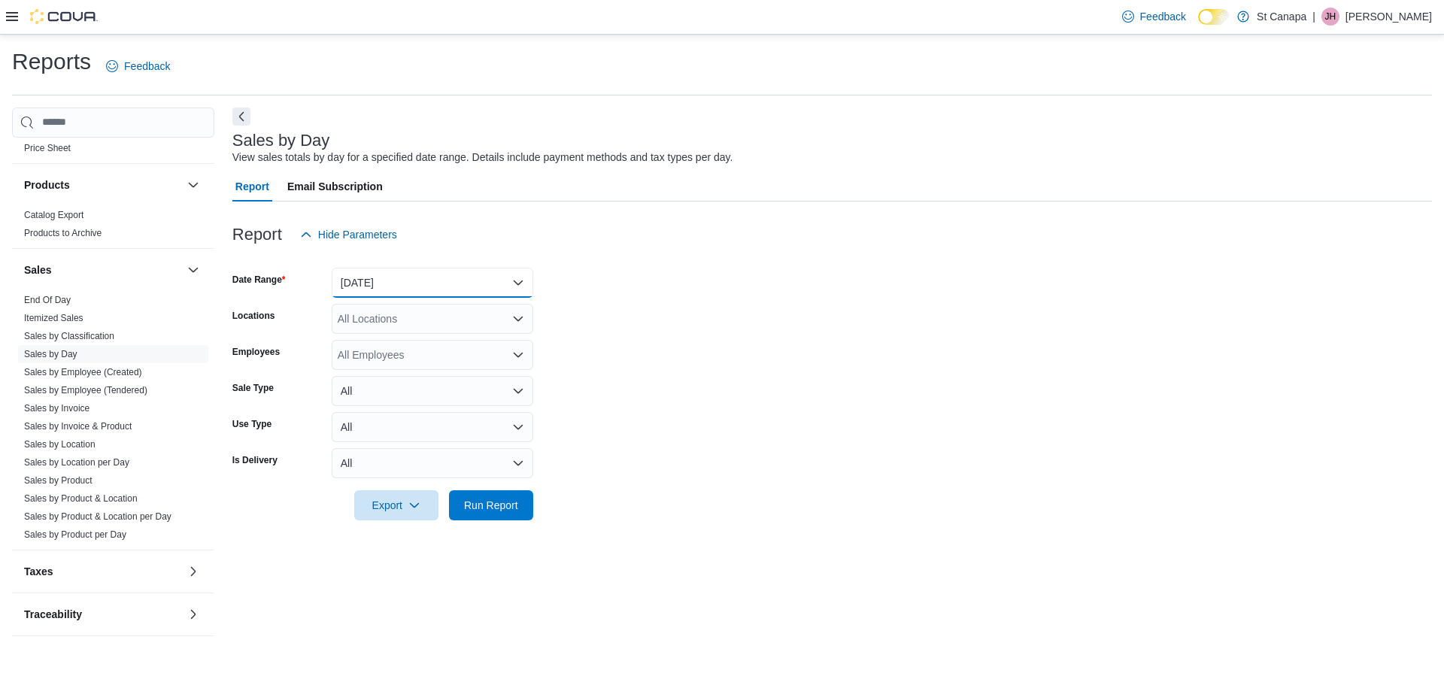
click at [377, 294] on button "[DATE]" at bounding box center [433, 283] width 202 height 30
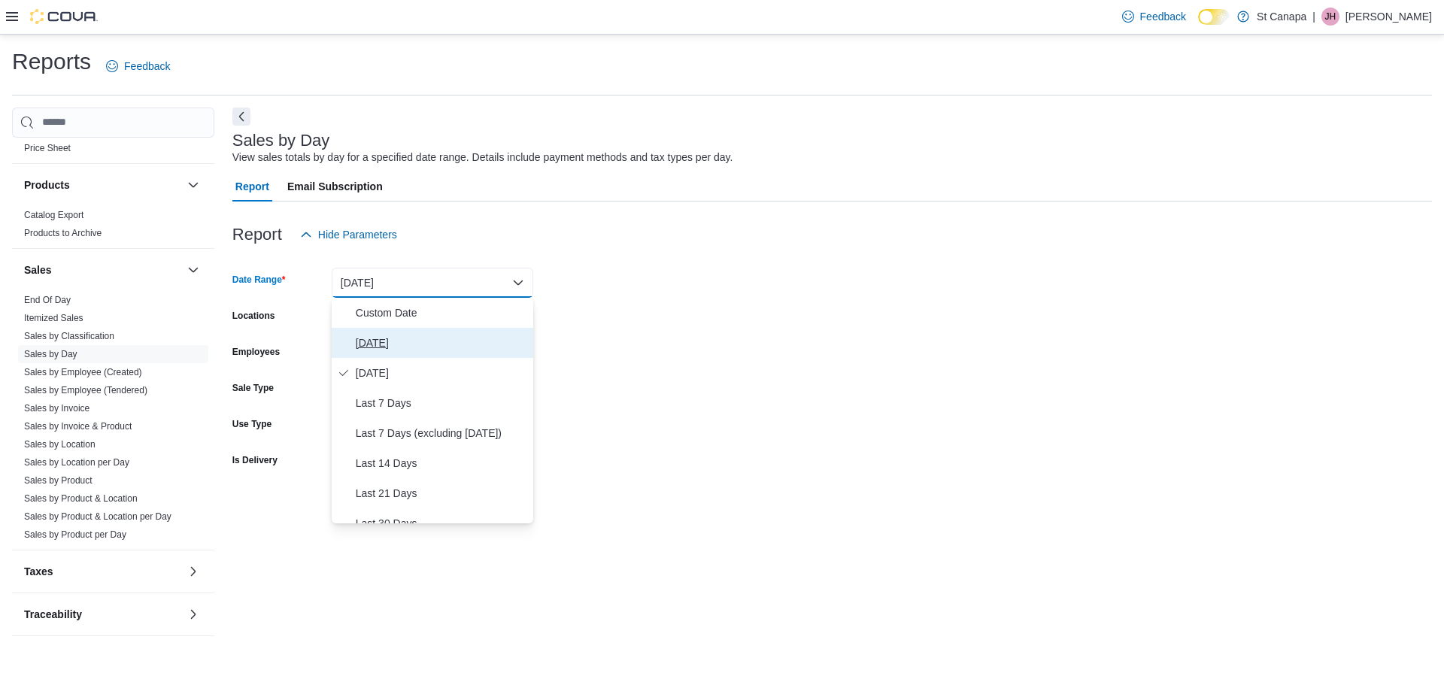
click at [369, 341] on span "[DATE]" at bounding box center [441, 343] width 171 height 18
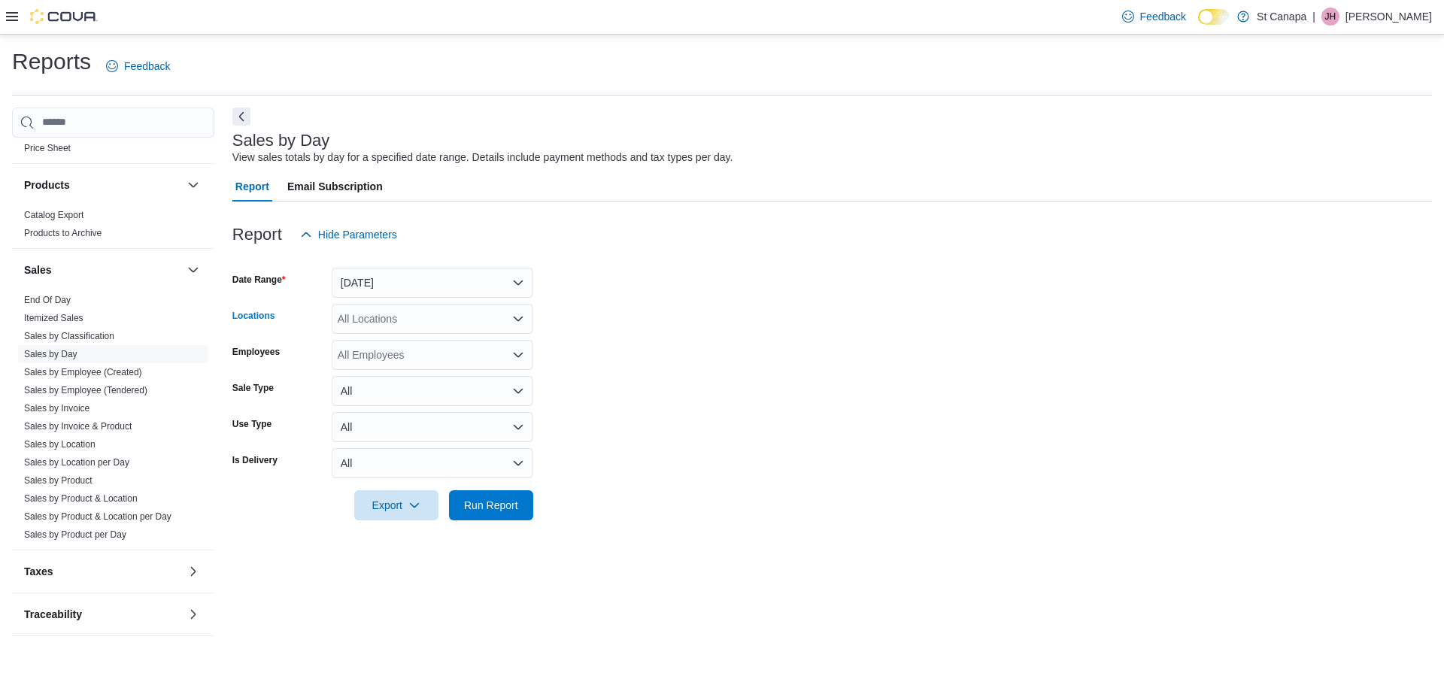
click at [378, 326] on div "All Locations" at bounding box center [433, 319] width 202 height 30
click at [414, 402] on span "St Canapa - [GEOGRAPHIC_DATA][PERSON_NAME]" at bounding box center [491, 409] width 255 height 15
drag, startPoint x: 648, startPoint y: 390, endPoint x: 576, endPoint y: 461, distance: 101.6
click at [649, 391] on form "Date Range [DATE] Locations [GEOGRAPHIC_DATA] - [GEOGRAPHIC_DATA][PERSON_NAME] …" at bounding box center [832, 385] width 1200 height 271
drag, startPoint x: 499, startPoint y: 511, endPoint x: 572, endPoint y: 514, distance: 73.1
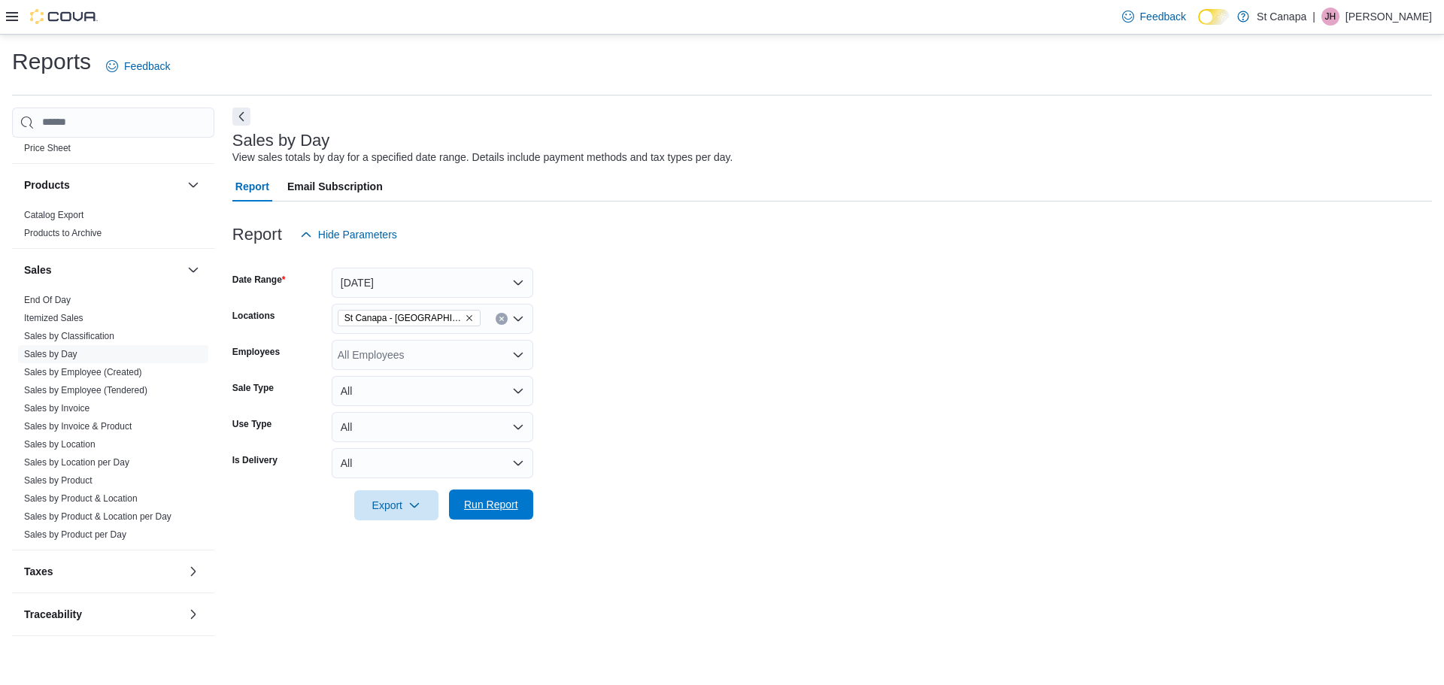
click at [499, 511] on span "Run Report" at bounding box center [491, 504] width 54 height 15
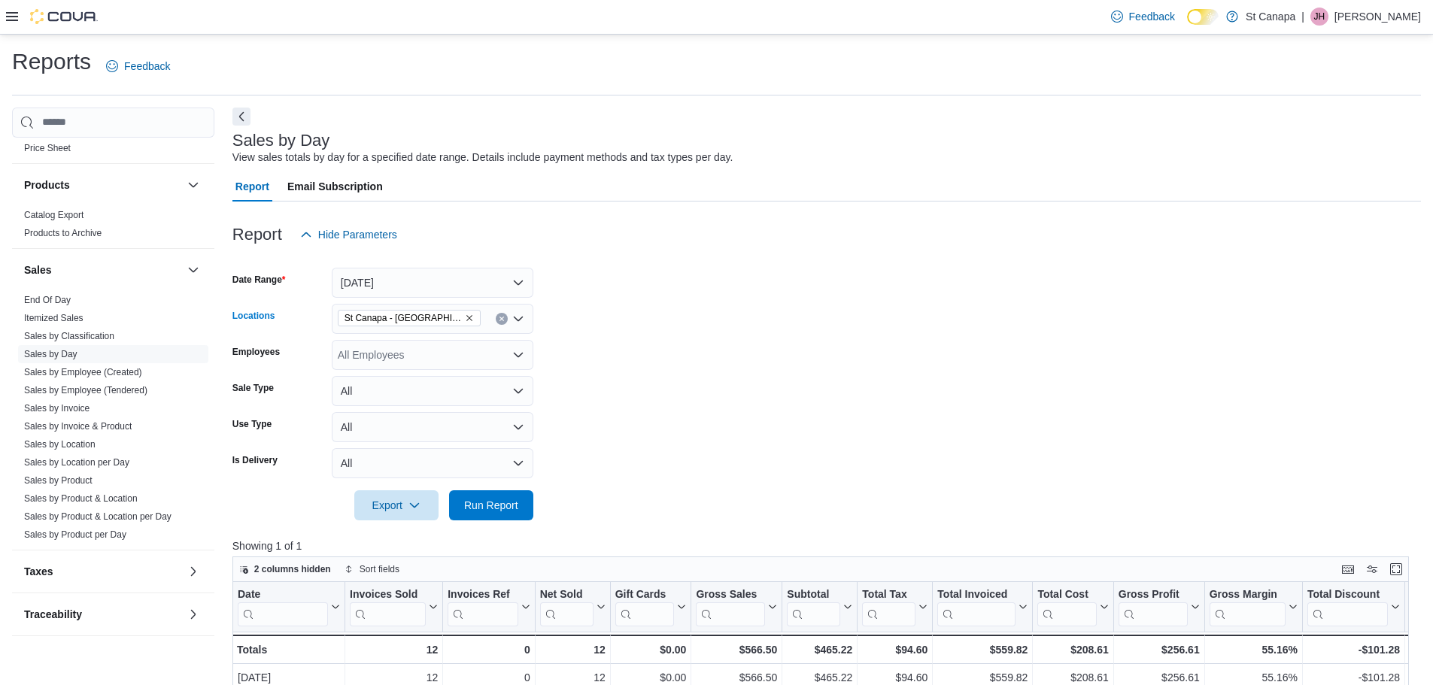
click at [465, 314] on icon "Remove St Canapa - Santa Teresa from selection in this group" at bounding box center [469, 318] width 9 height 9
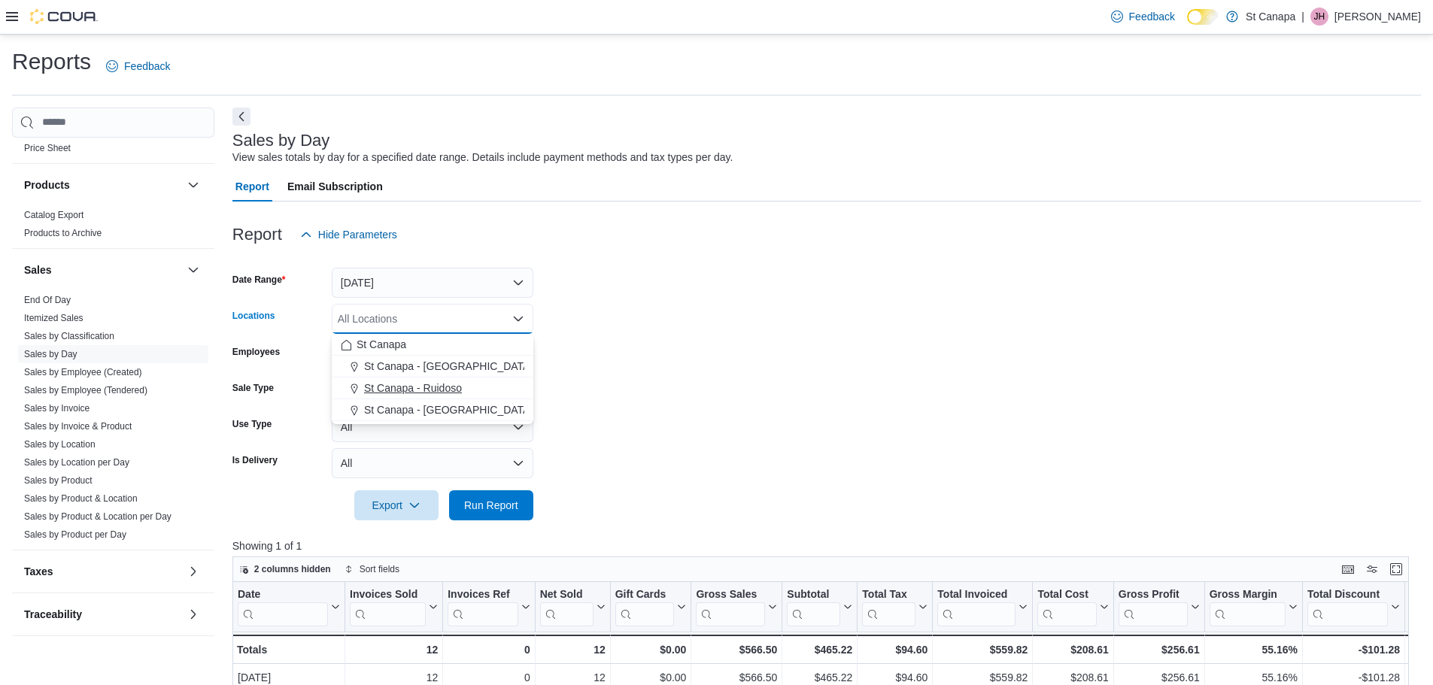
drag, startPoint x: 435, startPoint y: 384, endPoint x: 705, endPoint y: 414, distance: 272.4
click at [439, 385] on span "St Canapa - Ruidoso" at bounding box center [413, 388] width 98 height 15
click at [699, 437] on form "Date Range [DATE] Locations [GEOGRAPHIC_DATA] - [GEOGRAPHIC_DATA] Combo box. Se…" at bounding box center [826, 385] width 1188 height 271
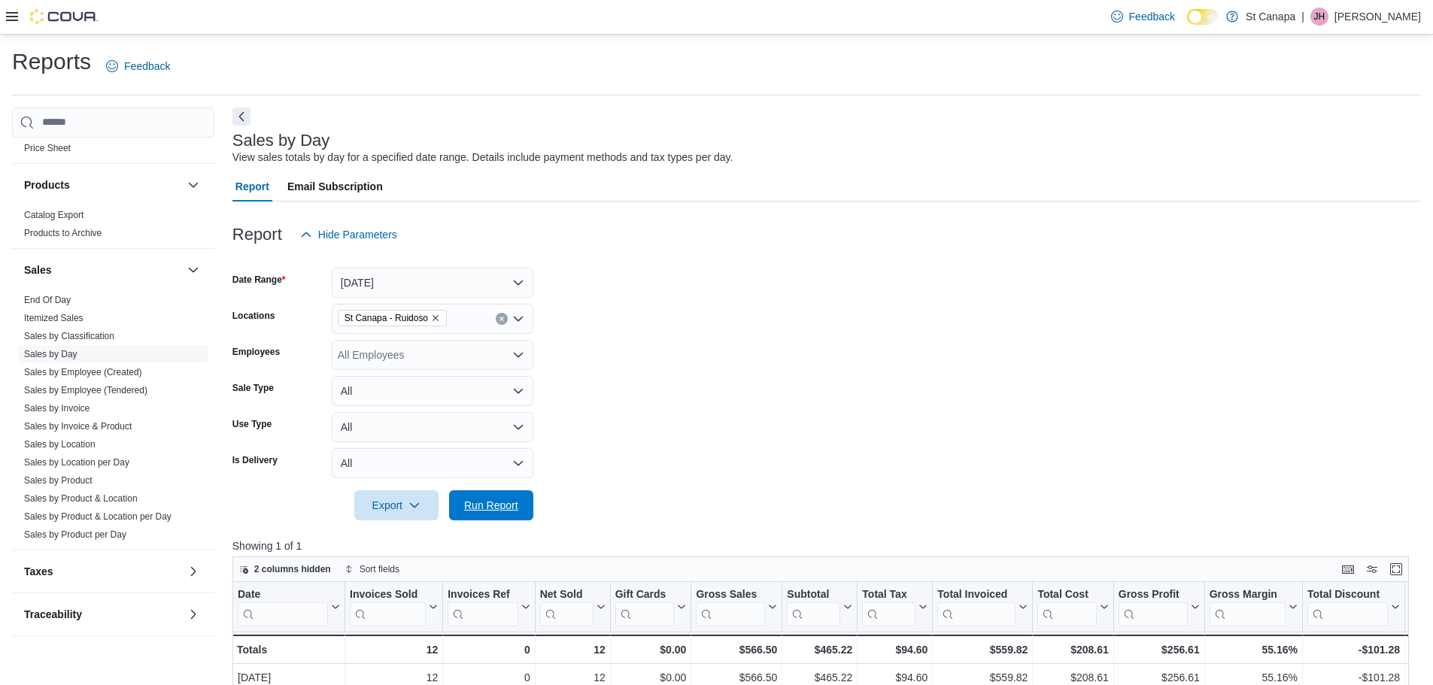
drag, startPoint x: 492, startPoint y: 499, endPoint x: 687, endPoint y: 497, distance: 195.6
click at [494, 499] on span "Run Report" at bounding box center [491, 505] width 54 height 15
click at [432, 316] on icon "Remove St Canapa - Ruidoso from selection in this group" at bounding box center [435, 318] width 9 height 9
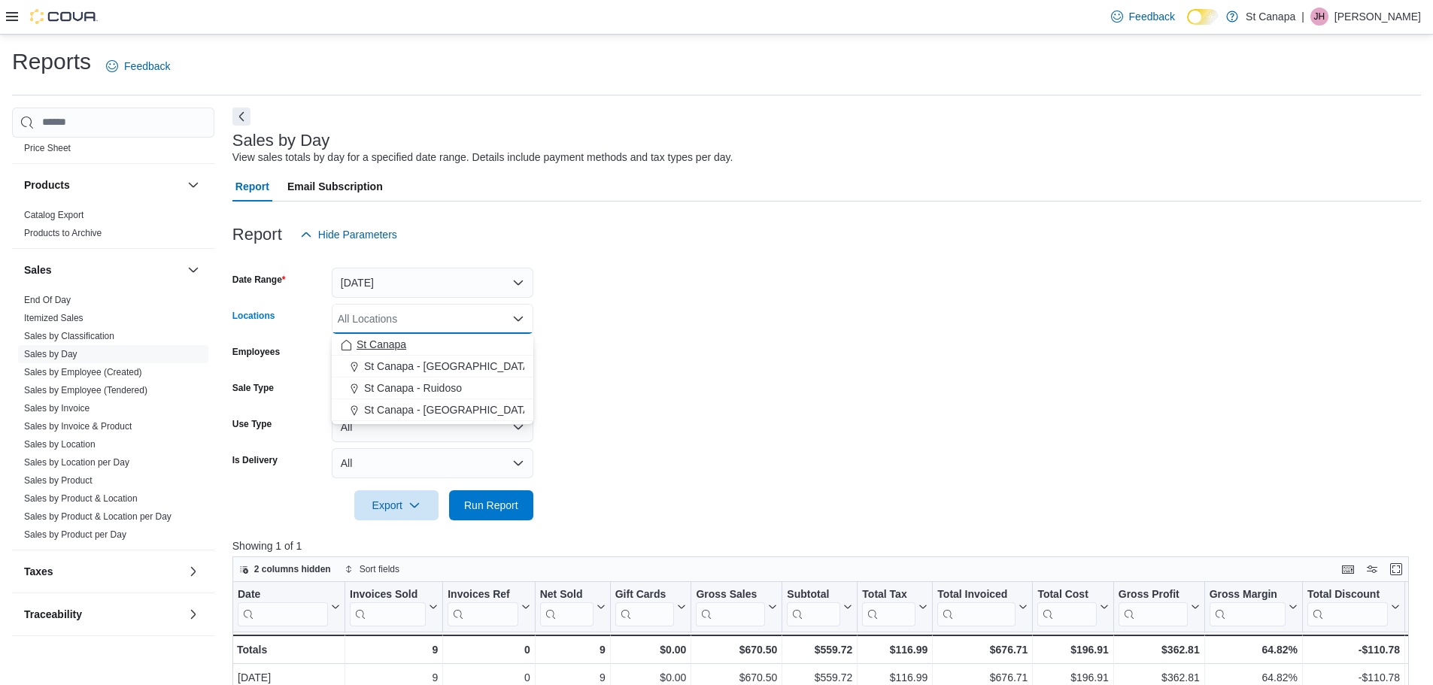
click at [396, 345] on span "St Canapa" at bounding box center [381, 344] width 50 height 15
drag, startPoint x: 972, startPoint y: 425, endPoint x: 787, endPoint y: 490, distance: 196.0
click at [957, 437] on form "Date Range [DATE] Locations [GEOGRAPHIC_DATA] Combo box. Selected. [GEOGRAPHIC_…" at bounding box center [826, 385] width 1188 height 271
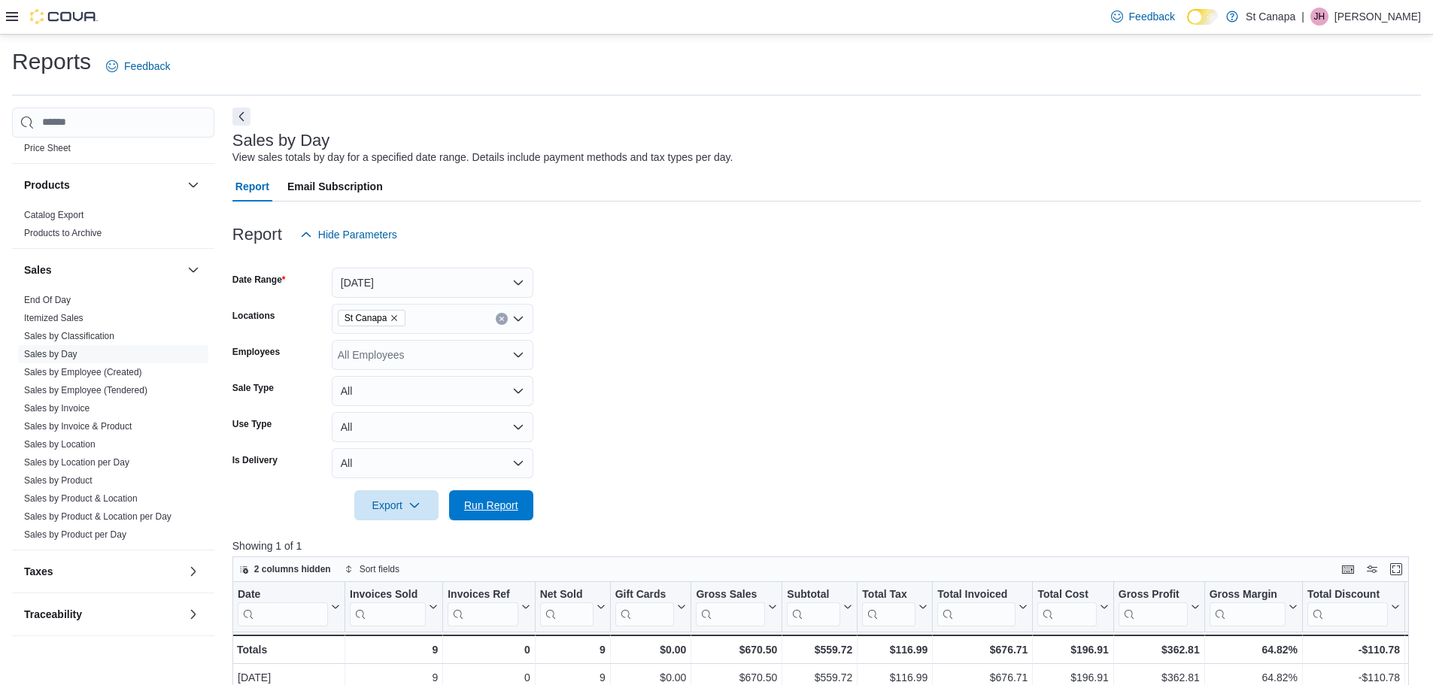
drag, startPoint x: 496, startPoint y: 497, endPoint x: 547, endPoint y: 495, distance: 50.4
click at [499, 497] on span "Run Report" at bounding box center [491, 505] width 66 height 30
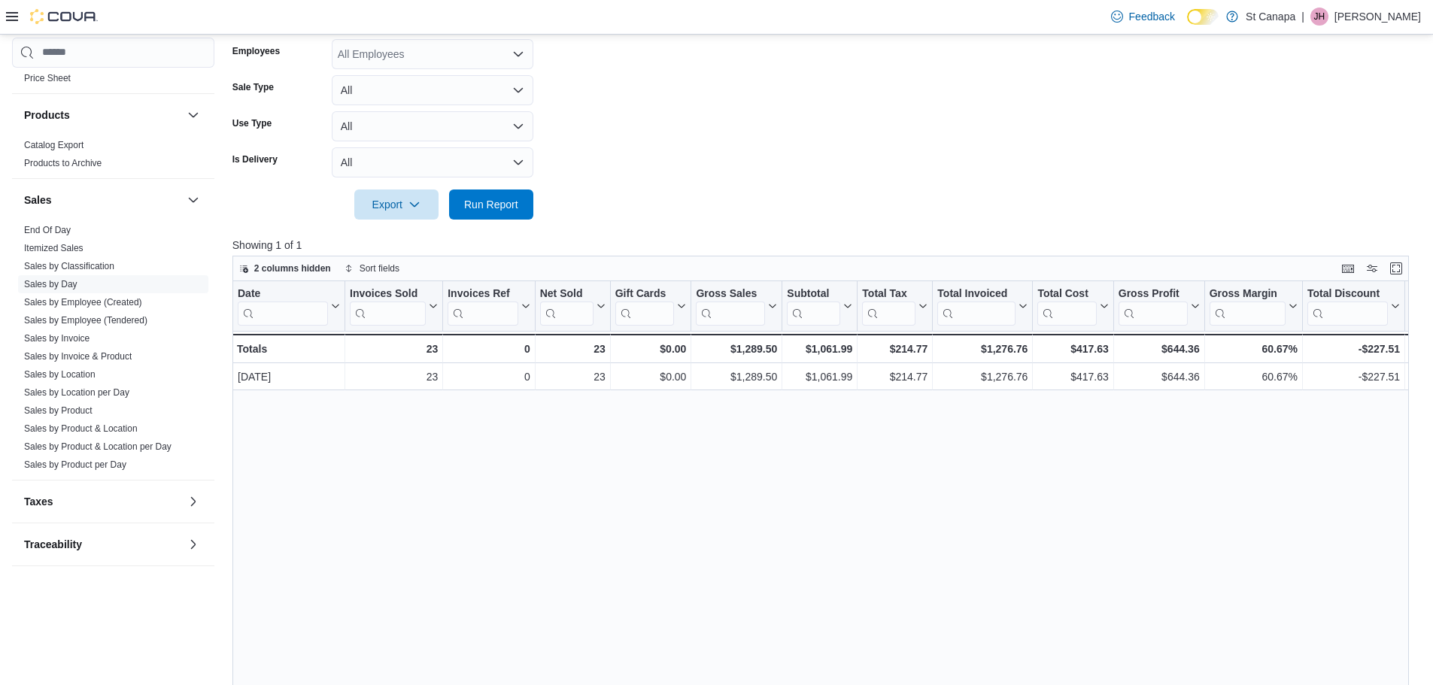
scroll to position [431, 0]
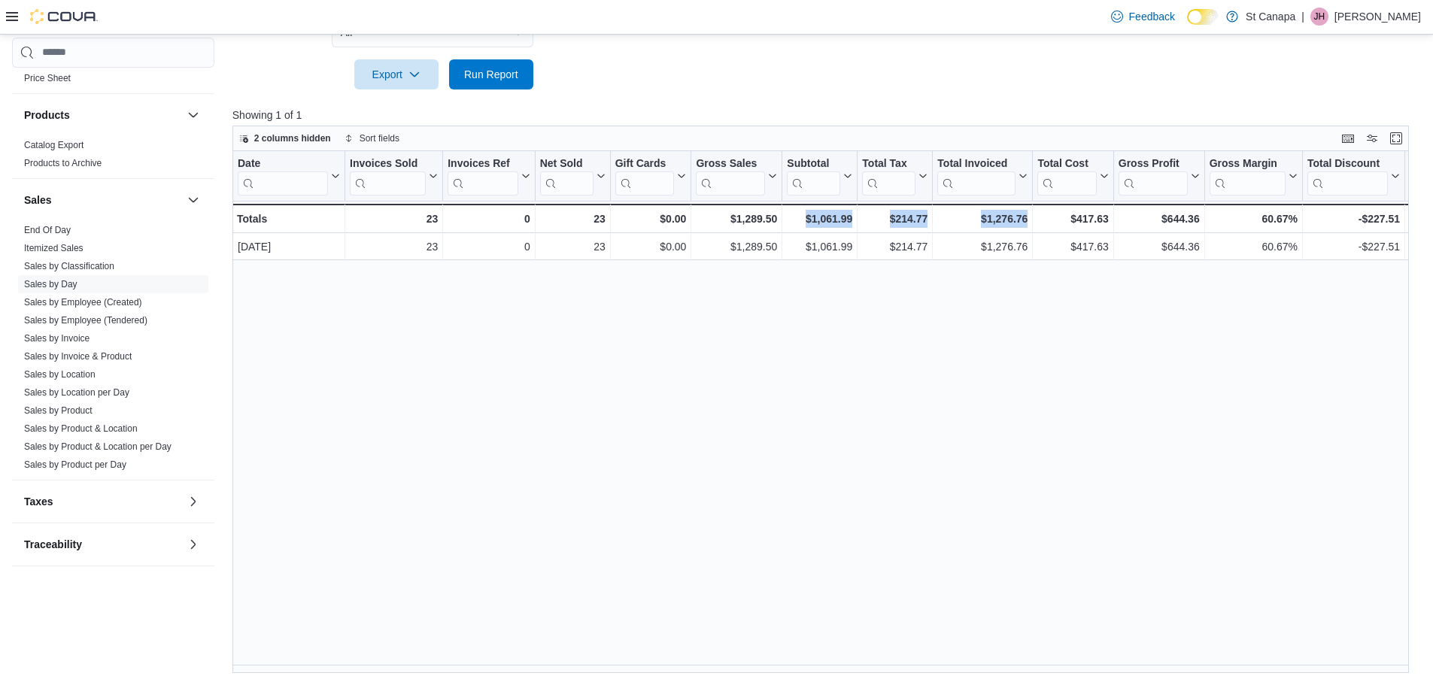
drag, startPoint x: 799, startPoint y: 666, endPoint x: 1051, endPoint y: 675, distance: 251.4
click at [1053, 672] on div "Date Click to view column header actions Invoices Sold Click to view column hea…" at bounding box center [826, 412] width 1188 height 523
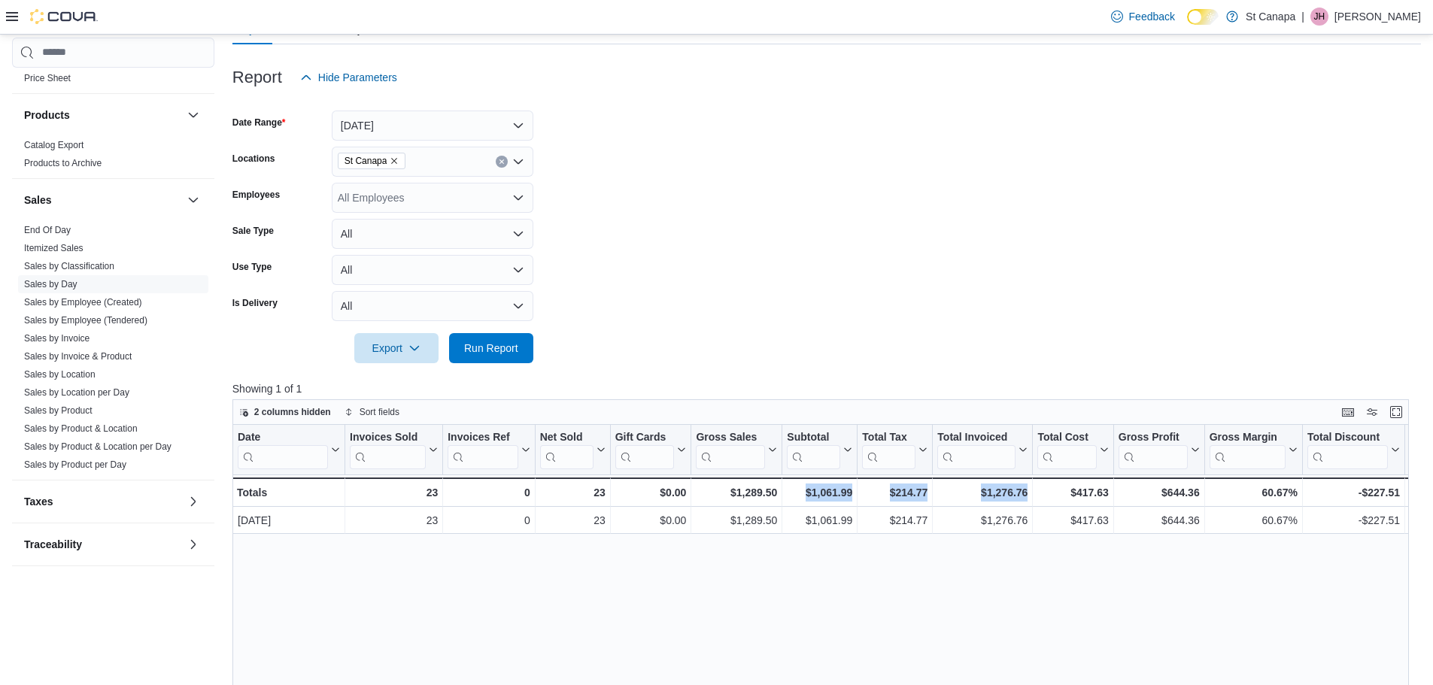
scroll to position [0, 0]
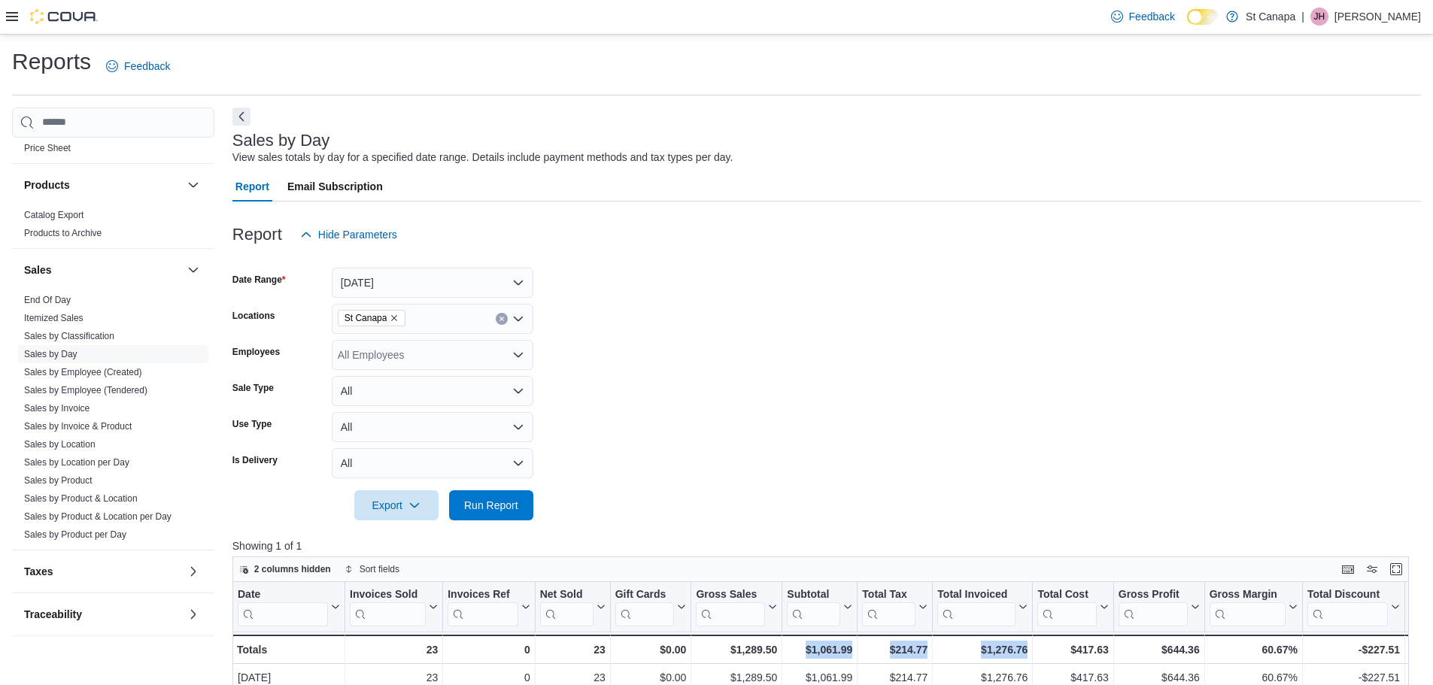
click at [393, 317] on icon "Remove St Canapa from selection in this group" at bounding box center [394, 318] width 9 height 9
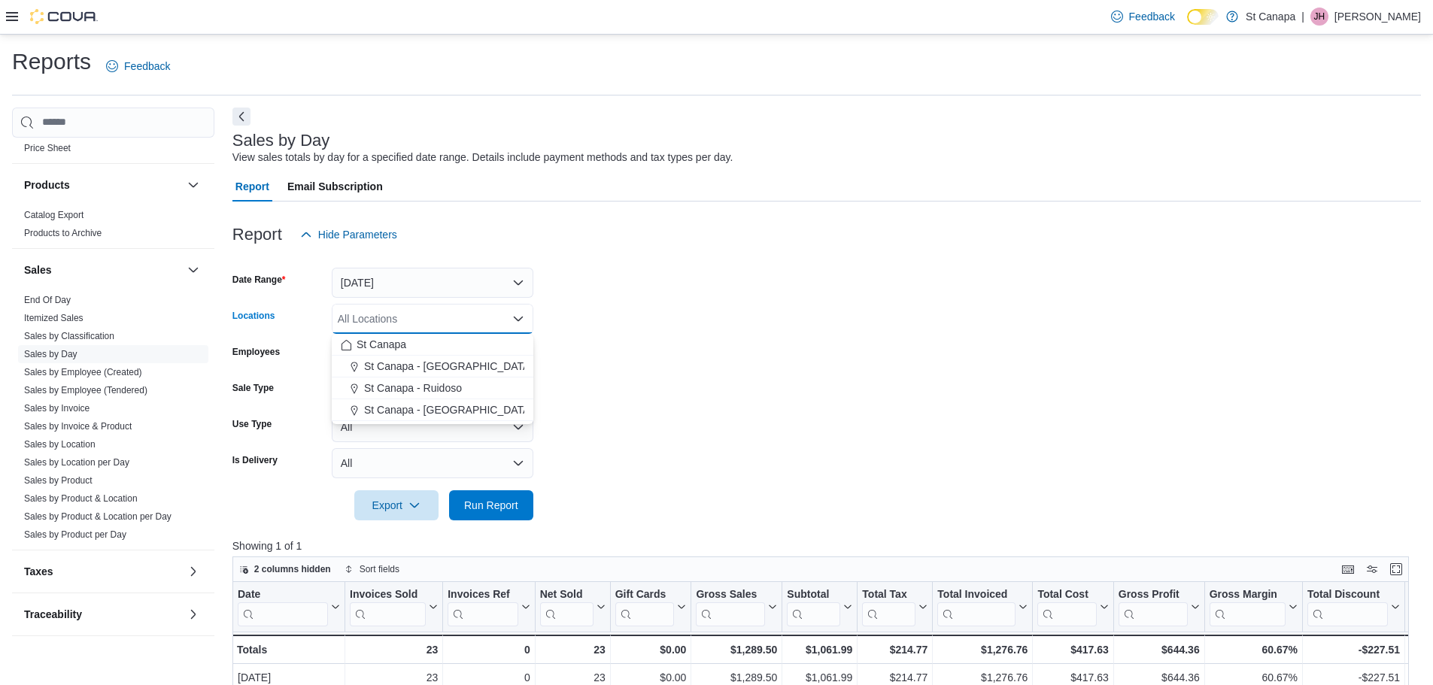
drag, startPoint x: 423, startPoint y: 408, endPoint x: 573, endPoint y: 394, distance: 151.0
click at [426, 408] on span "St Canapa - [GEOGRAPHIC_DATA][PERSON_NAME]" at bounding box center [491, 409] width 255 height 15
drag, startPoint x: 684, startPoint y: 417, endPoint x: 617, endPoint y: 439, distance: 71.1
click at [673, 424] on form "Date Range [DATE] Locations [GEOGRAPHIC_DATA] - [GEOGRAPHIC_DATA][PERSON_NAME] …" at bounding box center [826, 385] width 1188 height 271
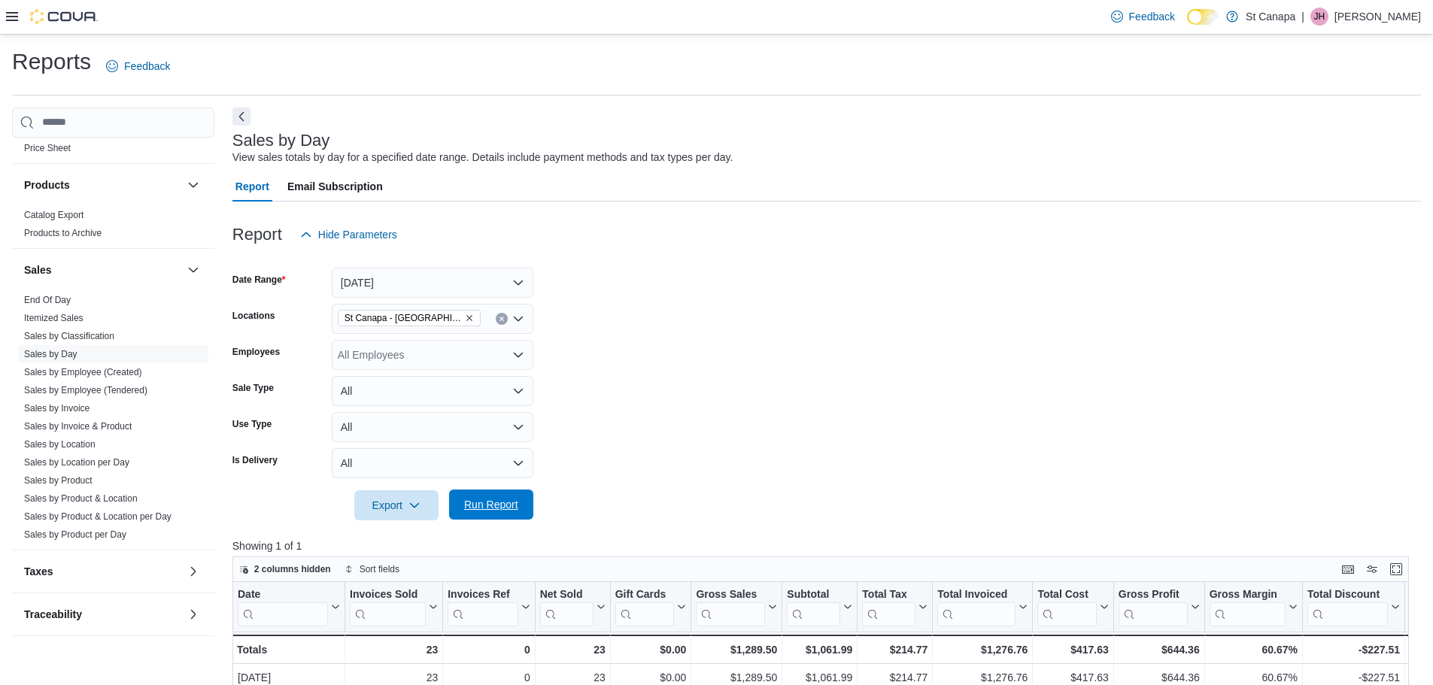
click at [491, 497] on span "Run Report" at bounding box center [491, 505] width 66 height 30
click at [466, 319] on icon "Remove St Canapa - Santa Teresa from selection in this group" at bounding box center [469, 318] width 6 height 6
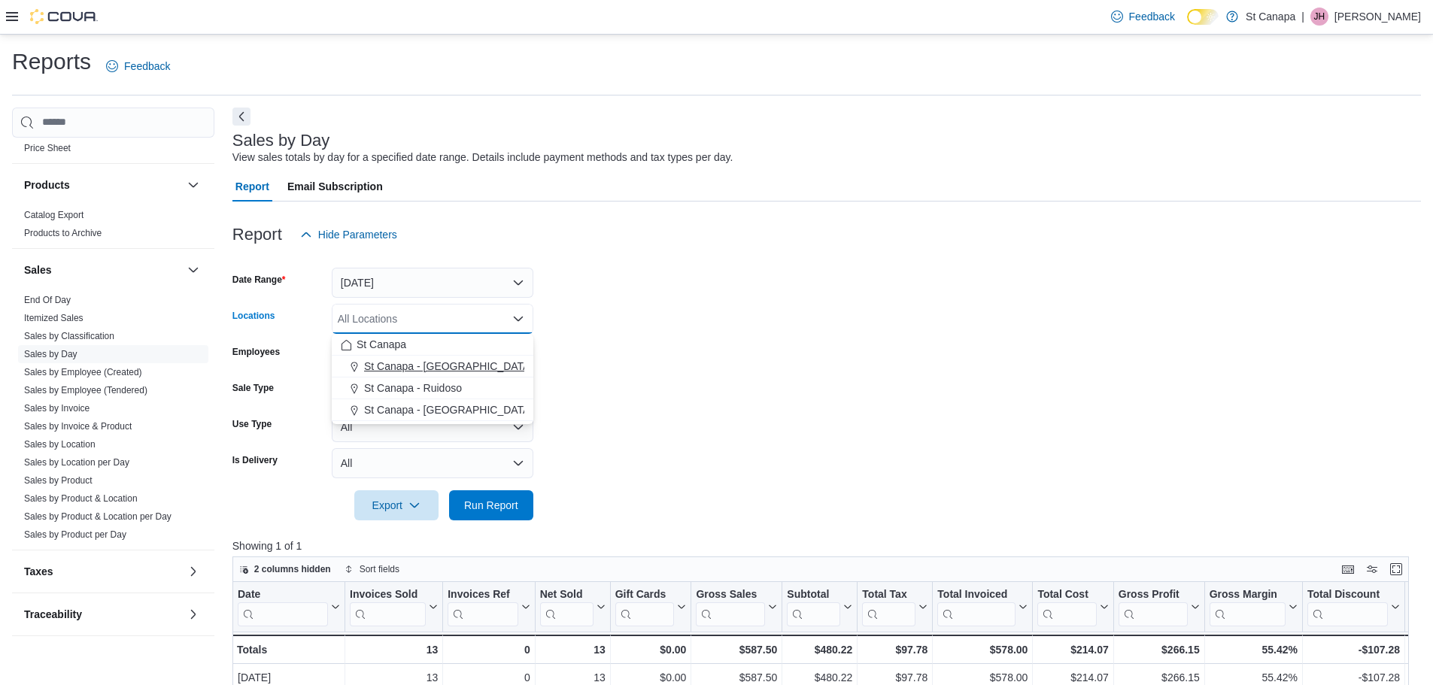
drag, startPoint x: 422, startPoint y: 384, endPoint x: 497, endPoint y: 371, distance: 76.4
click at [424, 383] on span "St Canapa - Ruidoso" at bounding box center [413, 388] width 98 height 15
drag, startPoint x: 791, startPoint y: 415, endPoint x: 770, endPoint y: 433, distance: 27.7
click at [788, 419] on form "Date Range [DATE] Locations [GEOGRAPHIC_DATA] - [GEOGRAPHIC_DATA] Combo box. Se…" at bounding box center [826, 385] width 1188 height 271
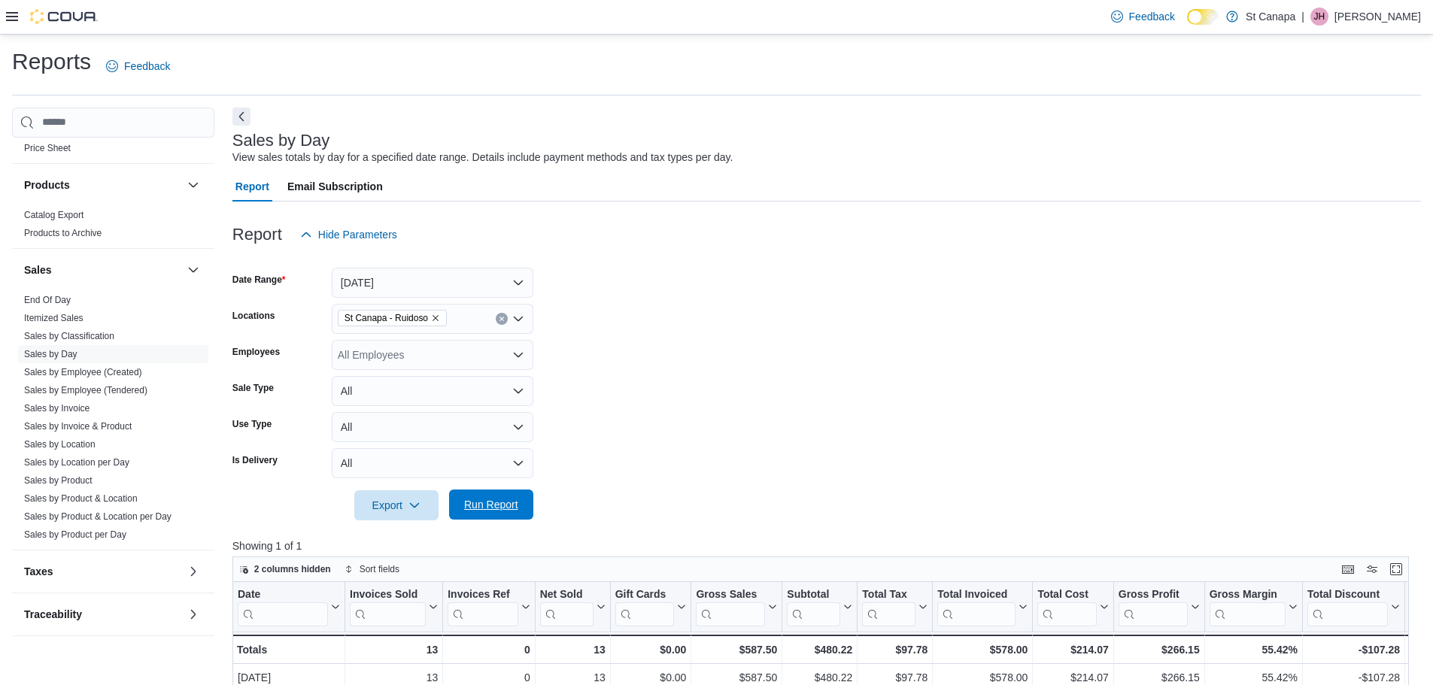
click at [495, 508] on span "Run Report" at bounding box center [491, 504] width 54 height 15
